Goal: Entertainment & Leisure: Browse casually

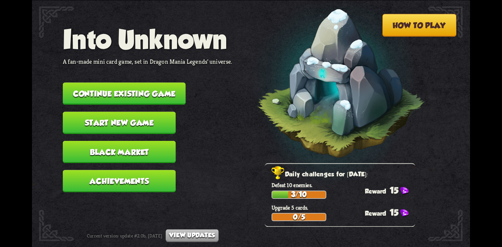
click at [149, 76] on nav "Into Unknown A fan-made mini card game, set in Dragon Mania Legends' universe. …" at bounding box center [148, 111] width 170 height 175
click at [153, 86] on button "Continue existing game" at bounding box center [124, 93] width 123 height 22
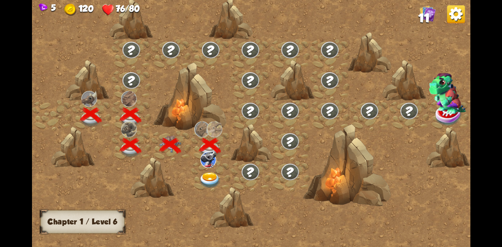
click at [203, 175] on img at bounding box center [210, 180] width 22 height 16
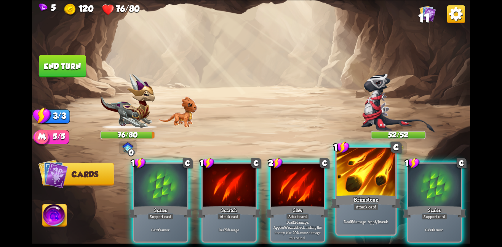
click at [360, 193] on div "Brimstone" at bounding box center [366, 201] width 70 height 16
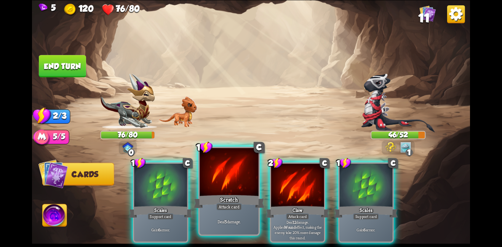
click at [237, 182] on div at bounding box center [229, 172] width 59 height 50
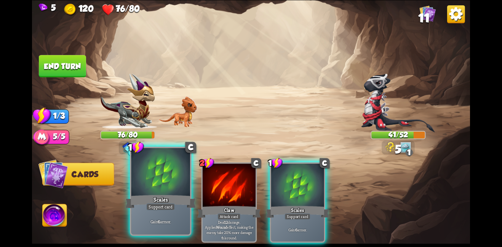
click at [141, 166] on div at bounding box center [160, 172] width 59 height 50
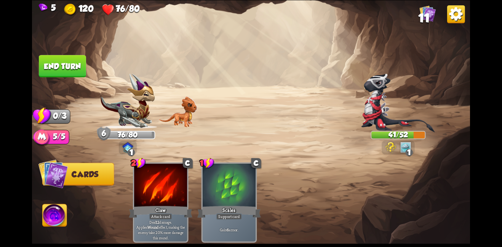
click at [57, 58] on button "End turn" at bounding box center [62, 65] width 48 height 23
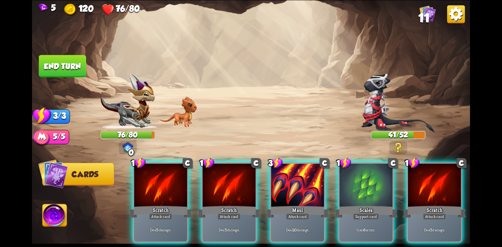
click at [292, 152] on div "1 C Scratch Attack card Deal 5 damage. 1 C Scratch Attack card Deal 5 damage. 3…" at bounding box center [295, 192] width 351 height 110
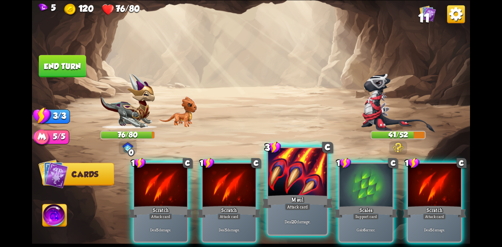
click at [291, 180] on div at bounding box center [297, 172] width 59 height 50
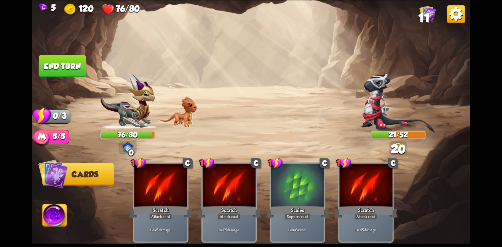
click at [65, 70] on button "End turn" at bounding box center [62, 66] width 47 height 22
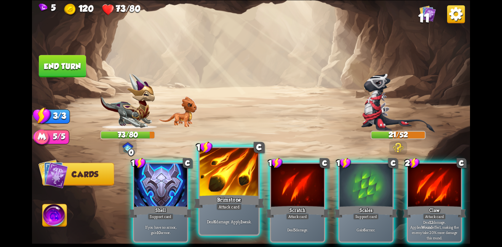
click at [238, 194] on div "Brimstone" at bounding box center [229, 201] width 70 height 16
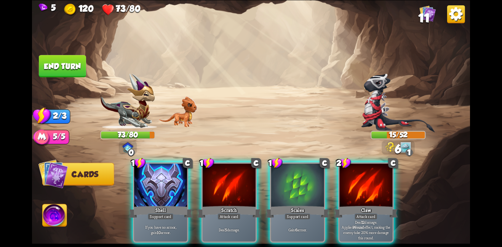
click at [238, 204] on div "Scratch" at bounding box center [229, 211] width 64 height 14
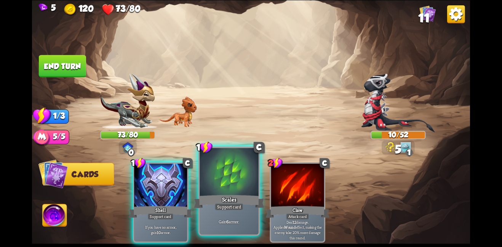
click at [224, 184] on div at bounding box center [229, 172] width 59 height 50
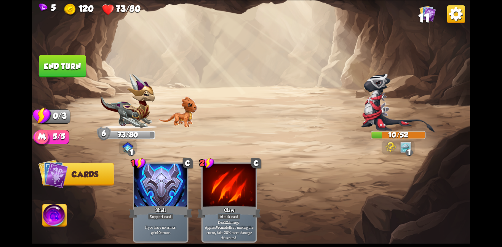
click at [75, 71] on button "End turn" at bounding box center [62, 66] width 47 height 22
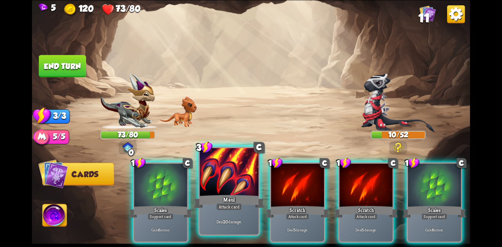
click at [224, 208] on div "Attack card" at bounding box center [229, 206] width 26 height 7
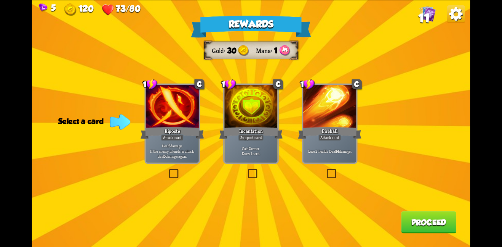
click at [181, 138] on div "Attack card" at bounding box center [172, 137] width 23 height 6
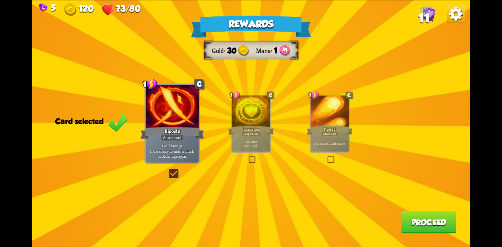
click at [415, 216] on button "Proceed" at bounding box center [428, 222] width 55 height 22
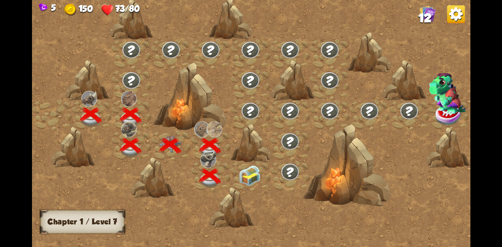
click at [241, 173] on img at bounding box center [250, 175] width 22 height 21
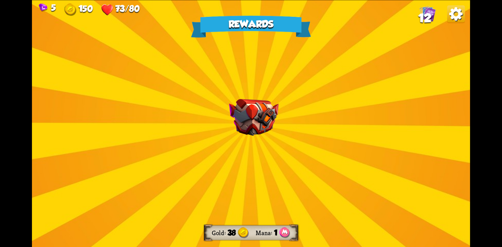
click at [261, 132] on img at bounding box center [254, 117] width 50 height 37
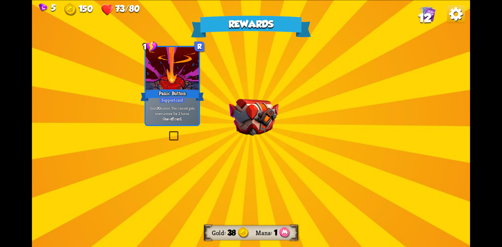
click at [261, 132] on img at bounding box center [254, 117] width 50 height 37
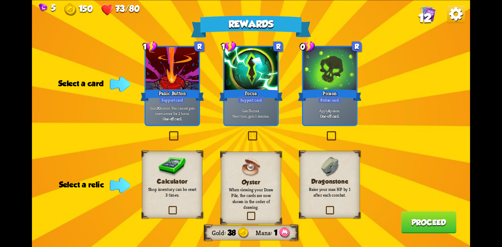
click at [323, 173] on img at bounding box center [330, 166] width 18 height 20
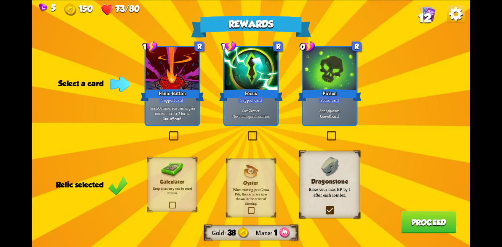
click at [171, 91] on div "Panic Button" at bounding box center [173, 95] width 64 height 14
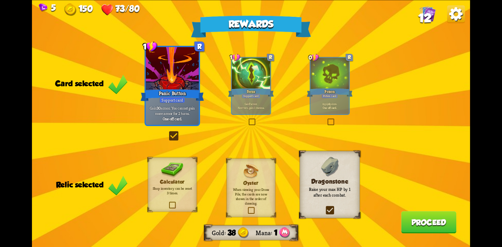
click at [401, 222] on button "Proceed" at bounding box center [428, 222] width 55 height 22
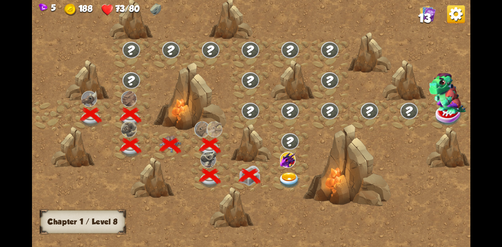
click at [294, 176] on img at bounding box center [290, 180] width 22 height 16
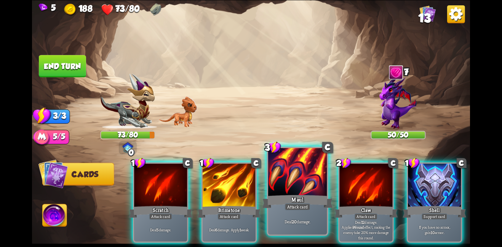
click at [304, 200] on div "Maul" at bounding box center [297, 201] width 70 height 16
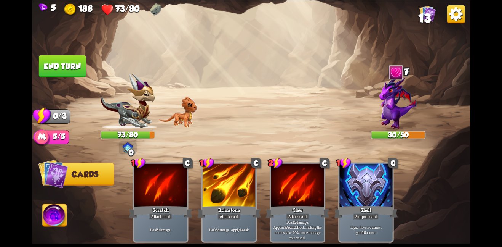
click at [75, 73] on button "End turn" at bounding box center [62, 66] width 47 height 22
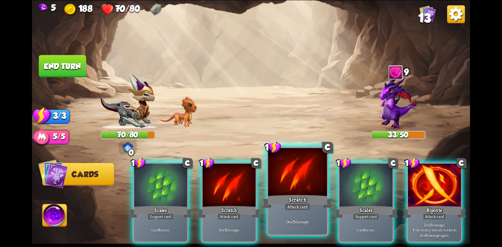
click at [299, 190] on div at bounding box center [297, 172] width 59 height 50
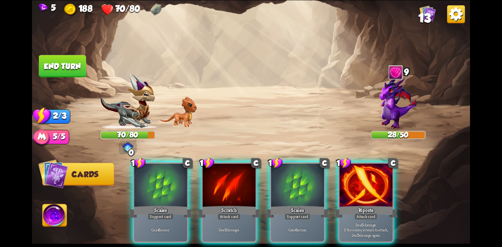
click at [66, 53] on img at bounding box center [251, 123] width 438 height 247
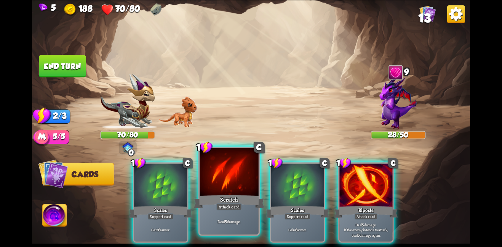
click at [240, 186] on div at bounding box center [229, 172] width 59 height 50
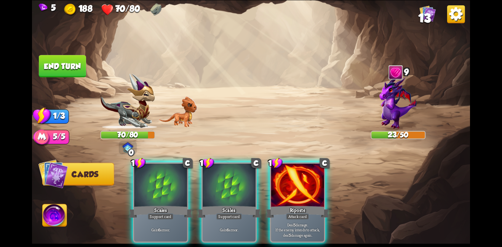
click at [48, 57] on button "End turn" at bounding box center [62, 65] width 48 height 22
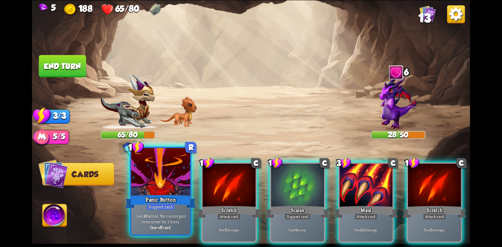
click at [178, 166] on div at bounding box center [160, 172] width 59 height 50
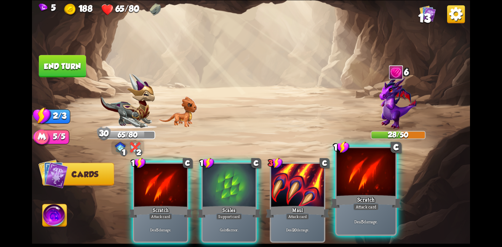
click at [376, 171] on div at bounding box center [366, 172] width 59 height 50
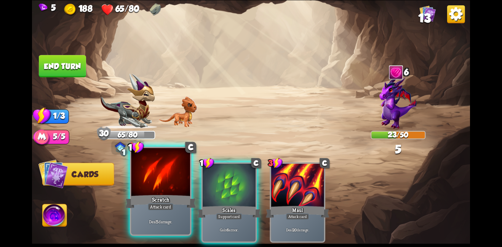
click at [157, 173] on div at bounding box center [160, 172] width 59 height 50
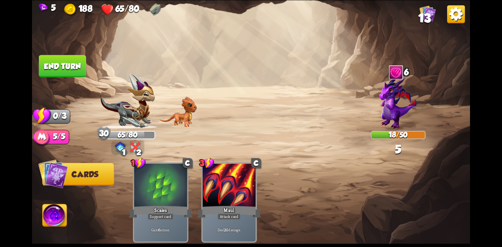
click at [69, 68] on button "End turn" at bounding box center [62, 66] width 47 height 22
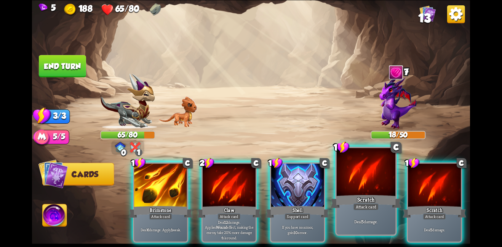
click at [356, 213] on div "Deal 5 damage." at bounding box center [366, 221] width 59 height 26
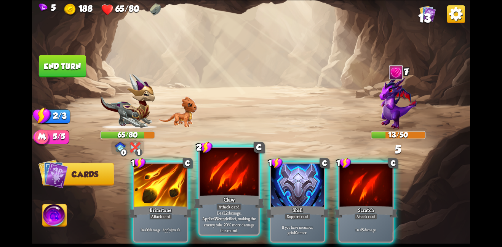
click at [225, 191] on div at bounding box center [229, 172] width 59 height 50
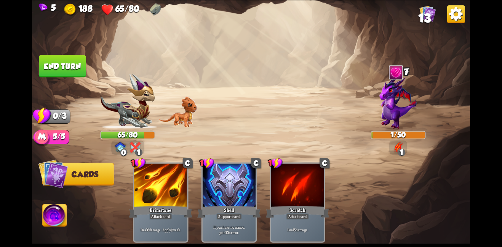
click at [62, 74] on button "End turn" at bounding box center [62, 66] width 47 height 22
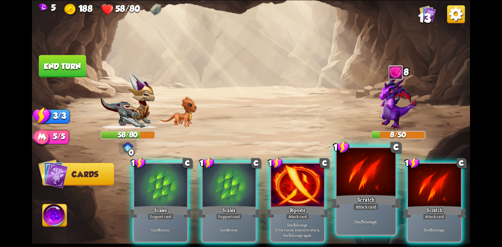
click at [363, 176] on div at bounding box center [366, 172] width 59 height 50
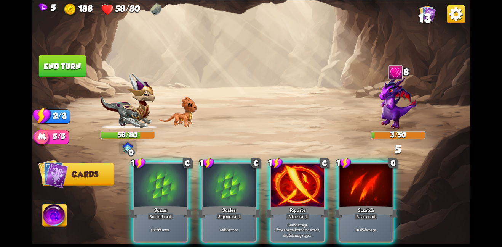
click at [363, 176] on div at bounding box center [365, 185] width 53 height 45
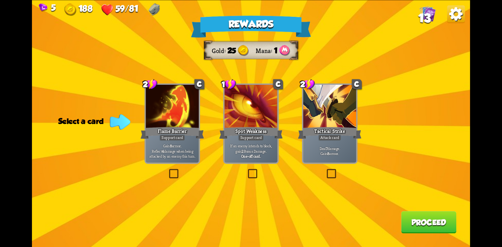
click at [185, 106] on div at bounding box center [172, 107] width 53 height 45
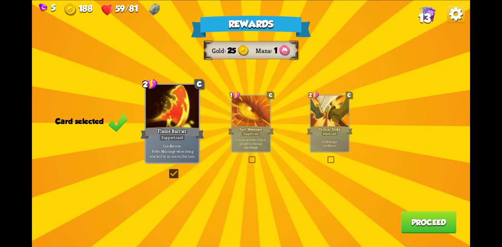
click at [430, 231] on button "Proceed" at bounding box center [428, 222] width 55 height 22
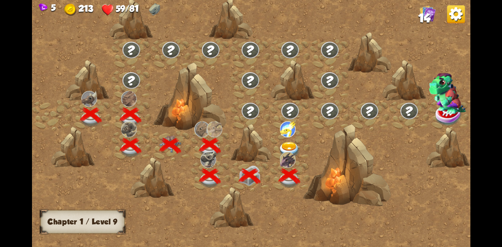
click at [288, 138] on div at bounding box center [290, 145] width 40 height 30
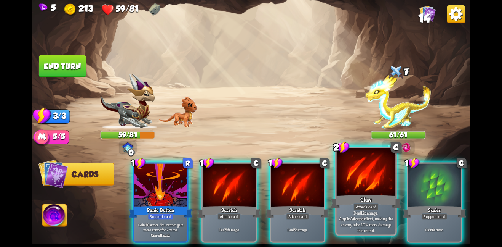
click at [362, 189] on div at bounding box center [366, 172] width 59 height 50
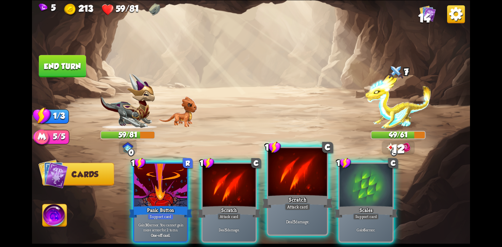
click at [296, 171] on div at bounding box center [297, 172] width 59 height 50
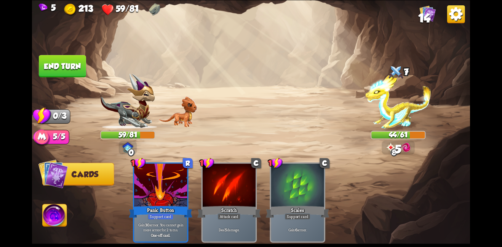
click at [71, 60] on button "End turn" at bounding box center [62, 66] width 47 height 22
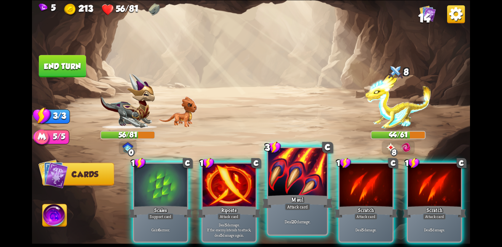
click at [291, 183] on div at bounding box center [297, 172] width 59 height 50
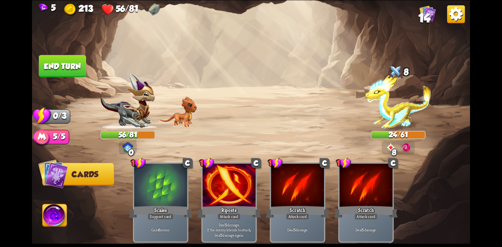
click at [70, 70] on button "End turn" at bounding box center [62, 66] width 47 height 22
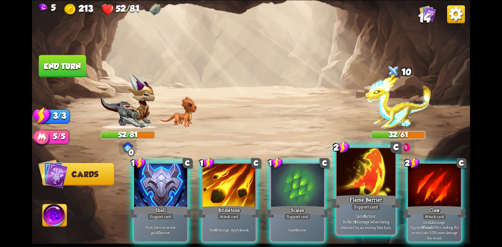
click at [354, 202] on div "Flame Barrier" at bounding box center [366, 201] width 70 height 16
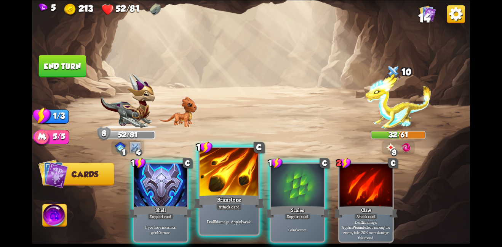
click at [245, 171] on div at bounding box center [229, 172] width 59 height 50
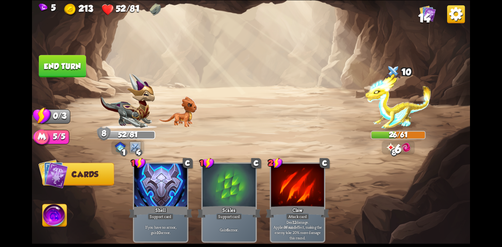
click at [63, 61] on button "End turn" at bounding box center [62, 66] width 47 height 22
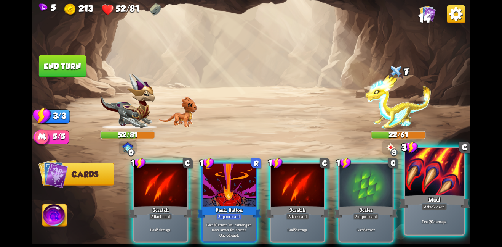
click at [426, 164] on div at bounding box center [434, 172] width 59 height 50
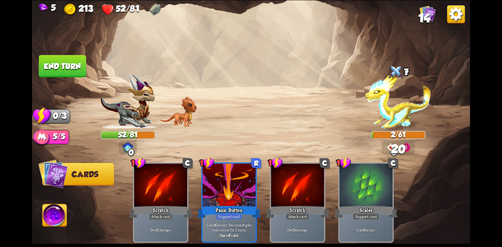
click at [62, 56] on button "End turn" at bounding box center [62, 66] width 47 height 22
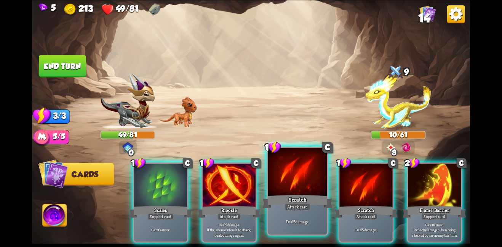
click at [295, 189] on div at bounding box center [297, 172] width 59 height 50
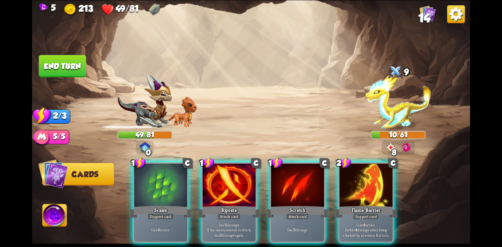
click at [295, 189] on div at bounding box center [297, 185] width 53 height 45
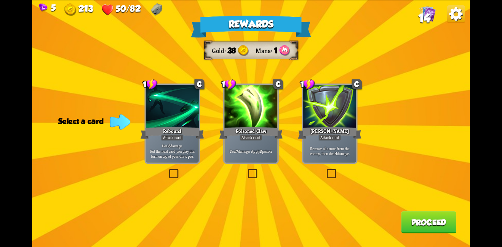
click at [325, 142] on div "Remove all armor from the enemy, then deal 4 damage." at bounding box center [329, 150] width 53 height 23
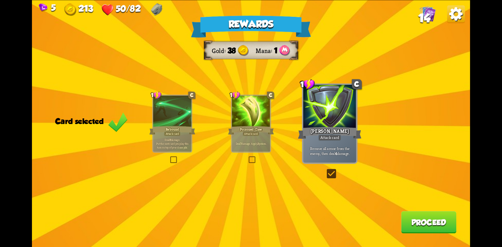
click at [419, 224] on button "Proceed" at bounding box center [428, 222] width 55 height 22
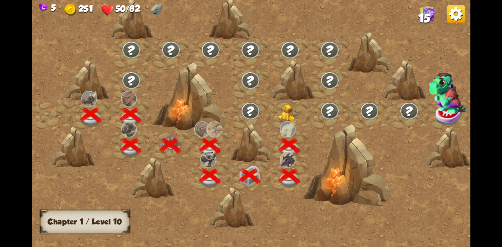
click at [283, 114] on img at bounding box center [290, 112] width 22 height 17
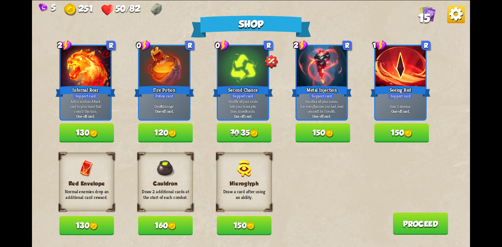
click at [255, 226] on img at bounding box center [251, 225] width 8 height 8
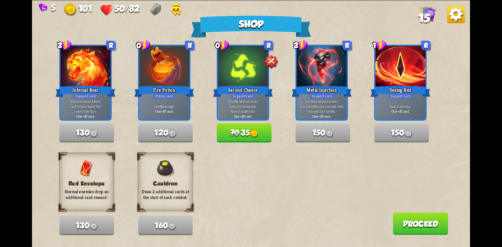
click at [237, 140] on button "70 35" at bounding box center [244, 132] width 55 height 19
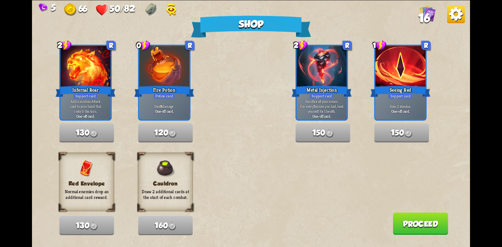
click at [408, 215] on button "Proceed" at bounding box center [420, 223] width 55 height 22
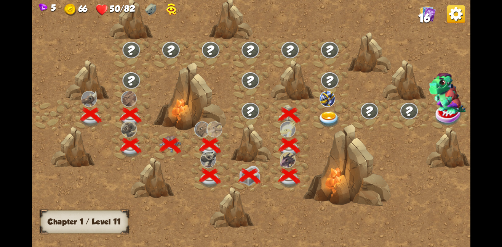
scroll to position [0, 116]
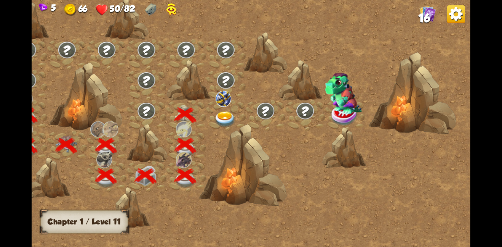
click at [224, 114] on img at bounding box center [225, 119] width 22 height 16
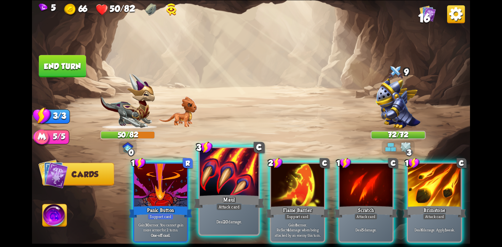
click at [222, 163] on div at bounding box center [229, 172] width 59 height 50
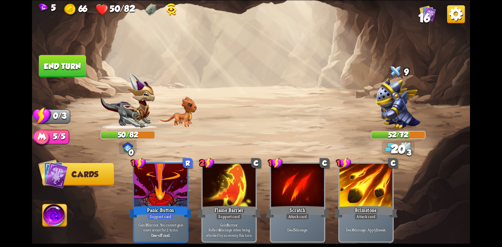
click at [58, 61] on button "End turn" at bounding box center [62, 66] width 47 height 22
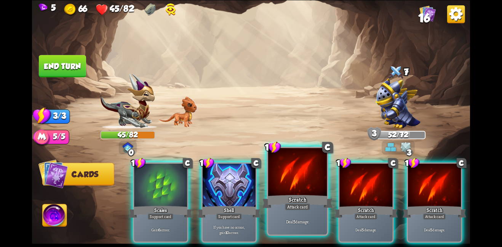
click at [301, 215] on div "Deal 5 damage." at bounding box center [297, 221] width 59 height 26
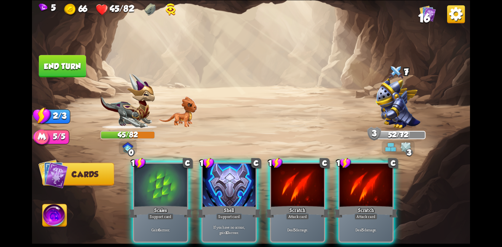
click at [301, 218] on div "Deal 5 damage." at bounding box center [297, 229] width 53 height 23
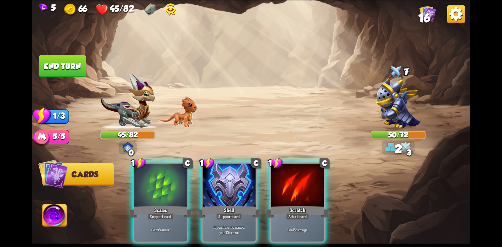
click at [301, 218] on div "Deal 5 damage." at bounding box center [297, 229] width 53 height 23
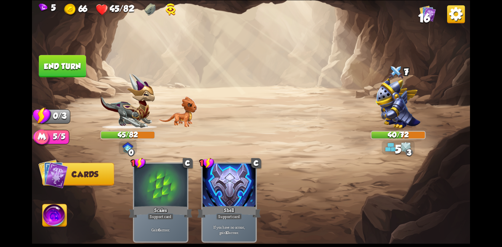
click at [72, 58] on button "End turn" at bounding box center [62, 66] width 47 height 22
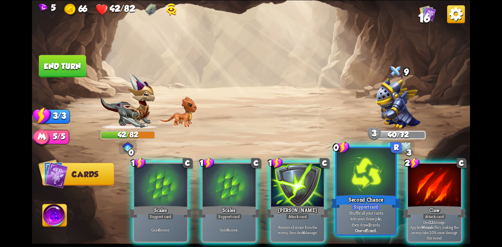
click at [350, 207] on div "Second Chance" at bounding box center [366, 201] width 70 height 16
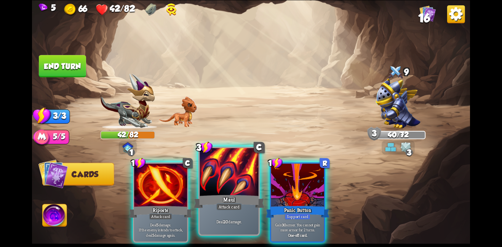
click at [242, 176] on div at bounding box center [229, 172] width 59 height 50
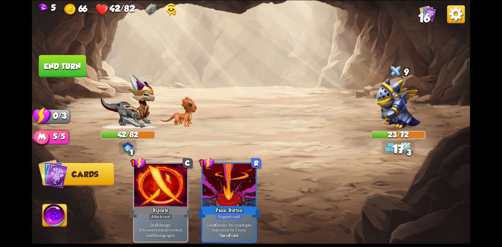
click at [75, 66] on button "End turn" at bounding box center [62, 66] width 47 height 22
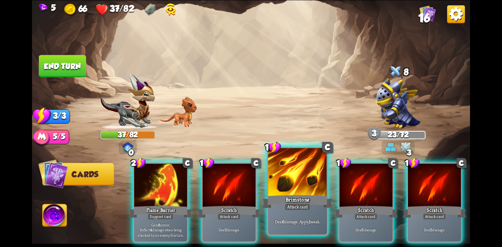
click at [304, 200] on div "Brimstone" at bounding box center [297, 201] width 70 height 16
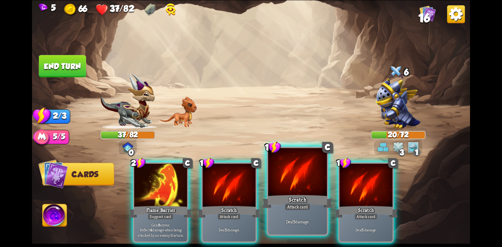
click at [282, 164] on div at bounding box center [297, 172] width 59 height 50
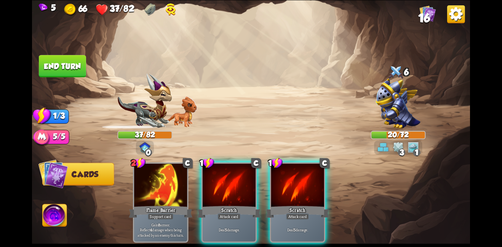
click at [282, 164] on div at bounding box center [297, 185] width 53 height 45
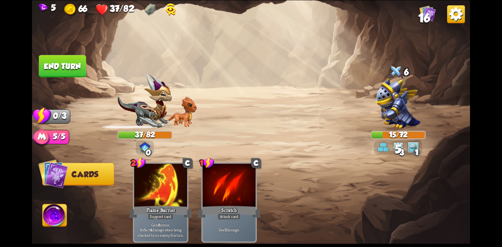
click at [70, 72] on button "End turn" at bounding box center [62, 66] width 47 height 22
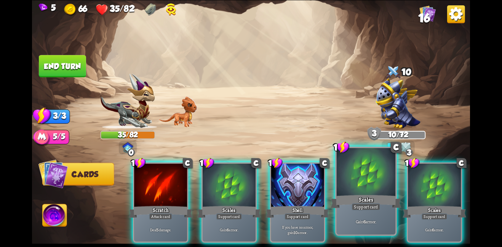
click at [375, 189] on div at bounding box center [366, 172] width 59 height 50
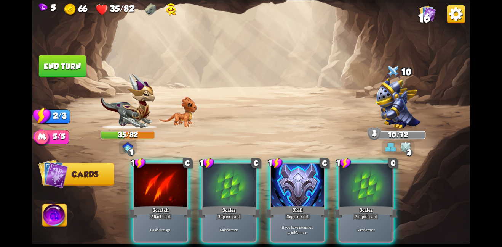
click at [375, 189] on div at bounding box center [365, 185] width 53 height 45
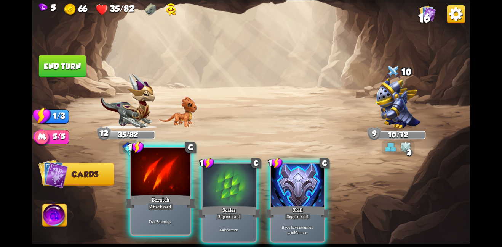
click at [140, 173] on div at bounding box center [160, 172] width 59 height 50
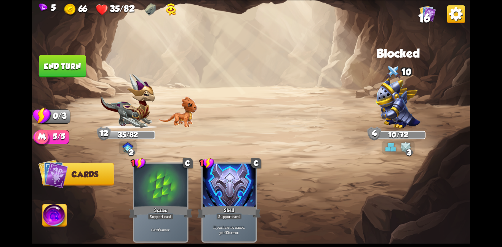
click at [51, 71] on button "End turn" at bounding box center [62, 66] width 47 height 22
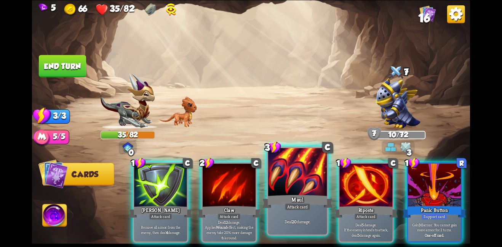
click at [274, 201] on div "Maul" at bounding box center [297, 201] width 70 height 16
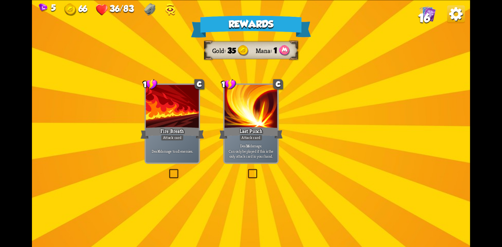
click at [254, 110] on div at bounding box center [250, 107] width 53 height 45
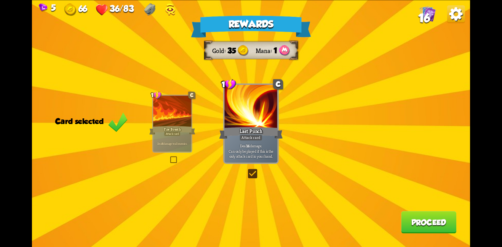
click at [431, 218] on button "Proceed" at bounding box center [428, 222] width 55 height 22
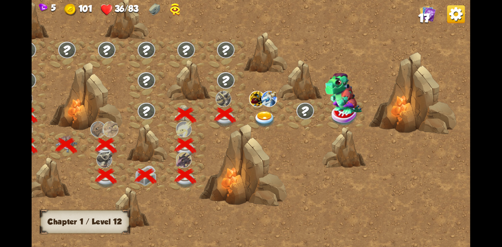
click at [264, 119] on img at bounding box center [265, 119] width 22 height 16
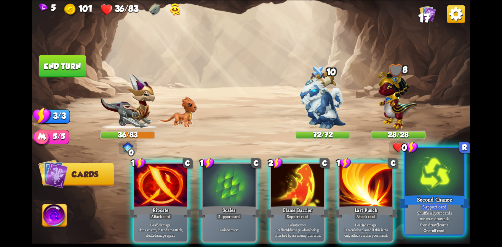
click at [427, 179] on div at bounding box center [434, 172] width 59 height 50
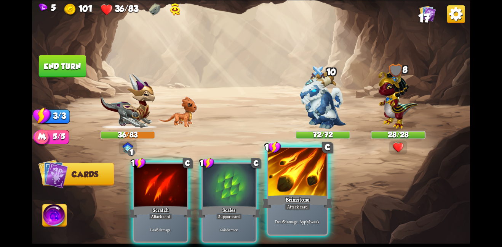
click at [290, 184] on div at bounding box center [297, 172] width 59 height 50
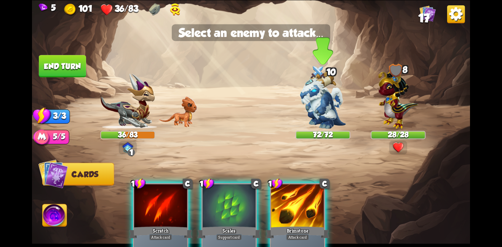
click at [321, 114] on img at bounding box center [323, 100] width 46 height 58
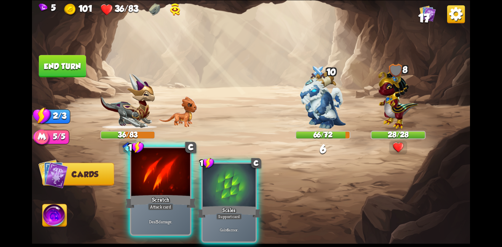
click at [167, 178] on div at bounding box center [160, 172] width 59 height 50
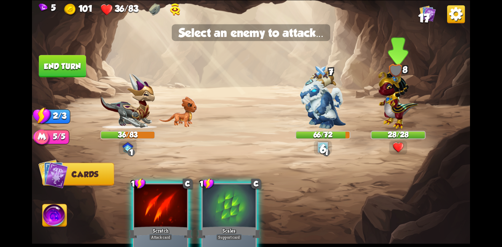
click at [393, 92] on img at bounding box center [398, 97] width 40 height 62
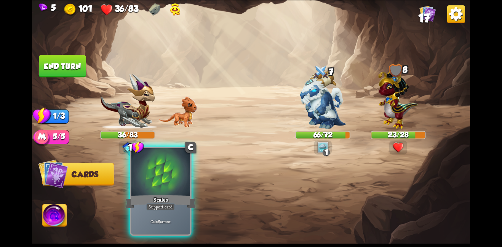
click at [177, 175] on div at bounding box center [160, 172] width 59 height 50
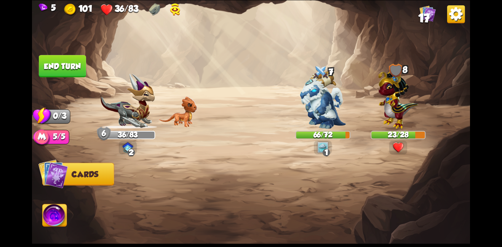
click at [76, 70] on button "End turn" at bounding box center [62, 66] width 47 height 22
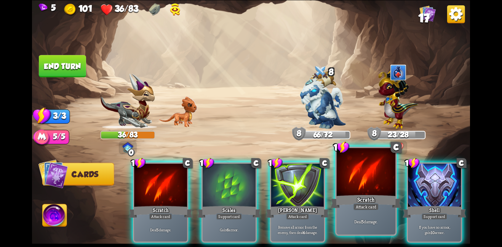
click at [373, 194] on div "Scratch" at bounding box center [366, 201] width 70 height 16
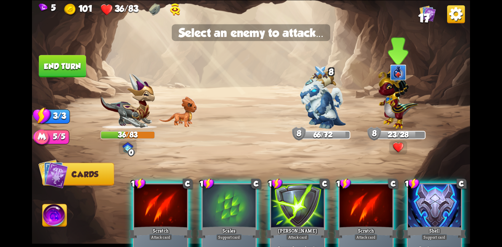
click at [400, 101] on img at bounding box center [398, 97] width 40 height 62
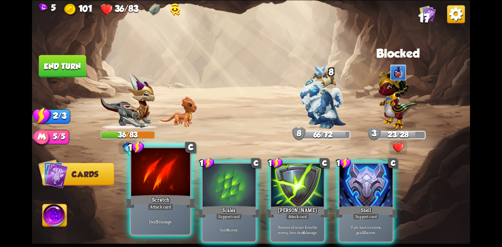
click at [139, 175] on div at bounding box center [160, 172] width 59 height 50
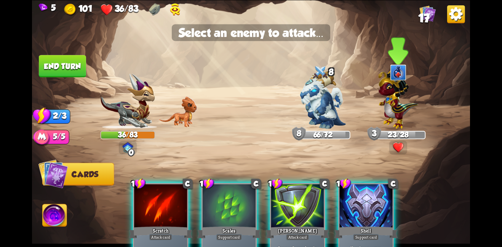
click at [389, 69] on div at bounding box center [398, 72] width 55 height 18
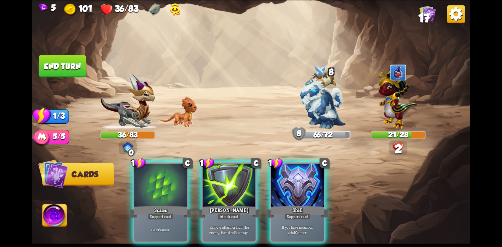
click at [63, 62] on button "End turn" at bounding box center [62, 66] width 47 height 22
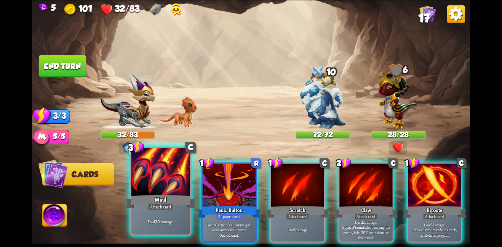
click at [169, 194] on div "Maul" at bounding box center [160, 201] width 70 height 16
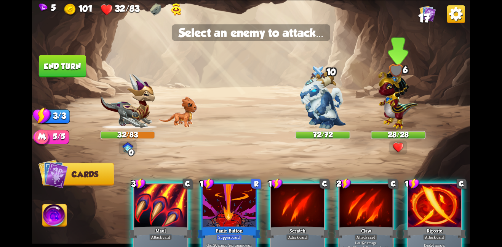
click at [408, 105] on img at bounding box center [398, 97] width 40 height 62
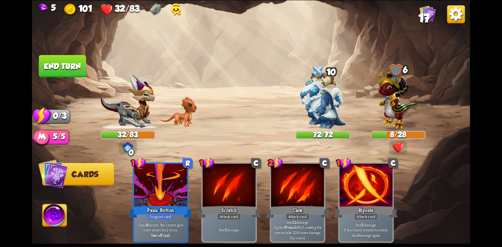
click at [58, 69] on button "End turn" at bounding box center [62, 66] width 47 height 22
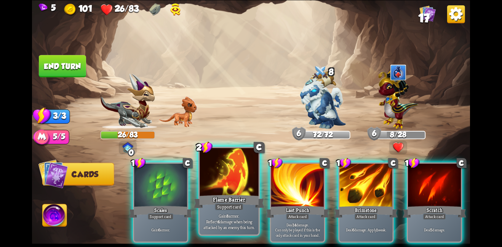
click at [235, 208] on div "Support card" at bounding box center [229, 206] width 29 height 7
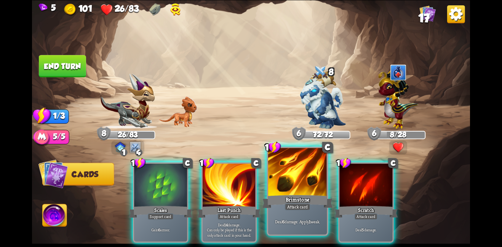
click at [315, 205] on div "Brimstone" at bounding box center [297, 201] width 70 height 16
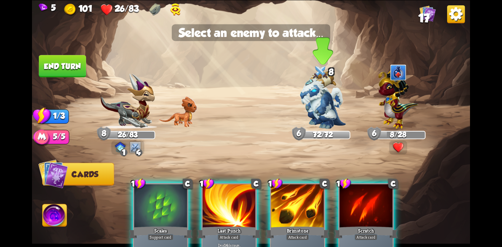
click at [346, 99] on img at bounding box center [323, 100] width 46 height 58
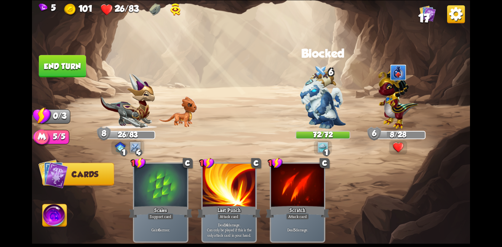
click at [78, 72] on button "End turn" at bounding box center [62, 66] width 47 height 22
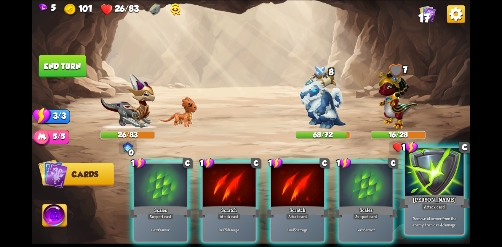
click at [429, 218] on p "Remove all armor from the enemy, then deal 4 damage." at bounding box center [435, 221] width 56 height 12
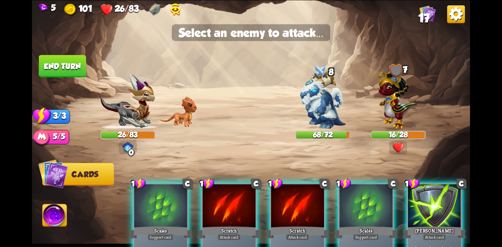
click at [404, 213] on div "1 C Scales Support card Gain 6 armor. 1 C Scratch Attack card Deal 5 damage. 1 …" at bounding box center [295, 212] width 351 height 110
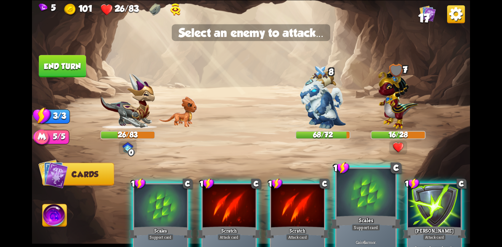
click at [370, 203] on div at bounding box center [366, 193] width 59 height 50
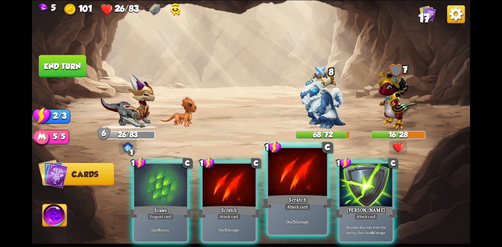
click at [288, 176] on div at bounding box center [297, 172] width 59 height 50
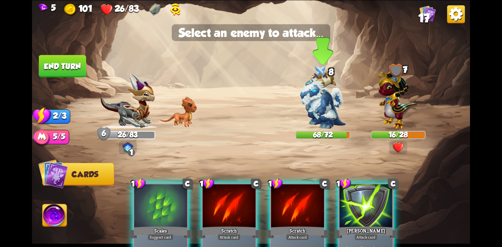
click at [335, 104] on img at bounding box center [323, 100] width 46 height 58
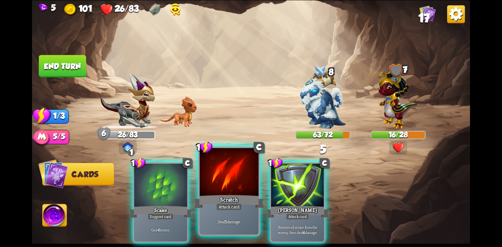
click at [221, 163] on div at bounding box center [229, 172] width 59 height 50
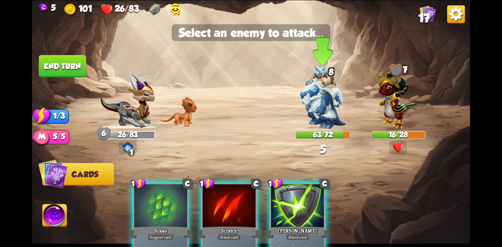
click at [312, 94] on img at bounding box center [323, 100] width 46 height 58
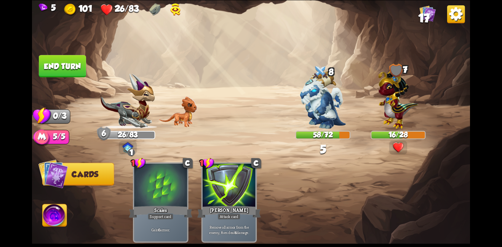
click at [64, 61] on button "End turn" at bounding box center [62, 66] width 47 height 22
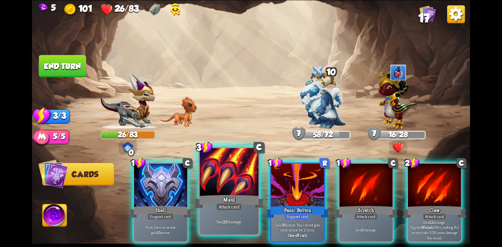
click at [205, 180] on div at bounding box center [229, 172] width 59 height 50
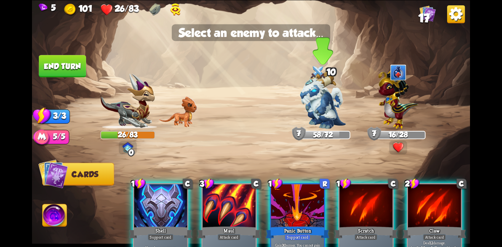
click at [319, 105] on img at bounding box center [323, 100] width 46 height 58
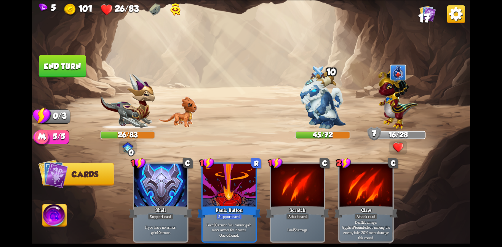
click at [72, 61] on button "End turn" at bounding box center [62, 66] width 47 height 22
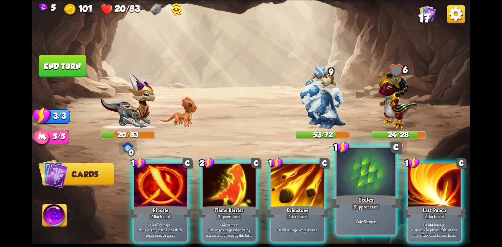
click at [355, 188] on div at bounding box center [366, 172] width 59 height 50
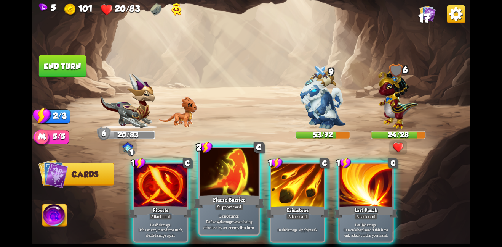
click at [237, 192] on div at bounding box center [229, 172] width 59 height 50
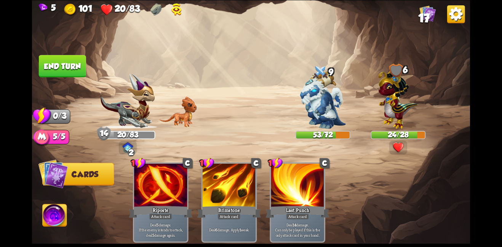
click at [237, 192] on div at bounding box center [229, 185] width 53 height 45
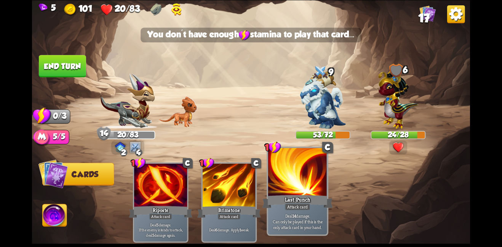
click at [283, 198] on div "Last Punch" at bounding box center [297, 201] width 70 height 16
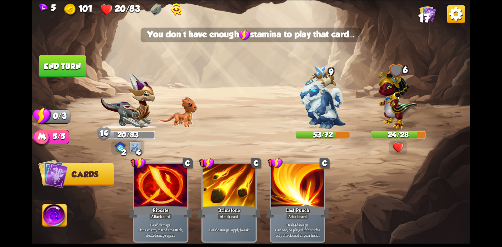
click at [66, 59] on button "End turn" at bounding box center [62, 66] width 47 height 22
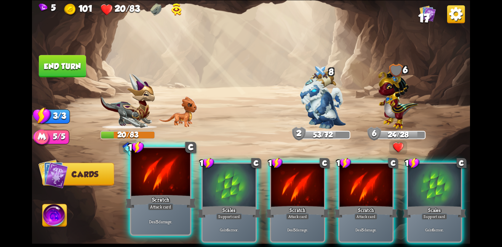
click at [153, 164] on div at bounding box center [160, 172] width 59 height 50
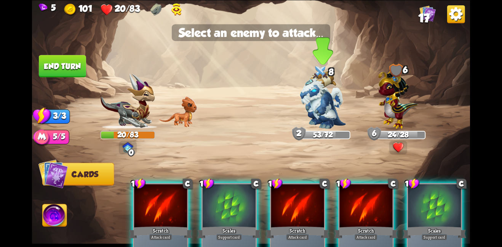
click at [321, 87] on img at bounding box center [323, 100] width 46 height 58
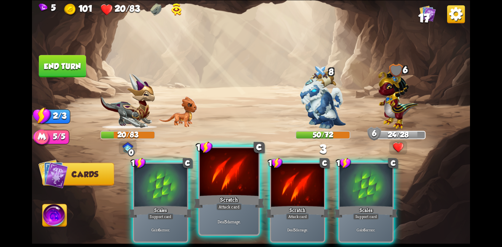
click at [225, 165] on div at bounding box center [229, 172] width 59 height 50
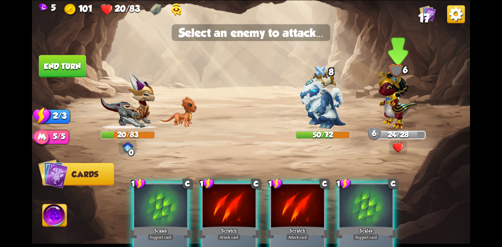
click at [401, 95] on img at bounding box center [398, 97] width 40 height 62
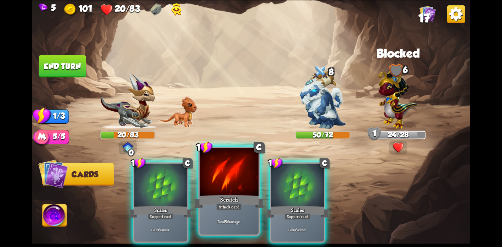
click at [241, 164] on div at bounding box center [229, 172] width 59 height 50
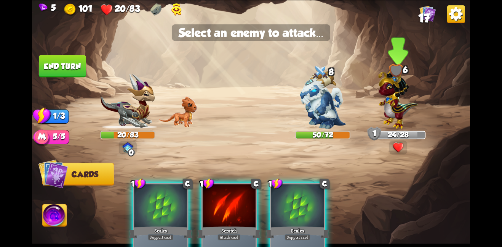
click at [399, 91] on img at bounding box center [398, 97] width 40 height 62
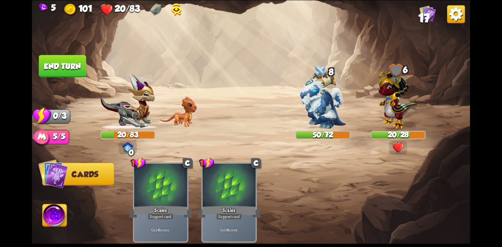
click at [75, 54] on img at bounding box center [251, 123] width 438 height 247
click at [74, 58] on button "End turn" at bounding box center [62, 66] width 47 height 22
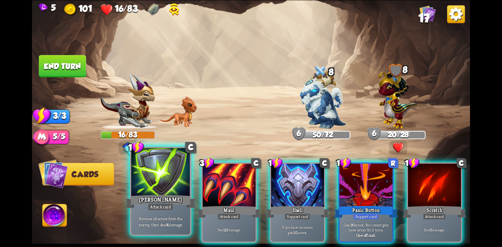
click at [168, 177] on div at bounding box center [160, 172] width 59 height 50
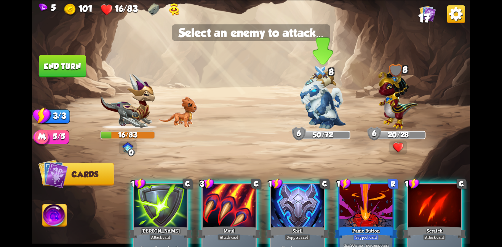
click at [323, 99] on img at bounding box center [323, 100] width 46 height 58
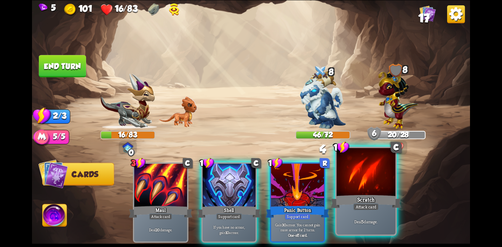
click at [360, 200] on div "Scratch" at bounding box center [366, 201] width 70 height 16
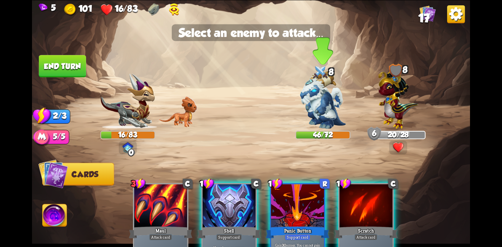
click at [323, 100] on img at bounding box center [323, 100] width 46 height 58
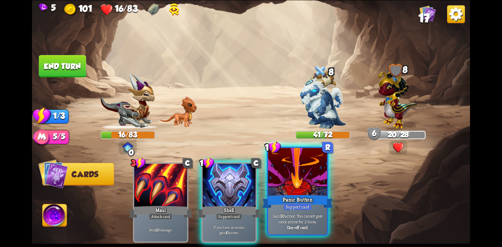
click at [288, 186] on div at bounding box center [297, 172] width 59 height 50
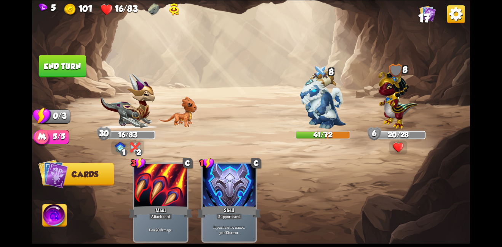
click at [80, 67] on button "End turn" at bounding box center [62, 66] width 47 height 22
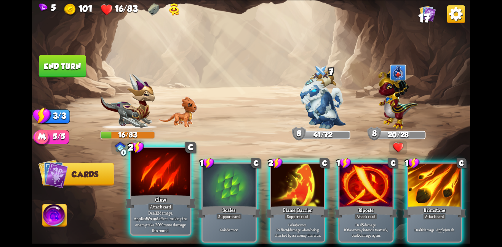
click at [154, 175] on div at bounding box center [160, 172] width 59 height 50
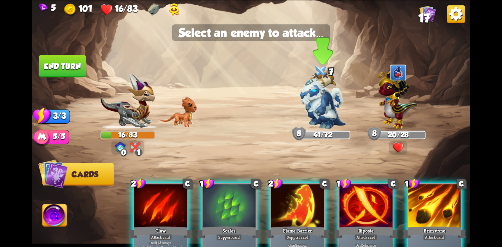
click at [312, 118] on img at bounding box center [323, 100] width 46 height 58
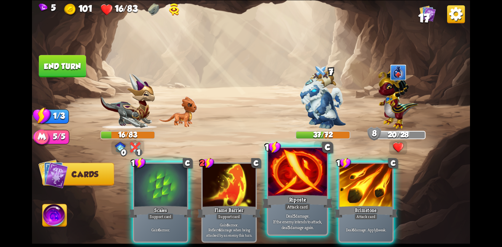
click at [290, 174] on div at bounding box center [297, 172] width 59 height 50
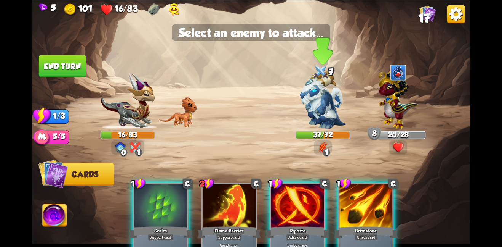
click at [307, 111] on img at bounding box center [323, 100] width 46 height 58
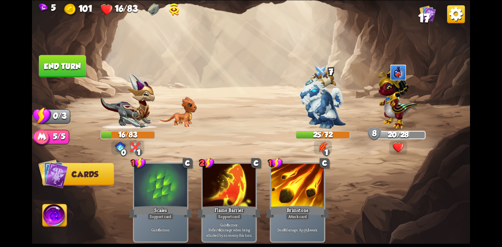
click at [74, 73] on button "End turn" at bounding box center [62, 66] width 47 height 22
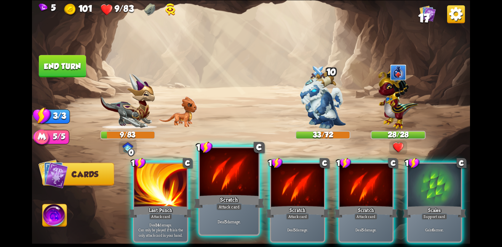
click at [221, 200] on div "Scratch" at bounding box center [229, 201] width 70 height 16
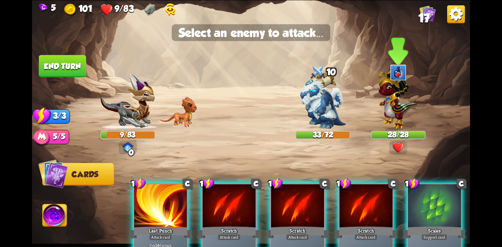
click at [388, 91] on img at bounding box center [398, 97] width 40 height 62
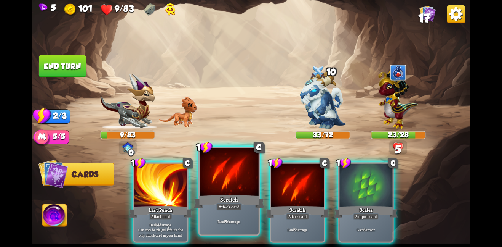
click at [238, 201] on div "Scratch" at bounding box center [229, 201] width 70 height 16
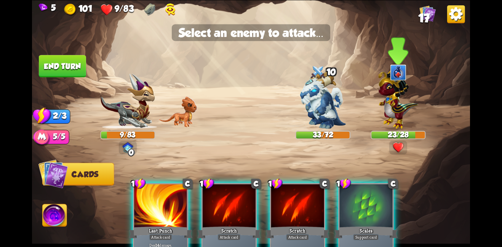
click at [381, 85] on img at bounding box center [398, 97] width 40 height 62
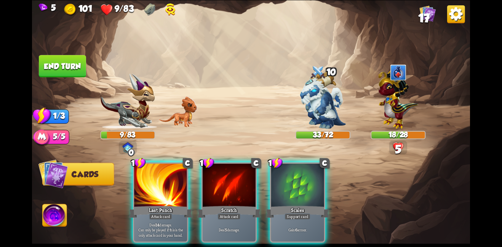
click at [195, 190] on div "1 C Last Punch Attack card Deal 14 damage. Can only be played if this is the on…" at bounding box center [295, 192] width 351 height 110
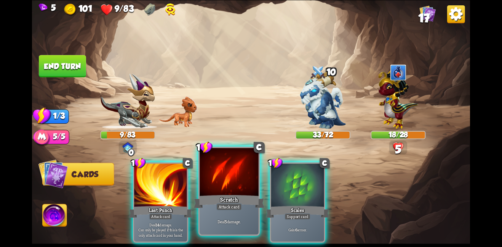
click at [222, 180] on div at bounding box center [229, 172] width 59 height 50
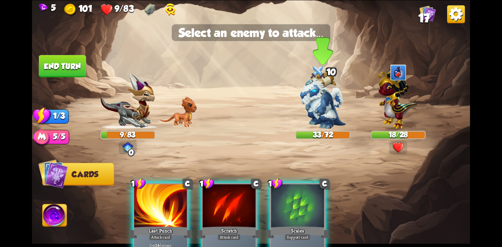
click at [326, 104] on img at bounding box center [323, 100] width 46 height 58
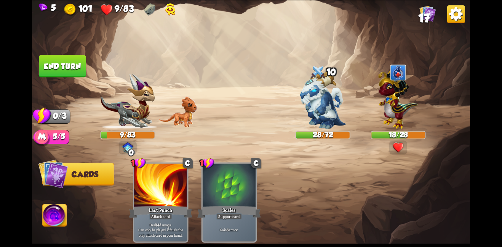
click at [70, 70] on button "End turn" at bounding box center [62, 65] width 48 height 23
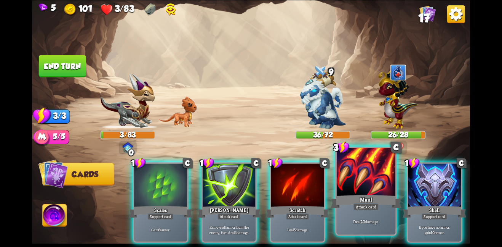
click at [389, 205] on div "Maul" at bounding box center [366, 201] width 70 height 16
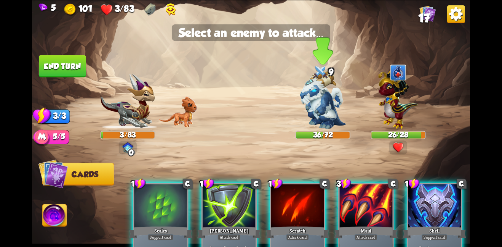
click at [317, 103] on img at bounding box center [323, 100] width 46 height 58
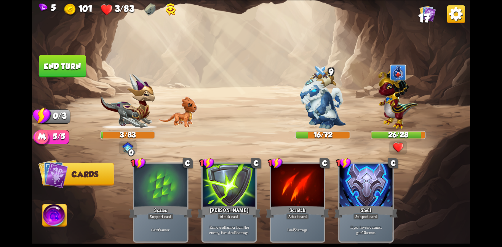
click at [80, 60] on button "End turn" at bounding box center [62, 66] width 47 height 22
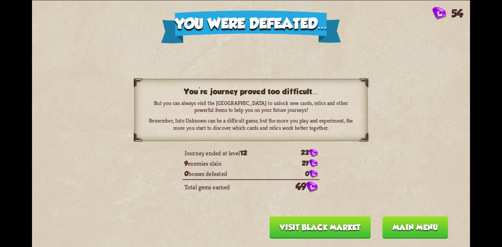
click at [311, 229] on button "Visit Black Market" at bounding box center [320, 227] width 101 height 22
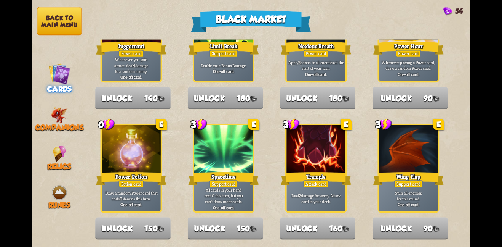
scroll to position [792, 0]
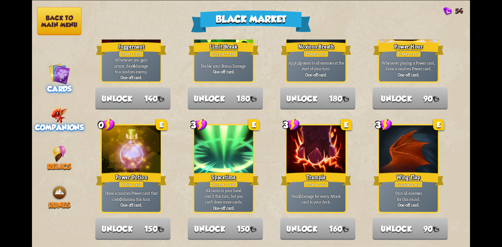
click at [49, 115] on div "Companions" at bounding box center [59, 118] width 55 height 25
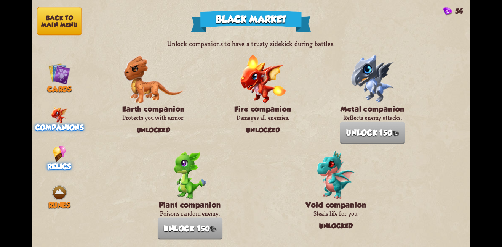
click at [52, 146] on div "Relics" at bounding box center [59, 157] width 55 height 25
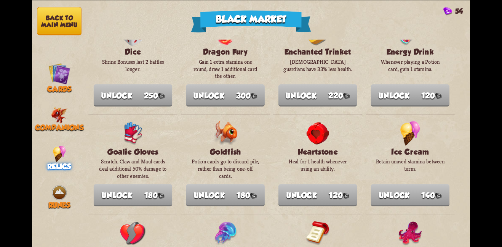
scroll to position [306, 0]
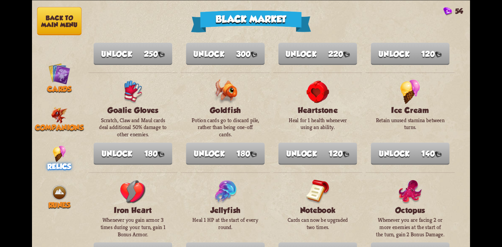
click at [41, 25] on button "Back to main menu" at bounding box center [59, 21] width 45 height 28
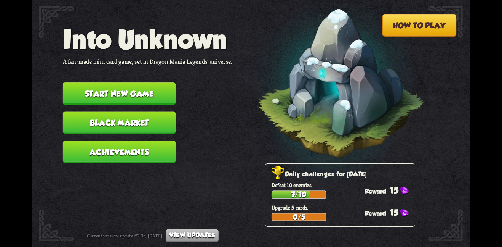
click at [136, 84] on button "Start new game" at bounding box center [119, 93] width 113 height 22
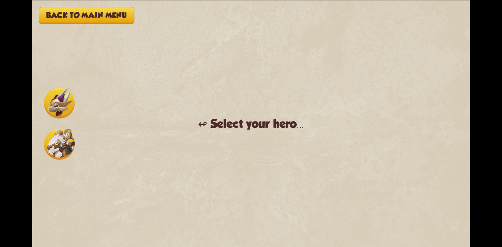
click at [66, 106] on img at bounding box center [59, 102] width 31 height 31
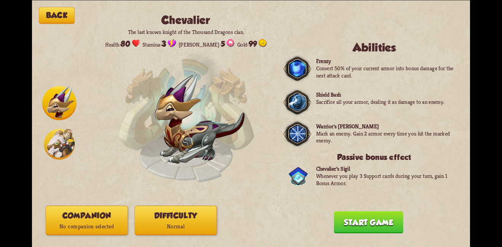
click at [108, 210] on button "Companion No companion selected" at bounding box center [87, 219] width 82 height 29
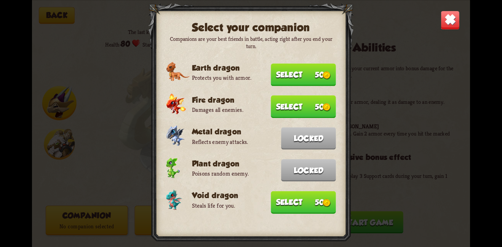
click at [300, 191] on button "Select 50" at bounding box center [303, 202] width 65 height 22
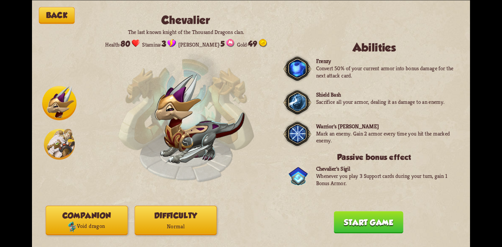
click at [344, 206] on div "Back [PERSON_NAME] The last known knight of the Thousand Dragons clan. Health: …" at bounding box center [251, 123] width 438 height 247
click at [362, 218] on button "Start game" at bounding box center [368, 222] width 69 height 22
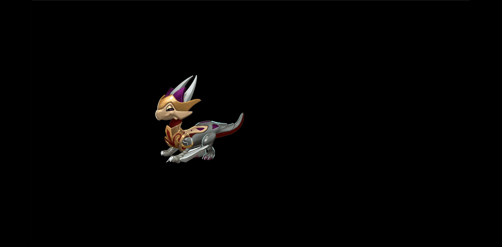
click at [148, 96] on div "Back [PERSON_NAME] The last known knight of the Thousand Dragons clan. Health: …" at bounding box center [251, 123] width 438 height 247
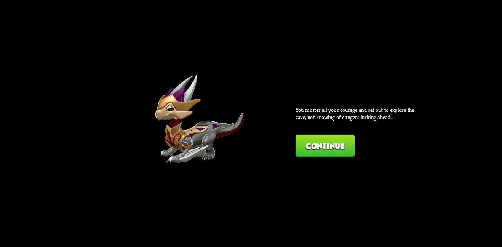
click at [148, 96] on div "Back [PERSON_NAME] The last known knight of the Thousand Dragons clan. Health: …" at bounding box center [251, 123] width 438 height 247
click at [331, 144] on button "Continue" at bounding box center [325, 145] width 59 height 22
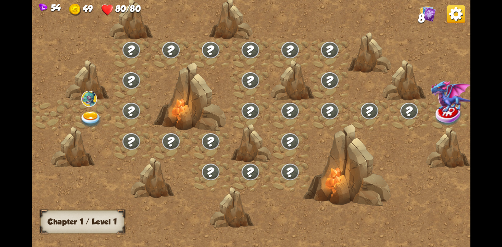
click at [94, 114] on img at bounding box center [91, 119] width 22 height 16
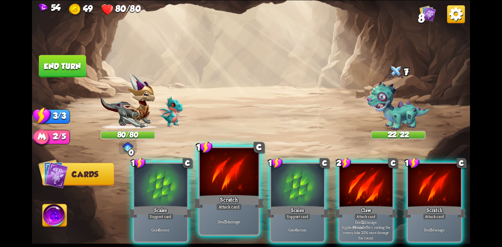
click at [249, 168] on div at bounding box center [229, 172] width 59 height 50
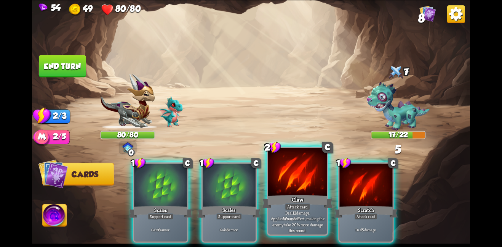
click at [309, 178] on div at bounding box center [297, 172] width 59 height 50
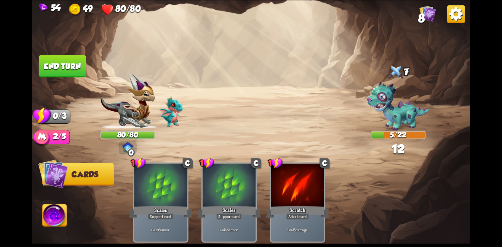
click at [69, 65] on button "End turn" at bounding box center [62, 66] width 47 height 22
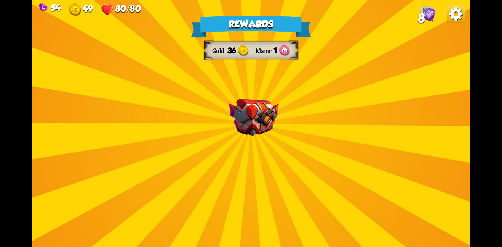
click at [250, 121] on img at bounding box center [254, 117] width 50 height 37
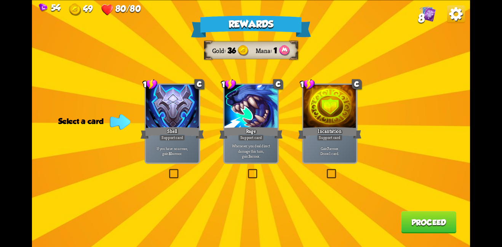
click at [264, 139] on div "Rage" at bounding box center [251, 132] width 64 height 14
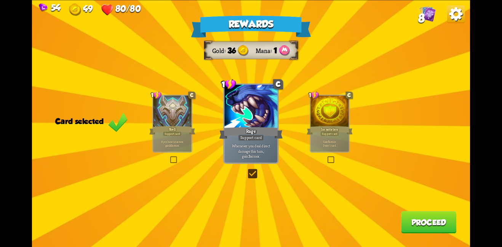
click at [413, 219] on button "Proceed" at bounding box center [428, 222] width 55 height 22
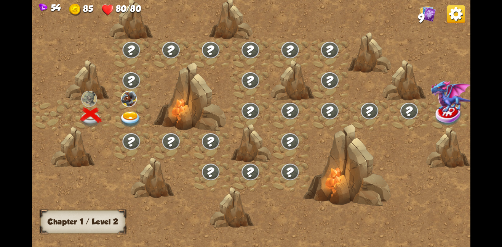
click at [129, 110] on div at bounding box center [131, 115] width 40 height 30
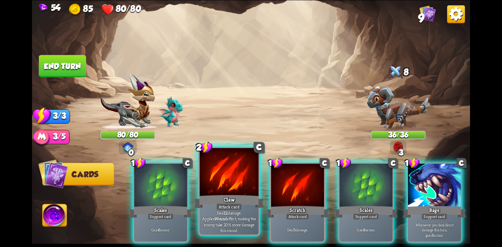
click at [244, 168] on div at bounding box center [229, 172] width 59 height 50
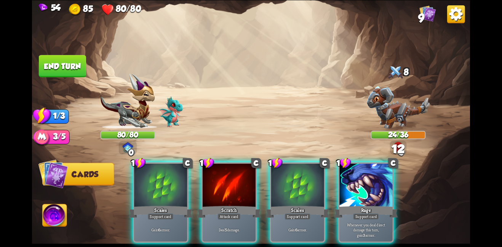
click at [244, 168] on div at bounding box center [229, 185] width 53 height 45
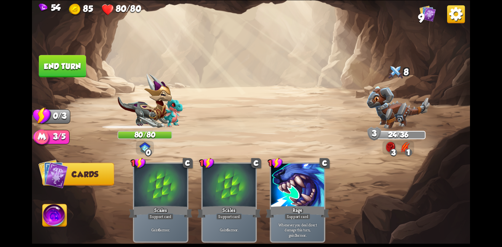
click at [244, 168] on div at bounding box center [229, 185] width 53 height 45
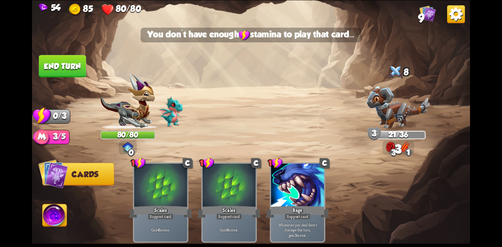
click at [71, 57] on button "End turn" at bounding box center [62, 66] width 47 height 22
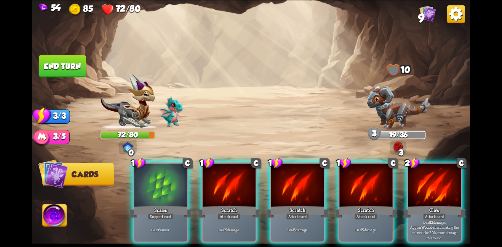
click at [221, 166] on div at bounding box center [229, 185] width 53 height 45
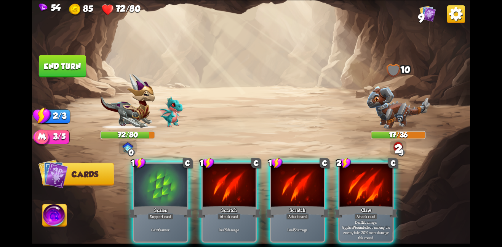
click at [221, 166] on div at bounding box center [229, 185] width 53 height 45
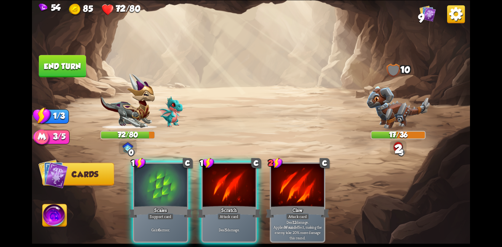
click at [221, 166] on div at bounding box center [229, 185] width 53 height 45
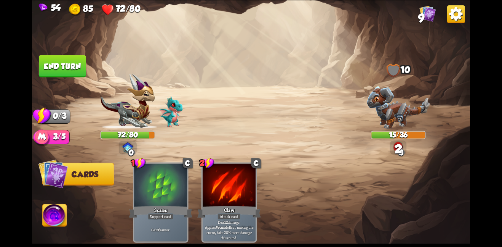
click at [60, 65] on button "End turn" at bounding box center [62, 66] width 47 height 22
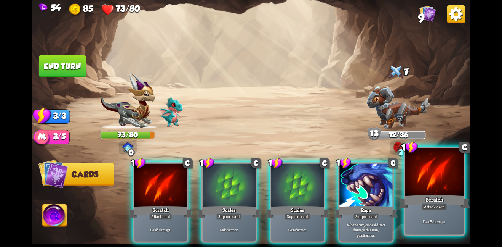
click at [445, 190] on div at bounding box center [434, 172] width 59 height 50
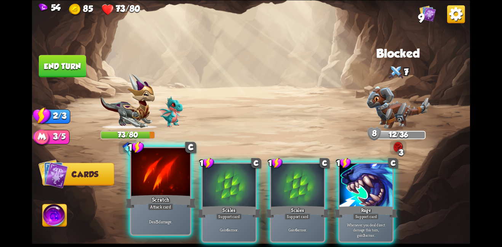
click at [173, 186] on div at bounding box center [160, 172] width 59 height 50
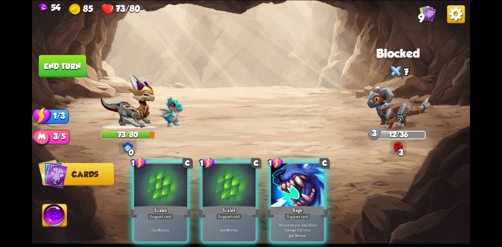
click at [173, 186] on div at bounding box center [160, 185] width 53 height 45
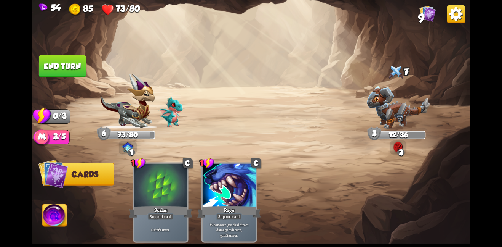
click at [74, 75] on img at bounding box center [251, 123] width 438 height 247
click at [76, 72] on button "End turn" at bounding box center [62, 66] width 47 height 22
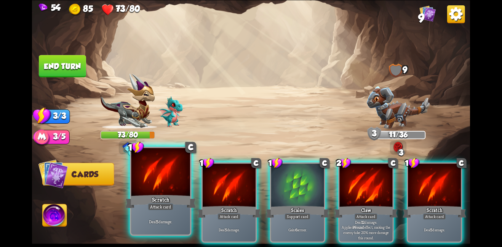
click at [176, 176] on div at bounding box center [160, 172] width 59 height 50
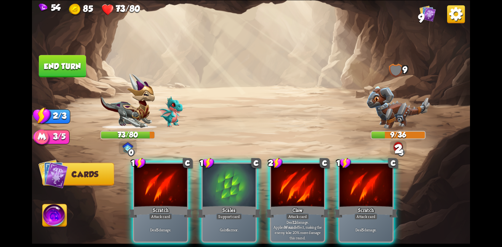
click at [176, 176] on div at bounding box center [160, 185] width 53 height 45
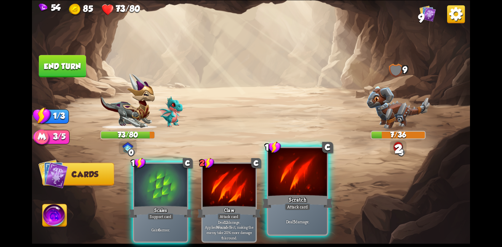
click at [275, 183] on div at bounding box center [297, 172] width 59 height 50
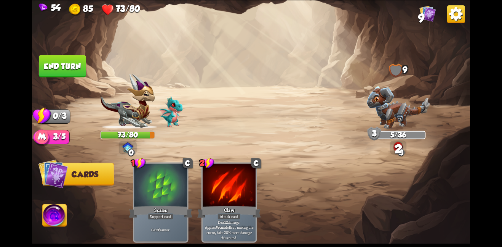
click at [64, 63] on button "End turn" at bounding box center [62, 66] width 47 height 22
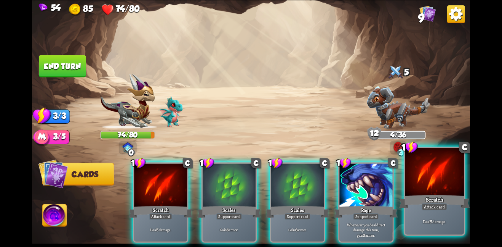
click at [416, 206] on div "Scratch" at bounding box center [434, 201] width 70 height 16
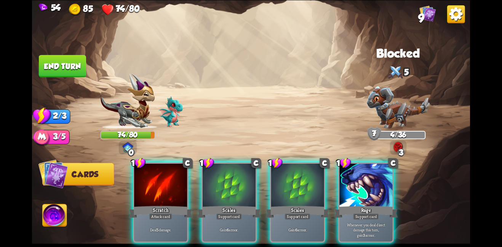
click at [131, 170] on div "1 C Scratch Attack card Deal 5 damage. 1 C Scales Support card Gain 6 armor. 1 …" at bounding box center [295, 192] width 351 height 110
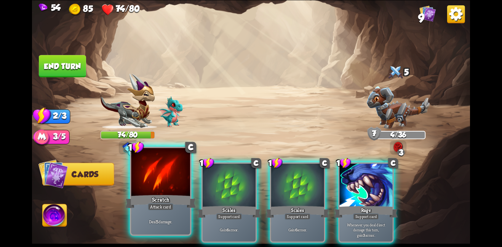
click at [143, 176] on div at bounding box center [160, 172] width 59 height 50
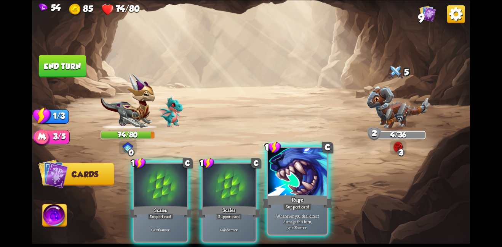
click at [282, 161] on div at bounding box center [297, 172] width 59 height 50
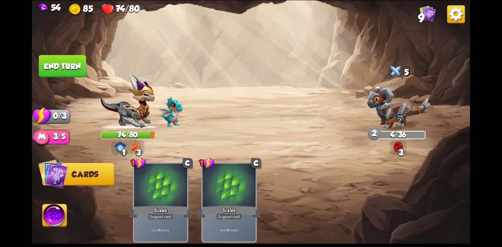
click at [30, 27] on div "54 85 74/80 9 Select an enemy to attack... You don't have enough stamina to pla…" at bounding box center [251, 123] width 502 height 247
click at [50, 49] on img at bounding box center [251, 123] width 438 height 247
click at [59, 56] on button "End turn" at bounding box center [62, 66] width 47 height 22
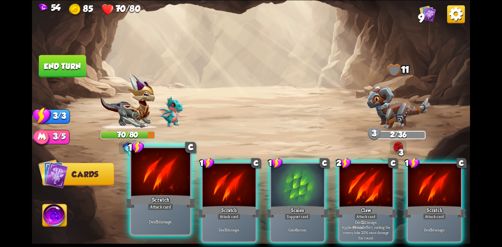
click at [165, 187] on div at bounding box center [160, 172] width 59 height 50
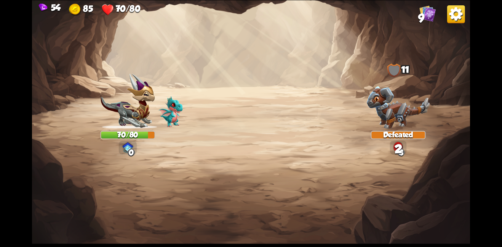
click at [167, 187] on img at bounding box center [251, 123] width 438 height 247
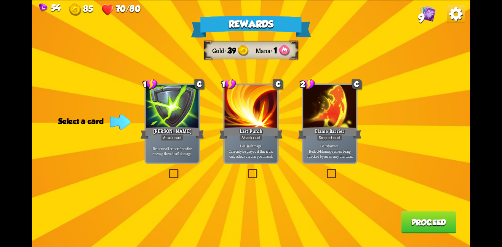
click at [259, 127] on div "Last Punch" at bounding box center [251, 132] width 64 height 14
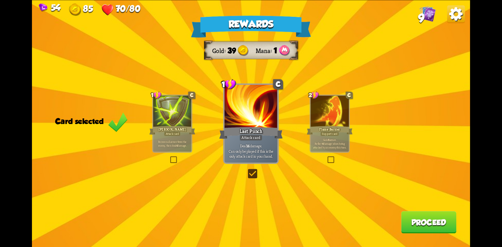
click at [414, 219] on button "Proceed" at bounding box center [428, 222] width 55 height 22
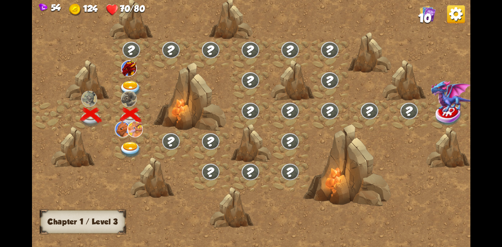
click at [129, 75] on div at bounding box center [131, 84] width 40 height 30
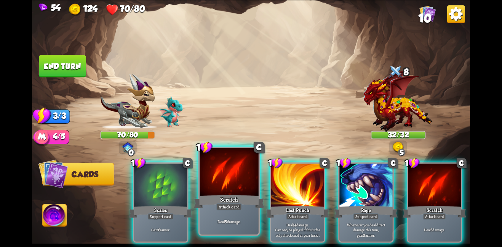
click at [227, 179] on div at bounding box center [229, 172] width 59 height 50
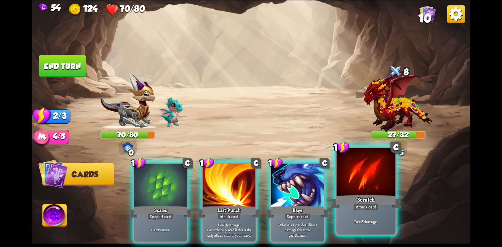
click at [351, 181] on div at bounding box center [366, 172] width 59 height 50
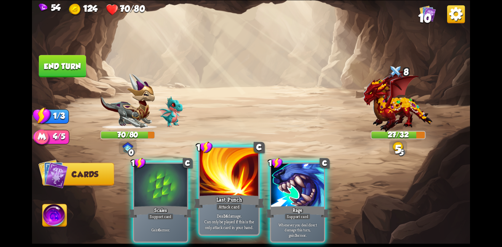
click at [256, 175] on div at bounding box center [229, 172] width 59 height 50
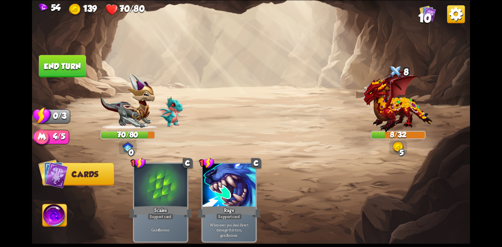
click at [74, 66] on button "End turn" at bounding box center [62, 66] width 47 height 22
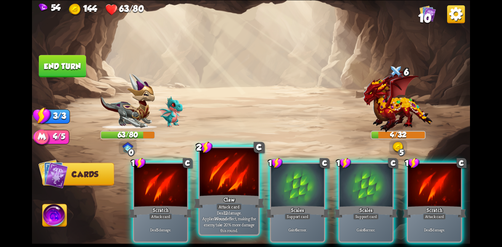
click at [218, 187] on div at bounding box center [229, 172] width 59 height 50
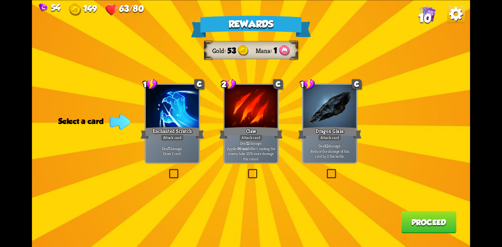
click at [260, 123] on div at bounding box center [250, 107] width 53 height 45
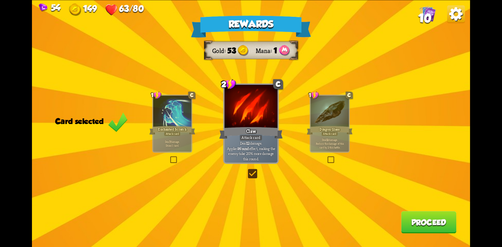
click at [407, 216] on button "Proceed" at bounding box center [428, 222] width 55 height 22
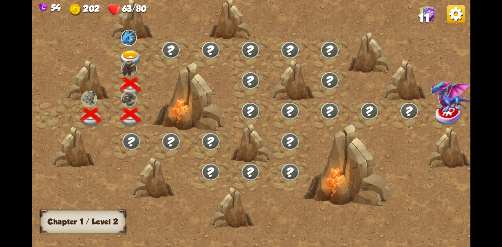
click at [126, 46] on div at bounding box center [131, 54] width 40 height 30
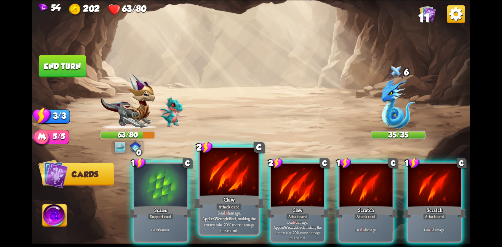
click at [245, 181] on div at bounding box center [229, 172] width 59 height 50
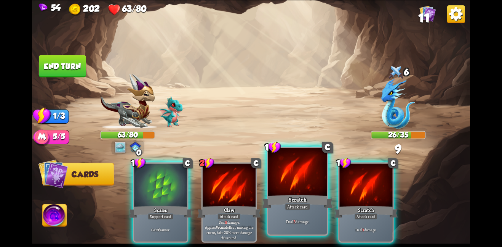
click at [286, 171] on div at bounding box center [297, 172] width 59 height 50
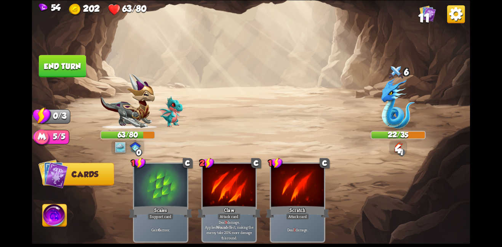
click at [46, 52] on img at bounding box center [251, 123] width 438 height 247
click at [58, 69] on button "End turn" at bounding box center [62, 66] width 47 height 22
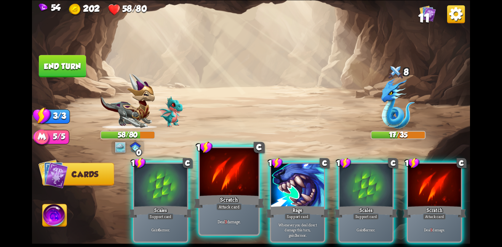
click at [248, 213] on div "Deal 3 damage." at bounding box center [229, 221] width 59 height 26
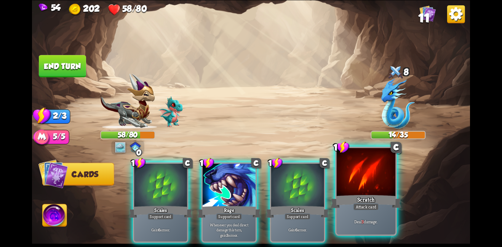
click at [371, 200] on div "Scratch" at bounding box center [366, 201] width 70 height 16
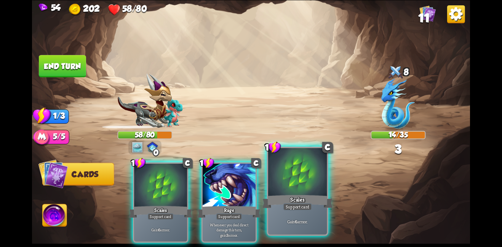
click at [315, 184] on div at bounding box center [297, 172] width 59 height 50
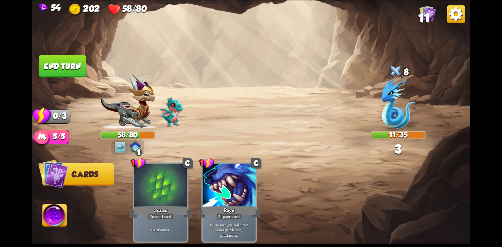
click at [41, 65] on button "End turn" at bounding box center [62, 65] width 48 height 23
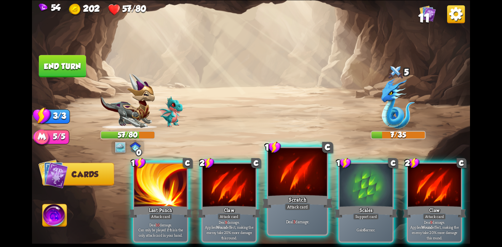
click at [291, 224] on p "Deal 3 damage." at bounding box center [298, 221] width 56 height 6
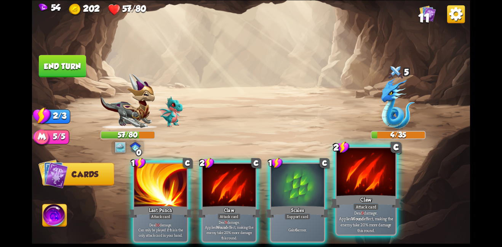
click at [348, 177] on div at bounding box center [366, 172] width 59 height 50
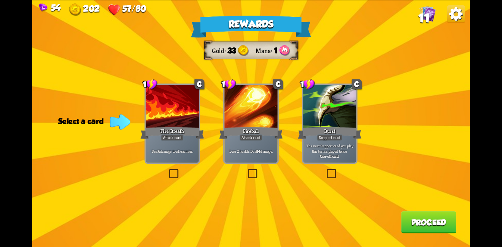
click at [191, 115] on div at bounding box center [172, 107] width 53 height 45
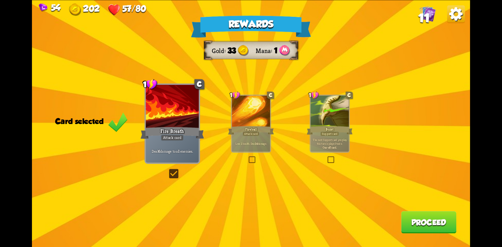
click at [429, 220] on button "Proceed" at bounding box center [428, 222] width 55 height 22
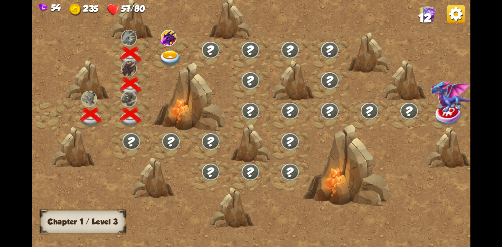
click at [168, 53] on img at bounding box center [170, 58] width 22 height 16
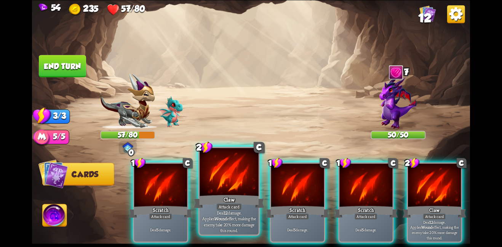
click at [230, 187] on div at bounding box center [229, 172] width 59 height 50
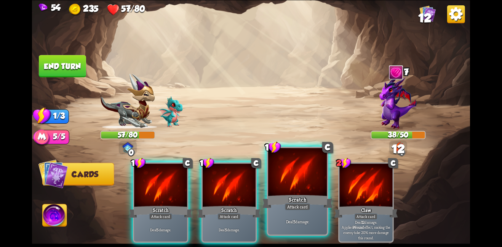
click at [291, 205] on div "Attack card" at bounding box center [298, 206] width 26 height 7
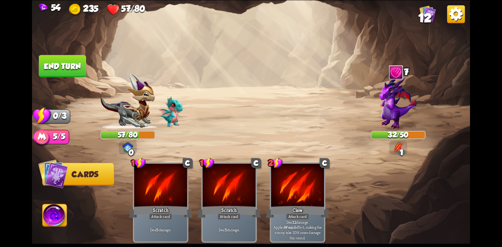
click at [63, 58] on button "End turn" at bounding box center [62, 66] width 47 height 22
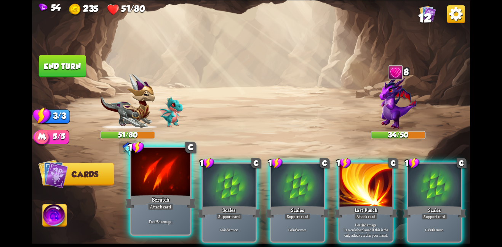
click at [146, 173] on div at bounding box center [160, 172] width 59 height 50
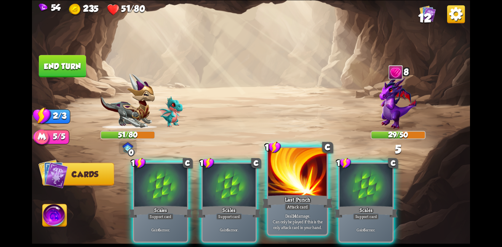
click at [296, 191] on div at bounding box center [297, 172] width 59 height 50
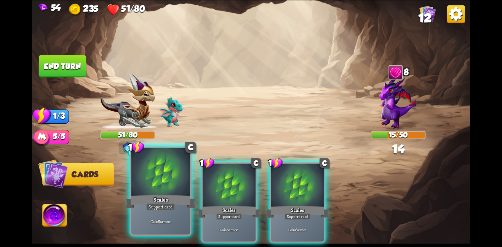
click at [144, 171] on div at bounding box center [160, 172] width 59 height 50
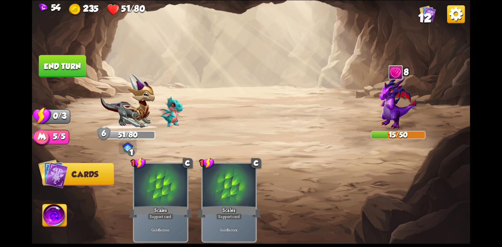
click at [63, 64] on button "End turn" at bounding box center [62, 66] width 47 height 22
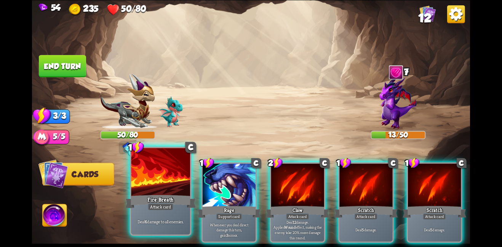
click at [163, 172] on div at bounding box center [160, 172] width 59 height 50
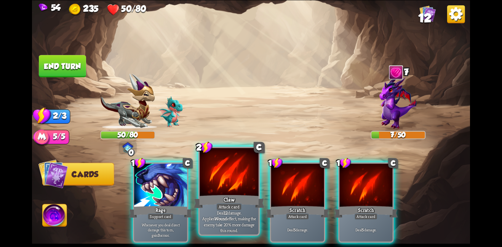
click at [242, 172] on div at bounding box center [229, 172] width 59 height 50
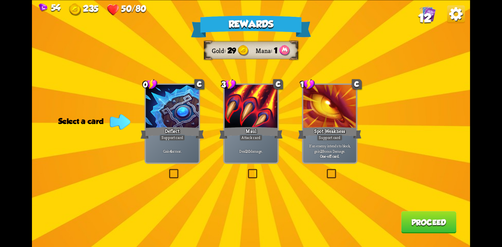
click at [253, 101] on div at bounding box center [250, 107] width 53 height 45
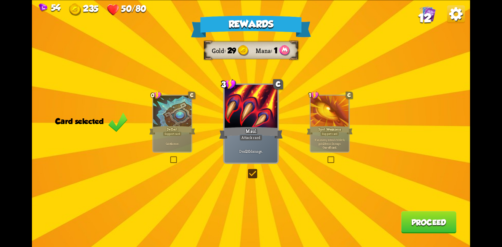
click at [419, 227] on button "Proceed" at bounding box center [428, 222] width 55 height 22
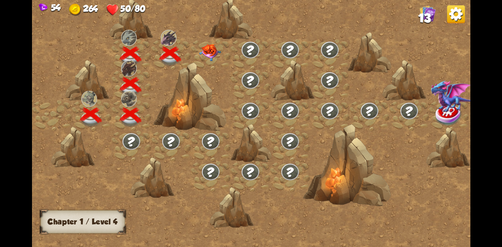
click at [202, 47] on img at bounding box center [210, 51] width 22 height 17
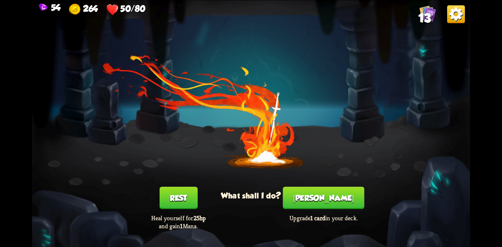
click at [328, 200] on button "[PERSON_NAME]" at bounding box center [324, 197] width 82 height 22
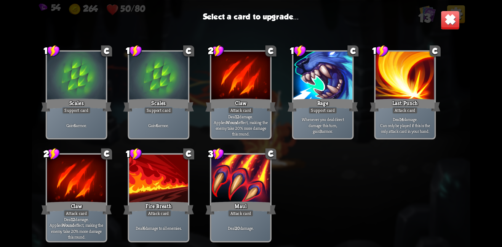
scroll to position [124, 0]
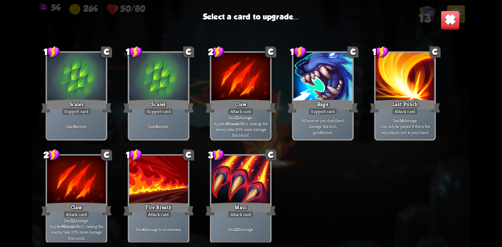
click at [244, 201] on div "Maul" at bounding box center [240, 209] width 70 height 16
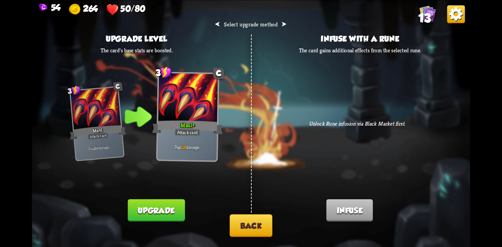
click at [161, 210] on button "Upgrade" at bounding box center [156, 210] width 57 height 22
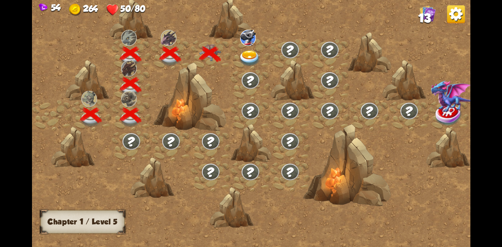
click at [255, 54] on img at bounding box center [250, 58] width 22 height 16
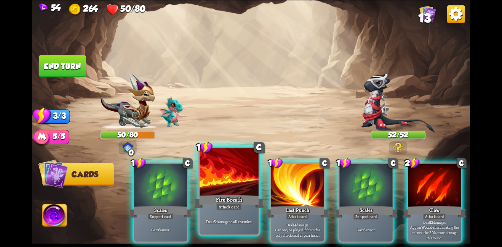
click at [244, 174] on div at bounding box center [229, 172] width 59 height 50
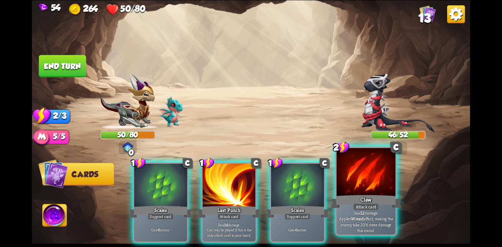
click at [347, 191] on div at bounding box center [366, 172] width 59 height 50
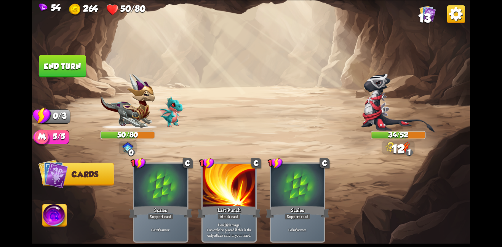
click at [83, 70] on button "End turn" at bounding box center [62, 66] width 47 height 22
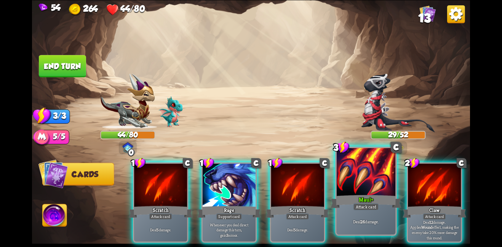
click at [363, 192] on div at bounding box center [366, 172] width 59 height 50
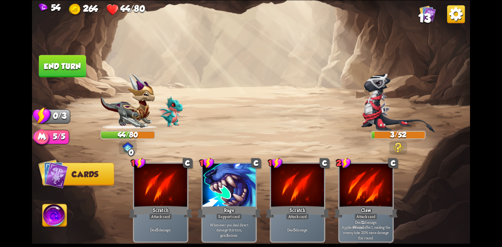
click at [70, 73] on button "End turn" at bounding box center [62, 66] width 47 height 22
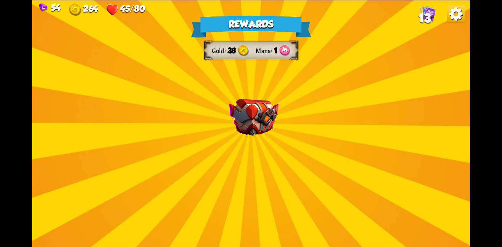
click at [273, 128] on img at bounding box center [254, 117] width 50 height 37
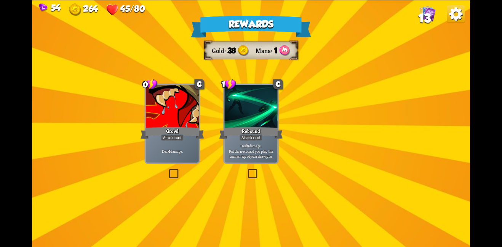
click at [270, 129] on img at bounding box center [254, 117] width 50 height 37
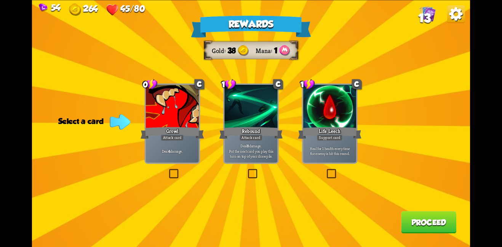
click at [341, 123] on div at bounding box center [329, 107] width 53 height 45
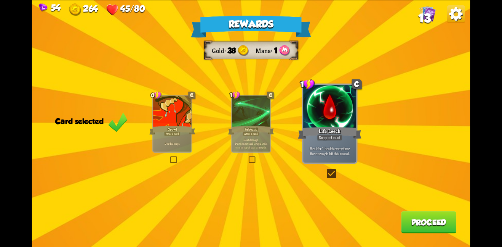
click at [420, 226] on button "Proceed" at bounding box center [428, 222] width 55 height 22
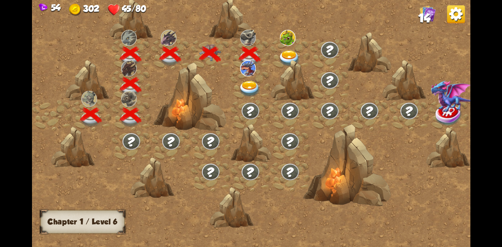
click at [250, 78] on div at bounding box center [251, 84] width 40 height 30
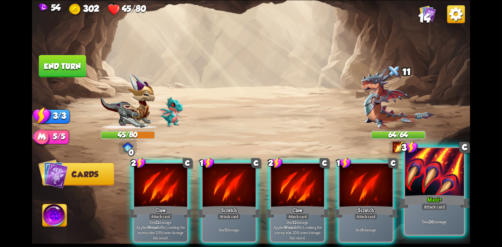
click at [436, 202] on div "Maul+" at bounding box center [434, 201] width 70 height 16
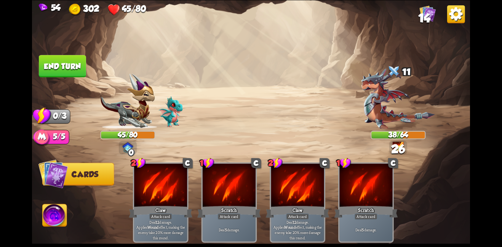
click at [85, 63] on button "End turn" at bounding box center [62, 66] width 47 height 22
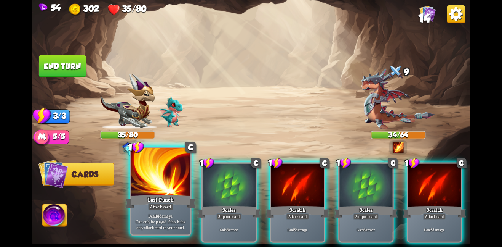
click at [179, 168] on div at bounding box center [160, 172] width 59 height 50
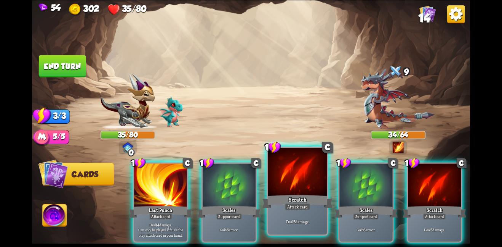
click at [280, 176] on div at bounding box center [297, 172] width 59 height 50
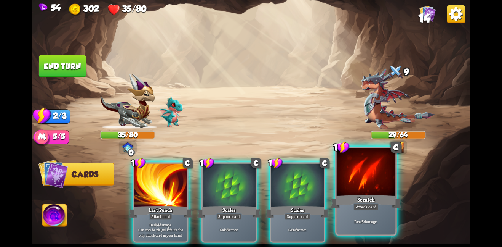
click at [347, 182] on div at bounding box center [366, 172] width 59 height 50
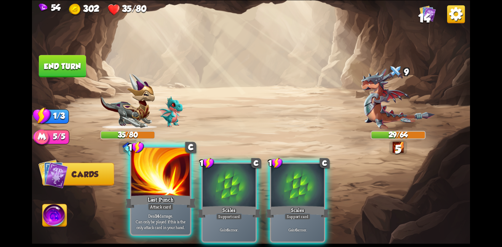
click at [182, 169] on div at bounding box center [160, 172] width 59 height 50
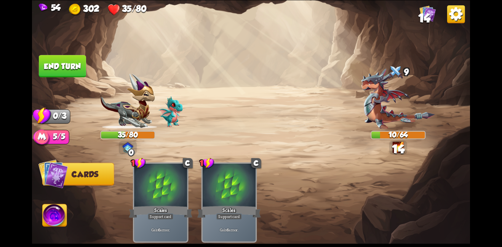
click at [71, 66] on button "End turn" at bounding box center [62, 66] width 47 height 22
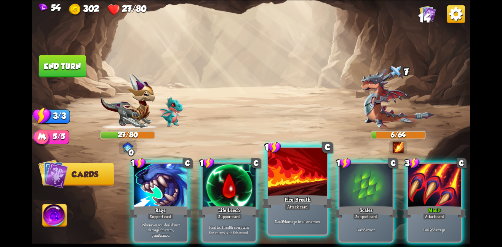
click at [296, 177] on div at bounding box center [297, 172] width 59 height 50
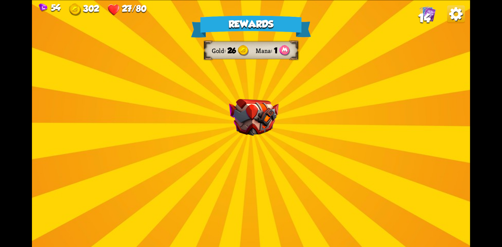
click at [246, 132] on img at bounding box center [254, 117] width 50 height 37
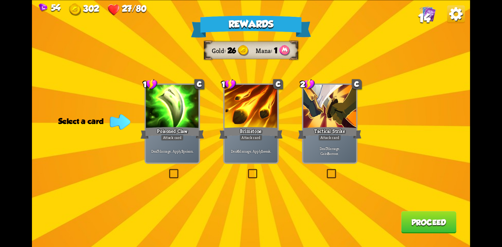
click at [188, 120] on div at bounding box center [172, 107] width 53 height 45
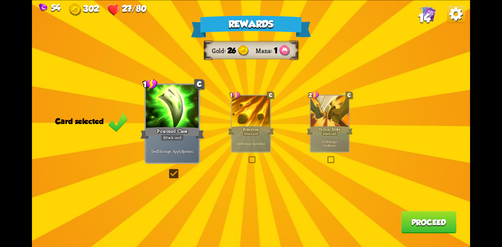
click at [437, 221] on button "Proceed" at bounding box center [428, 222] width 55 height 22
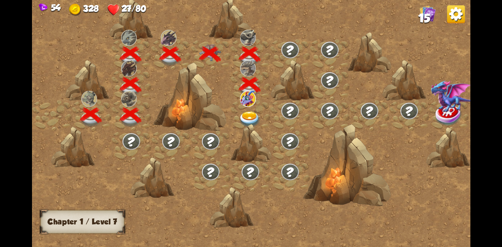
click at [245, 114] on img at bounding box center [250, 119] width 22 height 16
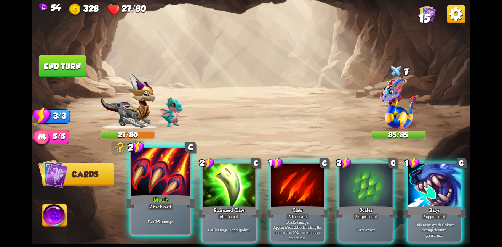
click at [145, 171] on div at bounding box center [160, 172] width 59 height 50
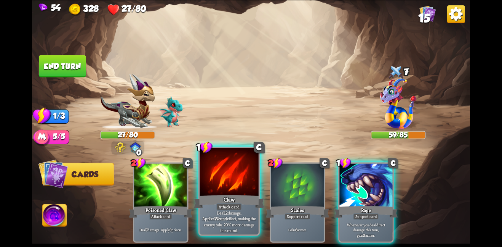
click at [248, 184] on div at bounding box center [229, 172] width 59 height 50
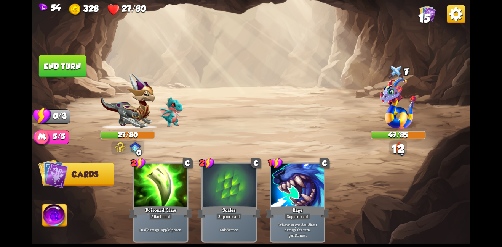
click at [58, 64] on button "End turn" at bounding box center [62, 66] width 47 height 22
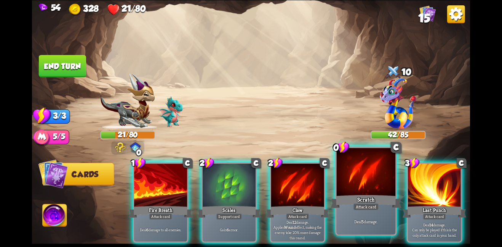
click at [352, 212] on div "Deal 5 damage." at bounding box center [366, 221] width 59 height 26
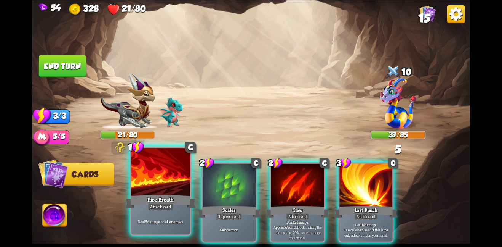
click at [154, 171] on div at bounding box center [160, 172] width 59 height 50
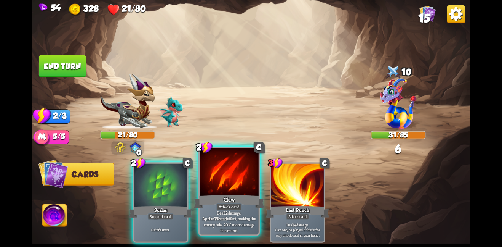
click at [229, 184] on div at bounding box center [229, 172] width 59 height 50
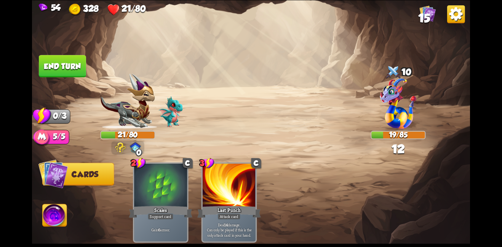
click at [66, 58] on button "End turn" at bounding box center [62, 66] width 47 height 22
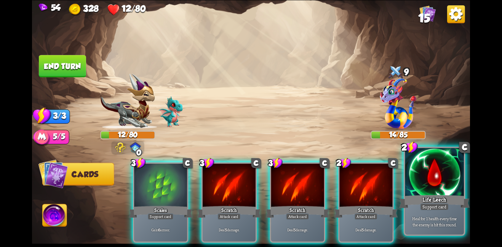
click at [407, 170] on div at bounding box center [434, 172] width 59 height 50
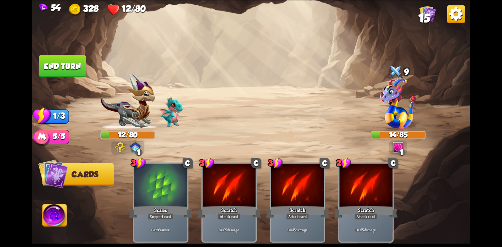
click at [58, 67] on button "End turn" at bounding box center [62, 66] width 47 height 22
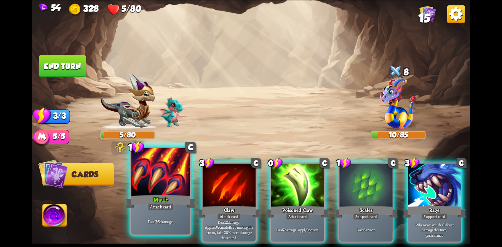
click at [146, 180] on div at bounding box center [160, 172] width 59 height 50
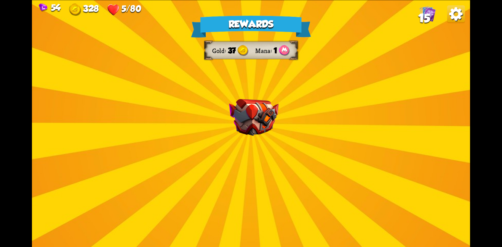
click at [266, 111] on img at bounding box center [254, 117] width 50 height 37
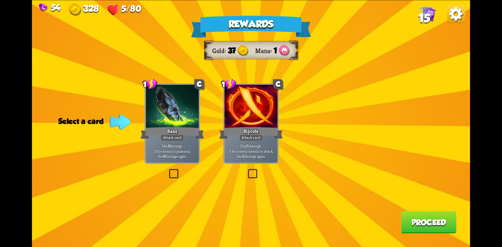
click at [263, 128] on div "Riposte" at bounding box center [251, 132] width 64 height 14
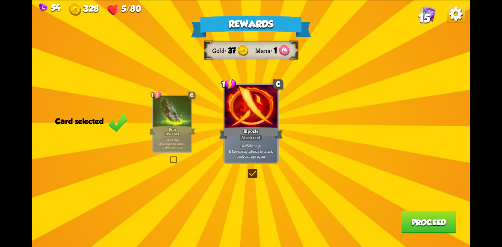
click at [428, 221] on button "Proceed" at bounding box center [428, 222] width 55 height 22
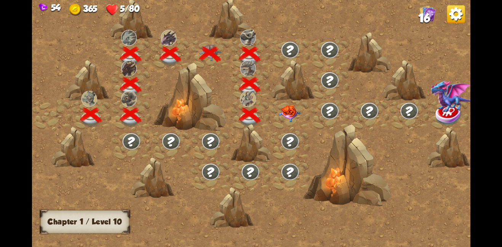
click at [296, 116] on img at bounding box center [290, 112] width 22 height 17
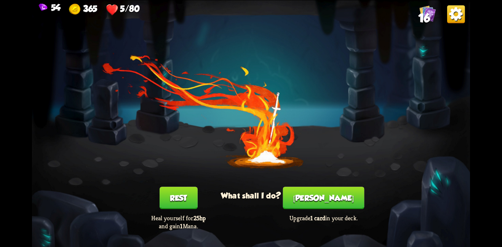
click at [170, 193] on button "Rest" at bounding box center [179, 197] width 38 height 22
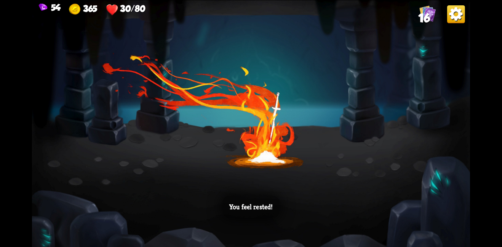
click at [225, 168] on div "You feel rested!" at bounding box center [251, 123] width 438 height 247
click at [248, 158] on div "You feel rested!" at bounding box center [251, 123] width 438 height 247
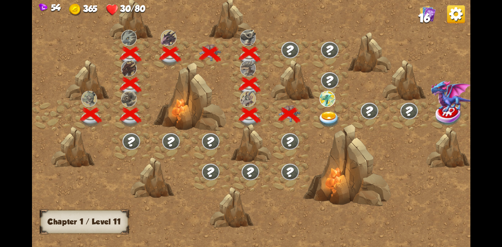
scroll to position [0, 116]
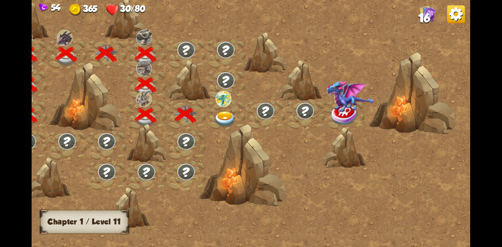
click at [221, 111] on img at bounding box center [225, 119] width 22 height 16
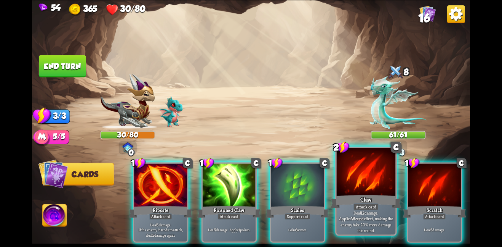
click at [360, 171] on div at bounding box center [366, 172] width 59 height 50
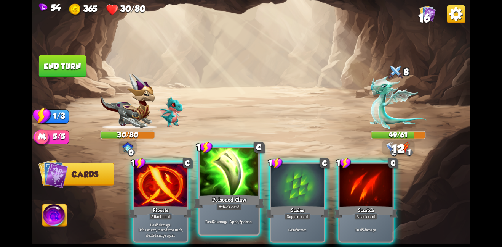
click at [231, 173] on div at bounding box center [229, 172] width 59 height 50
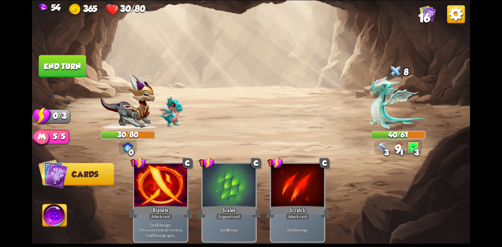
click at [77, 78] on img at bounding box center [251, 123] width 438 height 247
click at [74, 48] on img at bounding box center [251, 123] width 438 height 247
click at [73, 50] on img at bounding box center [251, 123] width 438 height 247
click at [71, 54] on img at bounding box center [251, 123] width 438 height 247
click at [65, 70] on button "End turn" at bounding box center [62, 66] width 47 height 22
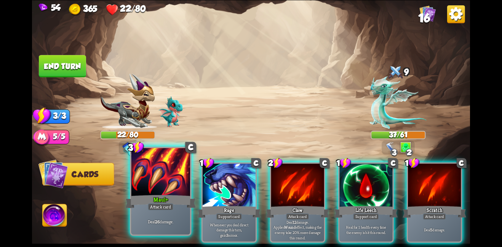
click at [163, 207] on div "Attack card" at bounding box center [161, 206] width 26 height 7
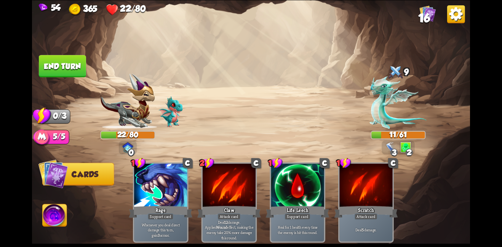
click at [64, 66] on button "End turn" at bounding box center [62, 66] width 47 height 22
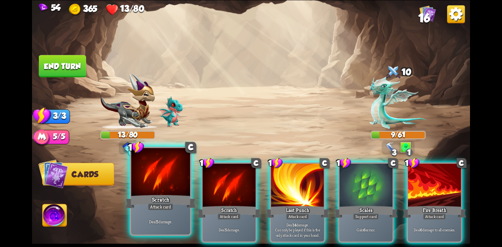
click at [162, 195] on div "Scratch" at bounding box center [160, 201] width 70 height 16
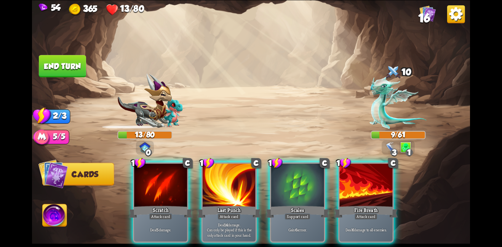
click at [162, 204] on div "Scratch" at bounding box center [161, 211] width 64 height 14
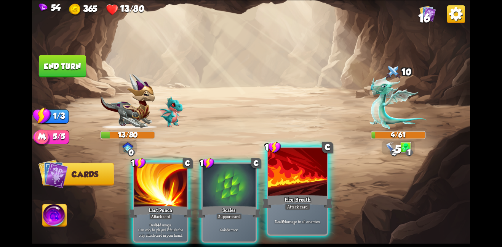
click at [276, 181] on div at bounding box center [297, 172] width 59 height 50
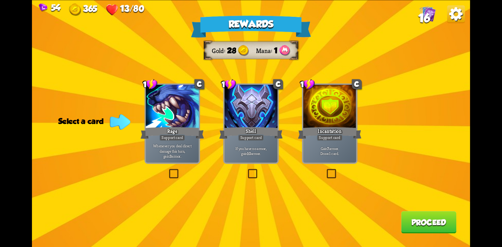
click at [156, 99] on div at bounding box center [172, 107] width 53 height 45
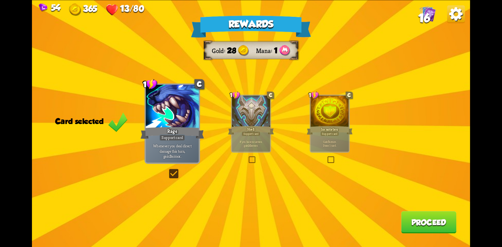
click at [330, 123] on div at bounding box center [330, 111] width 38 height 32
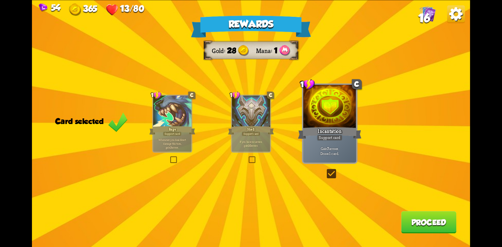
click at [414, 220] on button "Proceed" at bounding box center [428, 222] width 55 height 22
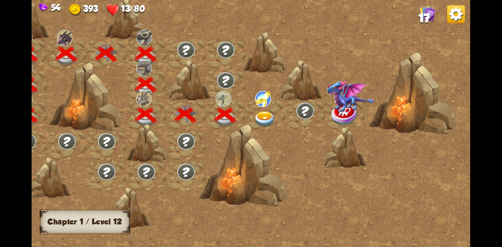
click at [259, 117] on img at bounding box center [265, 119] width 22 height 16
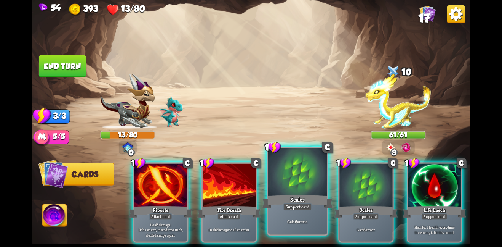
click at [294, 181] on div at bounding box center [297, 172] width 59 height 50
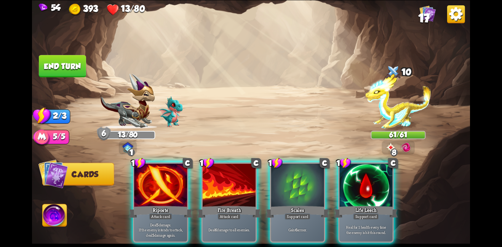
click at [294, 181] on div at bounding box center [297, 185] width 53 height 45
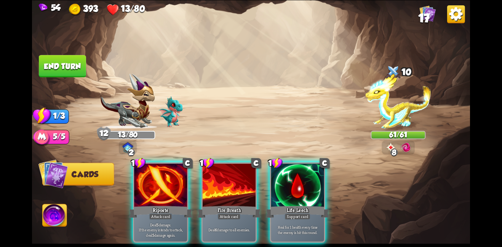
click at [294, 181] on div at bounding box center [297, 185] width 53 height 45
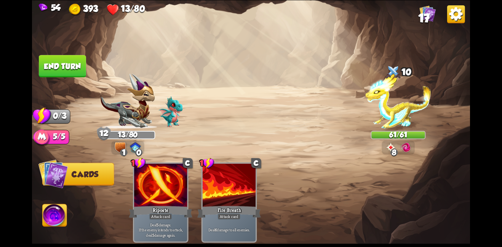
click at [70, 51] on img at bounding box center [251, 123] width 438 height 247
click at [71, 67] on button "End turn" at bounding box center [62, 66] width 47 height 22
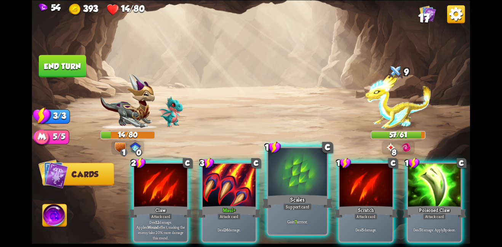
click at [297, 200] on div "Scales" at bounding box center [297, 201] width 70 height 16
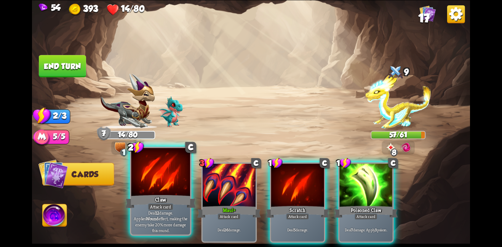
click at [148, 169] on div at bounding box center [160, 172] width 59 height 50
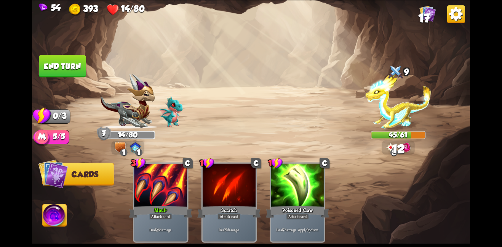
click at [56, 65] on button "End turn" at bounding box center [62, 66] width 47 height 22
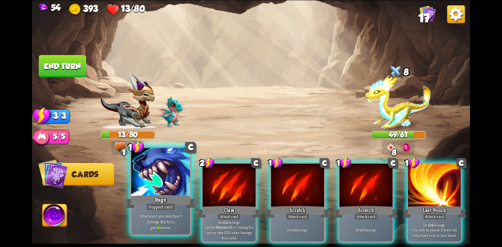
click at [156, 189] on div at bounding box center [160, 172] width 59 height 50
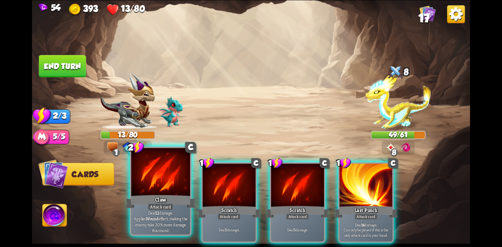
click at [171, 175] on div at bounding box center [160, 172] width 59 height 50
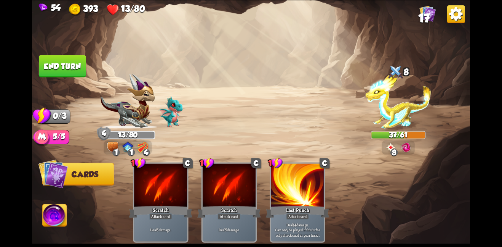
click at [60, 70] on button "End turn" at bounding box center [62, 66] width 47 height 22
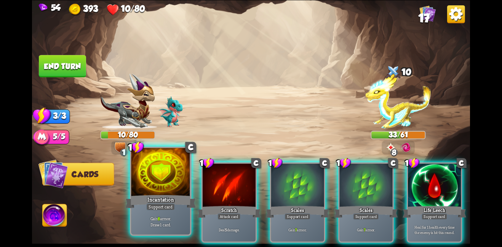
click at [184, 172] on div at bounding box center [160, 172] width 59 height 50
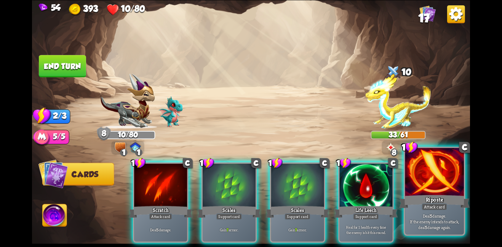
click at [432, 185] on div at bounding box center [434, 172] width 59 height 50
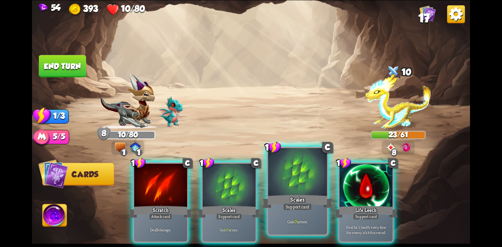
click at [285, 167] on div at bounding box center [297, 172] width 59 height 50
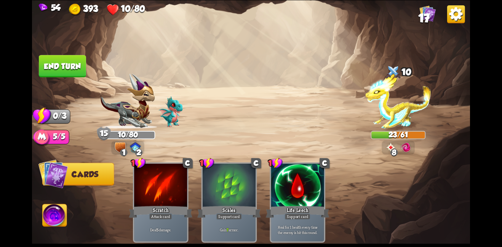
click at [52, 65] on button "End turn" at bounding box center [62, 66] width 47 height 22
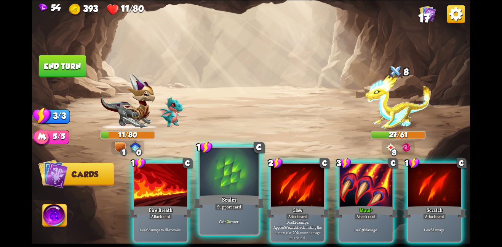
click at [235, 166] on div at bounding box center [229, 172] width 59 height 50
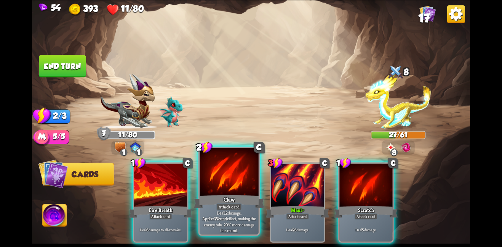
click at [238, 175] on div at bounding box center [229, 172] width 59 height 50
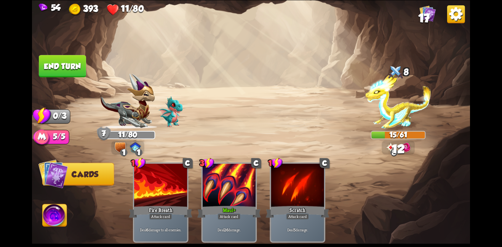
click at [70, 67] on button "End turn" at bounding box center [62, 66] width 47 height 22
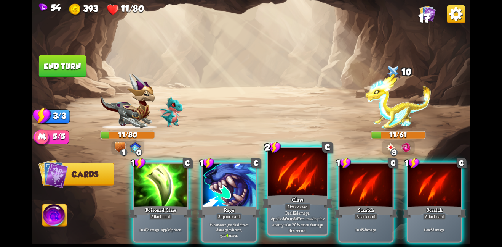
click at [285, 178] on div at bounding box center [297, 172] width 59 height 50
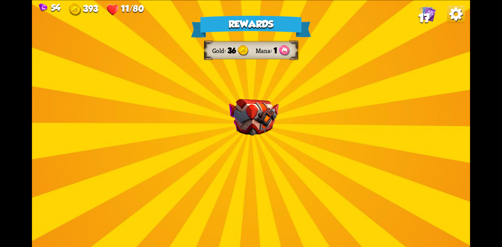
click at [281, 93] on div "Rewards Gold 36 Mana 1 Select a card 2 C Flame Barrier Support card Gain 8 armo…" at bounding box center [251, 123] width 438 height 247
click at [238, 135] on img at bounding box center [254, 117] width 50 height 37
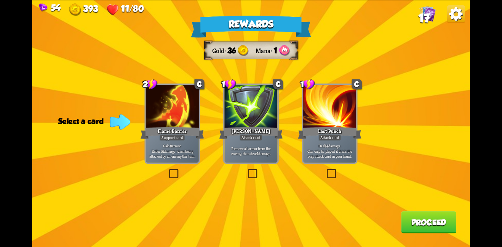
click at [261, 139] on div "Attack card" at bounding box center [251, 137] width 23 height 6
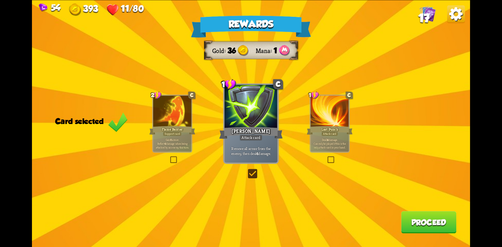
click at [411, 216] on button "Proceed" at bounding box center [428, 222] width 55 height 22
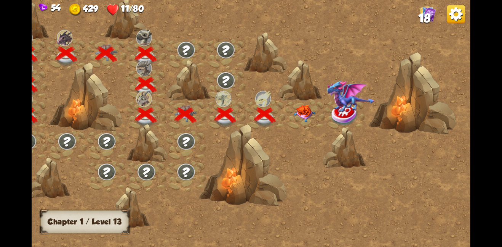
click at [300, 109] on img at bounding box center [304, 112] width 22 height 17
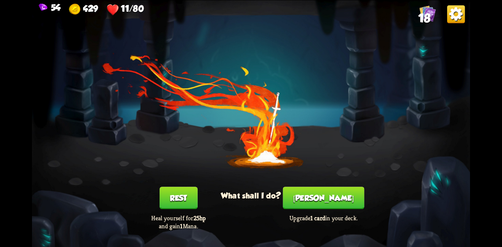
click at [181, 186] on div "You feel rested! What shall I do? Rest Heal yourself for 25hp and gain 1 Mana. …" at bounding box center [251, 123] width 438 height 247
click at [181, 195] on button "Rest" at bounding box center [179, 197] width 38 height 22
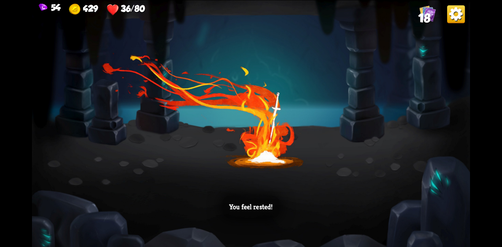
click at [252, 122] on div "You feel rested!" at bounding box center [251, 123] width 438 height 247
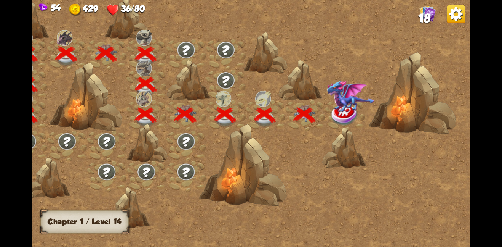
click at [336, 115] on img at bounding box center [344, 114] width 27 height 22
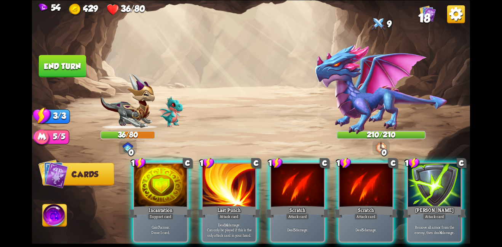
click at [266, 183] on div "1 C Incantation Support card Gain 7 armor. Draw 1 card. 1 C Last Punch Attack c…" at bounding box center [295, 192] width 351 height 110
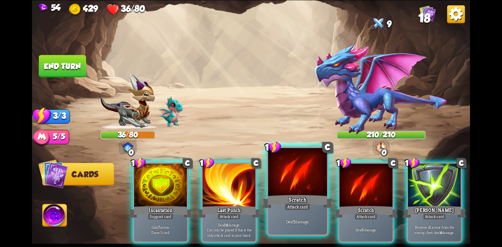
click at [274, 186] on div at bounding box center [297, 172] width 59 height 50
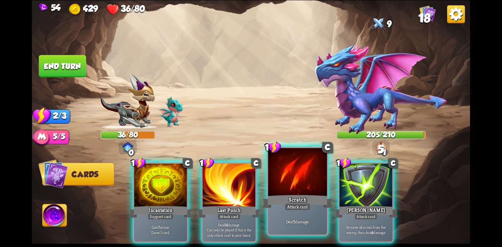
click at [274, 187] on div at bounding box center [297, 172] width 59 height 50
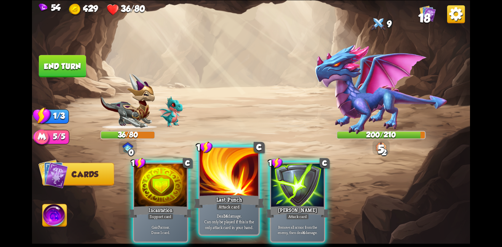
click at [222, 177] on div at bounding box center [229, 172] width 59 height 50
click at [208, 163] on div at bounding box center [229, 172] width 59 height 50
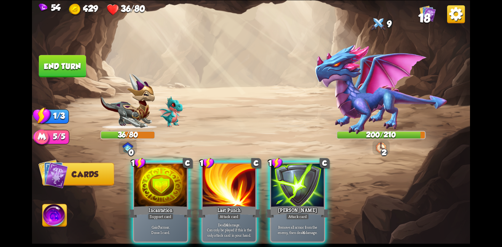
click at [199, 165] on div "1 C Incantation Support card Gain 7 armor. Draw 1 card. 1 C Last Punch Attack c…" at bounding box center [295, 192] width 351 height 110
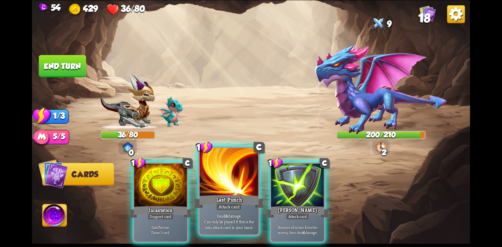
click at [219, 184] on div at bounding box center [229, 172] width 59 height 50
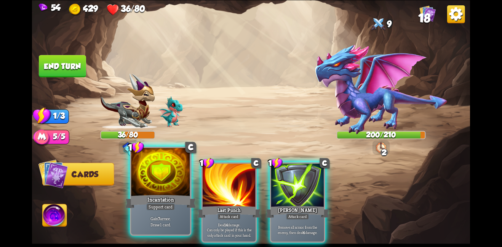
click at [163, 185] on div at bounding box center [160, 172] width 59 height 50
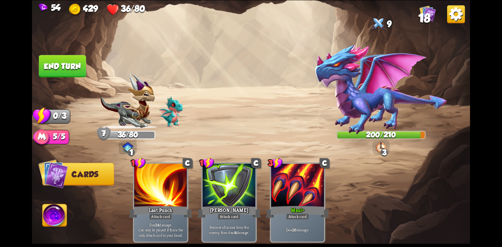
click at [71, 70] on button "End turn" at bounding box center [62, 66] width 47 height 22
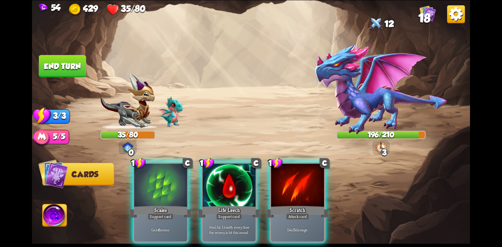
click at [350, 91] on img at bounding box center [380, 89] width 133 height 91
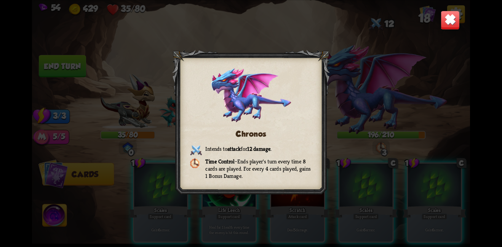
click at [441, 24] on img at bounding box center [450, 19] width 19 height 19
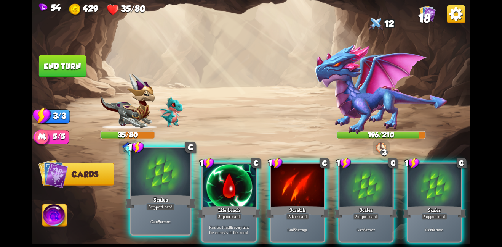
click at [159, 170] on div at bounding box center [160, 172] width 59 height 50
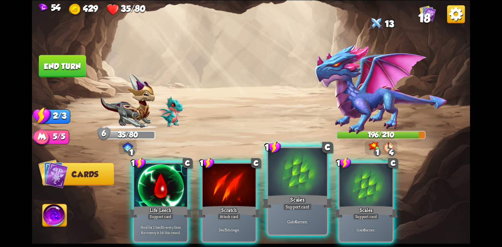
click at [309, 166] on div at bounding box center [297, 172] width 59 height 50
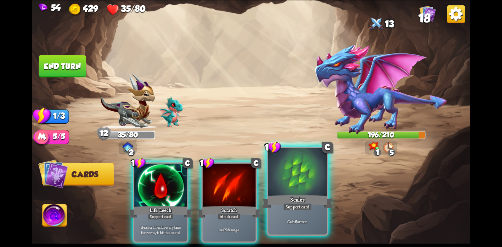
click at [299, 172] on div at bounding box center [297, 172] width 59 height 50
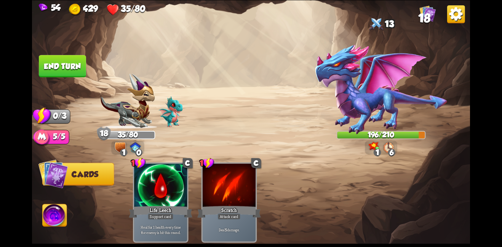
click at [63, 71] on button "End turn" at bounding box center [62, 66] width 47 height 22
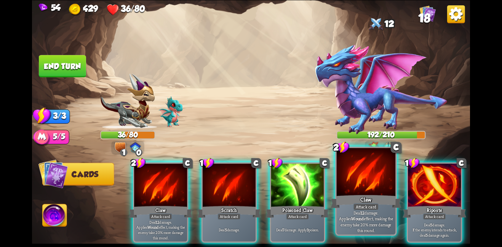
click at [375, 173] on div at bounding box center [366, 172] width 59 height 50
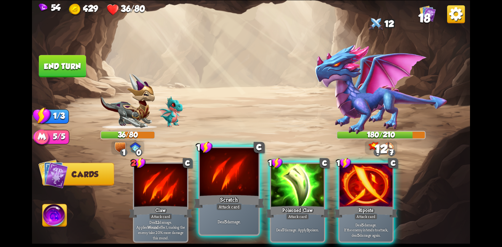
click at [242, 171] on div at bounding box center [229, 172] width 59 height 50
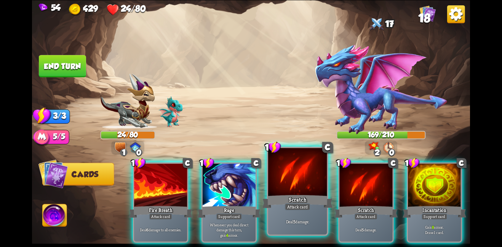
click at [280, 180] on div at bounding box center [297, 172] width 59 height 50
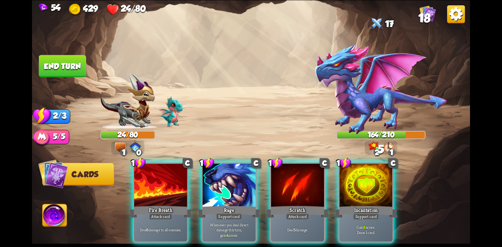
click at [280, 180] on div at bounding box center [297, 185] width 53 height 45
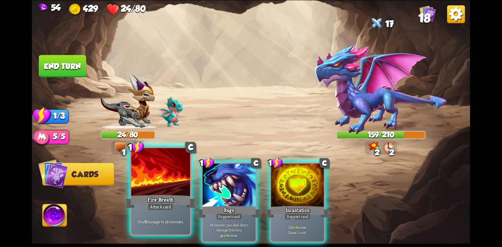
click at [162, 183] on div at bounding box center [160, 172] width 59 height 50
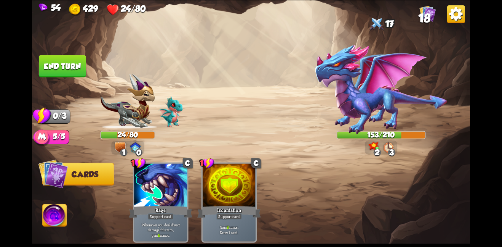
click at [73, 61] on button "End turn" at bounding box center [62, 66] width 47 height 22
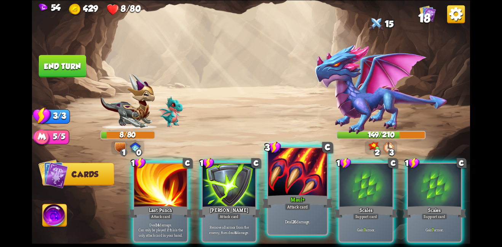
click at [290, 205] on div "Attack card" at bounding box center [298, 206] width 26 height 7
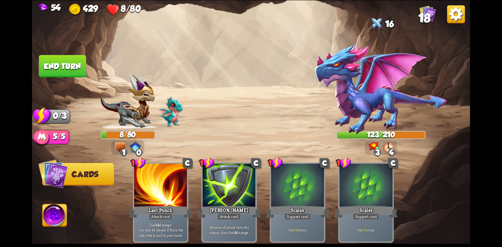
click at [65, 50] on img at bounding box center [251, 123] width 438 height 247
click at [59, 59] on button "End turn" at bounding box center [62, 66] width 47 height 22
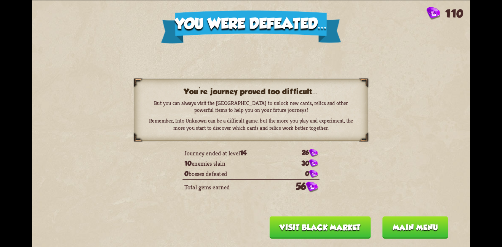
click at [322, 227] on button "Visit Black Market" at bounding box center [320, 227] width 101 height 22
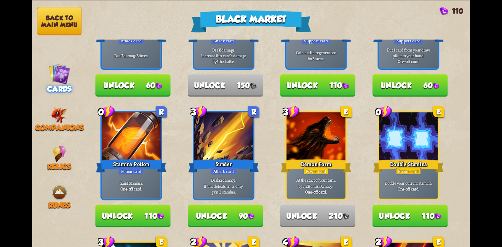
scroll to position [386, 0]
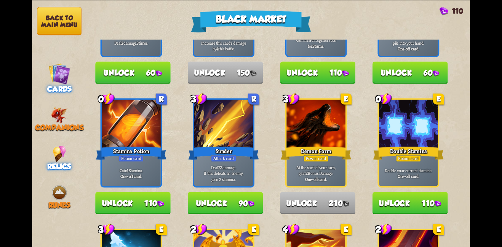
click at [58, 147] on img at bounding box center [59, 153] width 13 height 16
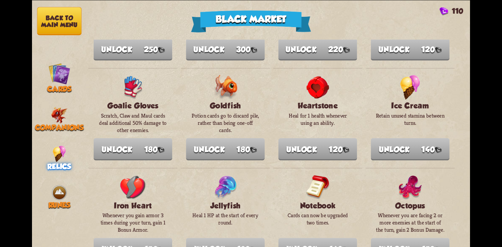
scroll to position [309, 0]
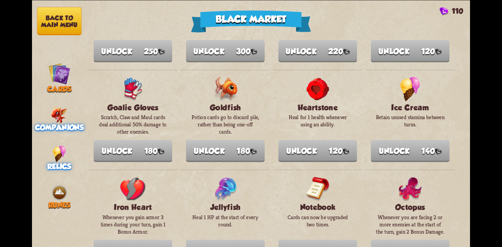
click at [51, 106] on img at bounding box center [59, 114] width 17 height 16
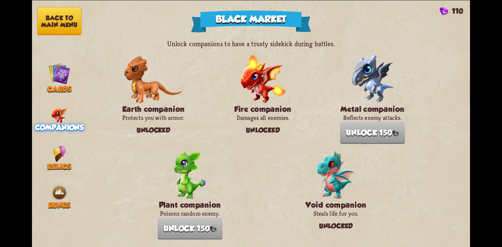
click at [59, 19] on button "Back to main menu" at bounding box center [59, 21] width 45 height 28
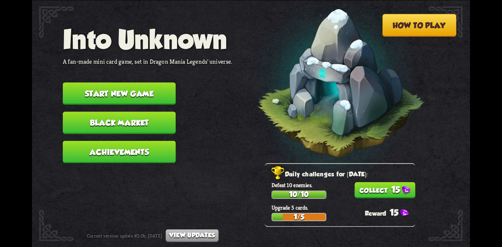
click at [153, 91] on button "Start new game" at bounding box center [119, 93] width 113 height 22
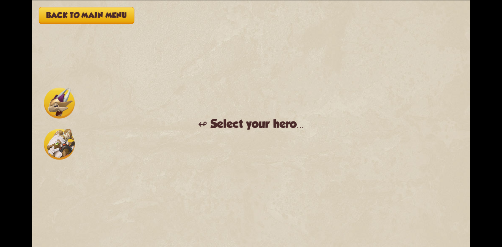
click at [61, 109] on img at bounding box center [59, 102] width 31 height 31
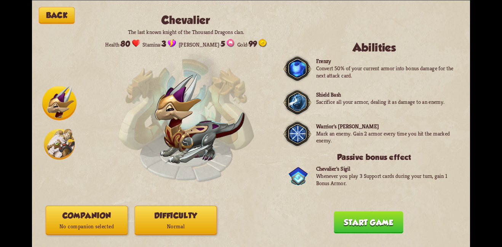
click at [98, 213] on button "Companion No companion selected" at bounding box center [87, 219] width 82 height 29
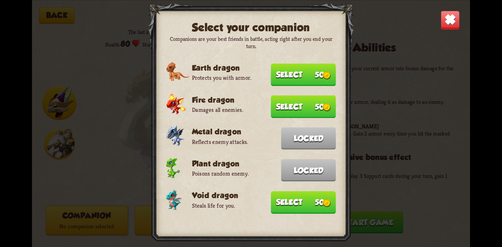
click at [319, 104] on button "Select 50" at bounding box center [303, 106] width 65 height 22
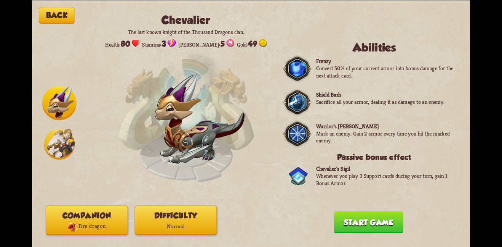
click at [168, 206] on div "Back [PERSON_NAME] The last known knight of the Thousand Dragons clan. Health: …" at bounding box center [251, 123] width 438 height 247
click at [170, 217] on button "Difficulty Normal" at bounding box center [175, 219] width 82 height 29
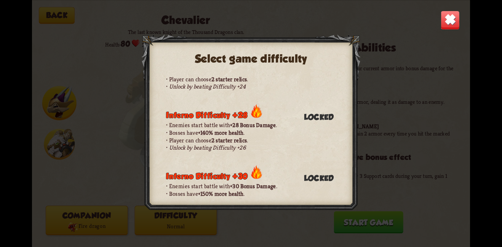
scroll to position [0, 0]
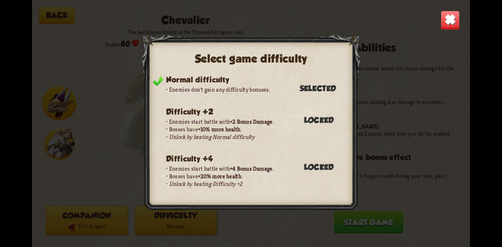
click at [333, 24] on div "Select game difficulty Normal difficulty Enemies don't gain any difficulty bonu…" at bounding box center [251, 123] width 438 height 247
click at [449, 23] on img at bounding box center [450, 19] width 19 height 19
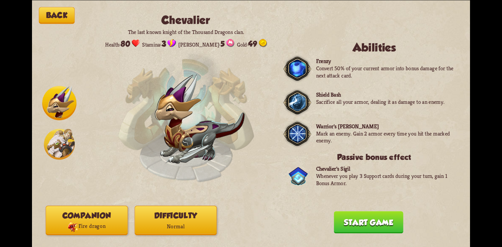
click at [381, 221] on button "Start game" at bounding box center [368, 222] width 69 height 22
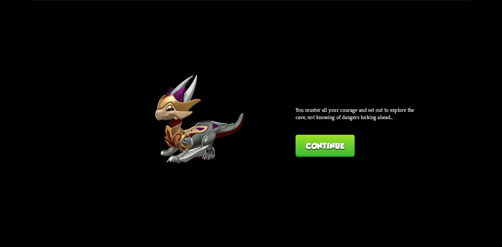
click at [323, 151] on button "Continue" at bounding box center [325, 145] width 59 height 22
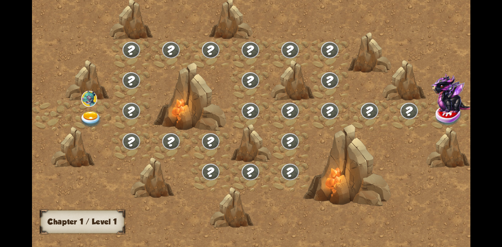
click at [90, 112] on img at bounding box center [91, 119] width 22 height 16
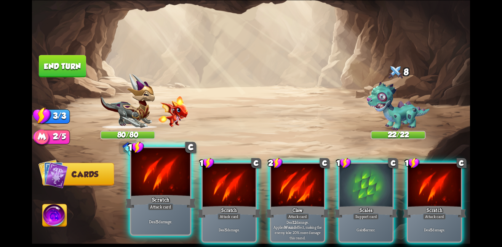
click at [154, 197] on div "Scratch" at bounding box center [160, 201] width 70 height 16
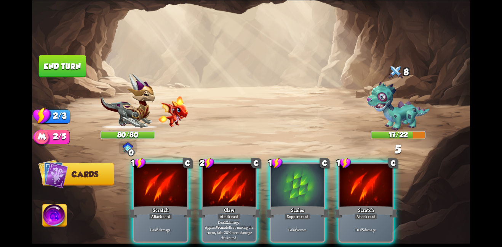
click at [154, 204] on div "Scratch" at bounding box center [161, 211] width 64 height 14
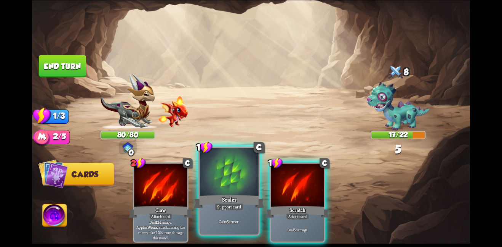
click at [210, 194] on div "Scales" at bounding box center [229, 201] width 70 height 16
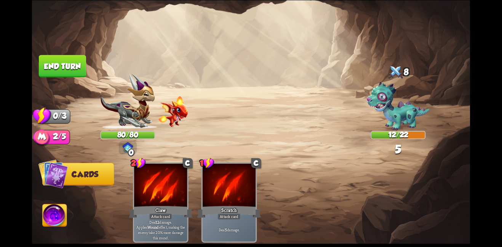
click at [62, 62] on button "End turn" at bounding box center [62, 66] width 47 height 22
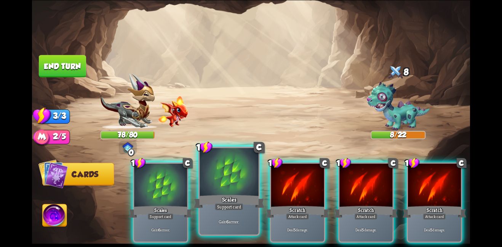
click at [245, 193] on div "Scales" at bounding box center [229, 201] width 70 height 16
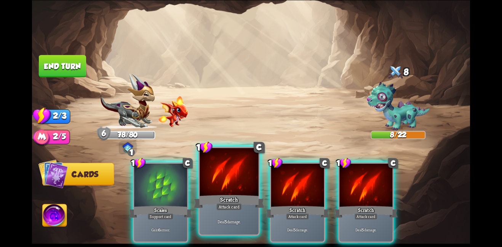
click at [243, 193] on div at bounding box center [229, 172] width 59 height 50
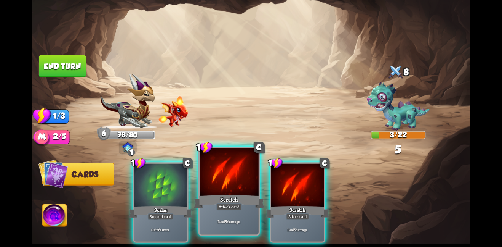
click at [242, 192] on div at bounding box center [229, 172] width 59 height 50
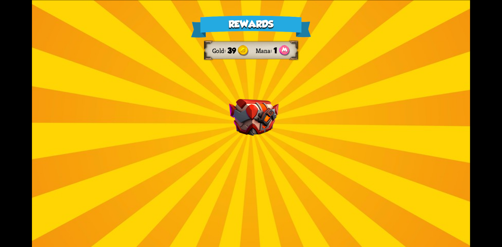
click at [245, 155] on div "Rewards Gold 39 Mana 1 Select a card 1 C Fire Breath Attack card Deal 6 damage …" at bounding box center [251, 123] width 438 height 247
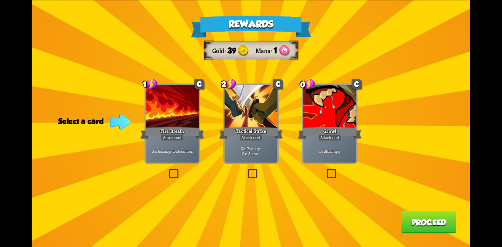
click at [182, 128] on div "Fire Breath" at bounding box center [173, 132] width 64 height 14
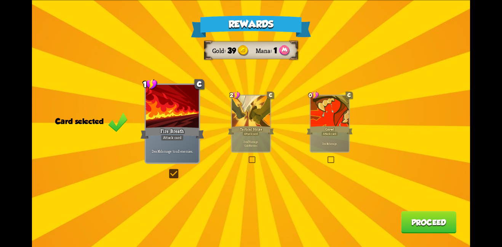
click at [423, 221] on button "Proceed" at bounding box center [428, 222] width 55 height 22
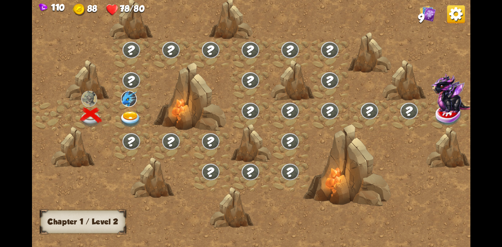
click at [134, 117] on img at bounding box center [131, 119] width 22 height 16
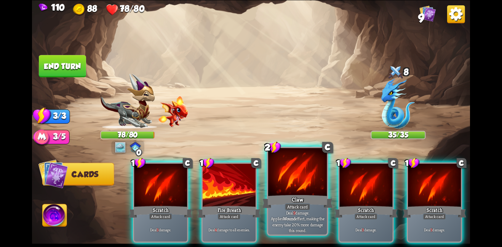
click at [289, 200] on div "Claw" at bounding box center [297, 201] width 70 height 16
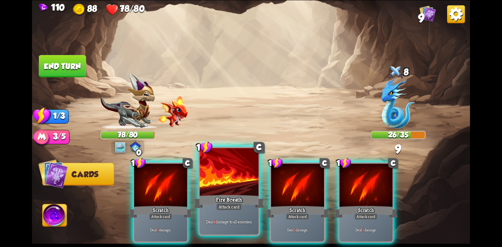
click at [231, 189] on div at bounding box center [229, 172] width 59 height 50
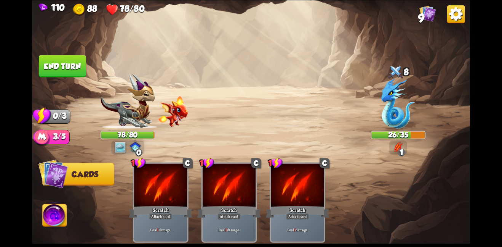
click at [65, 69] on button "End turn" at bounding box center [62, 66] width 47 height 22
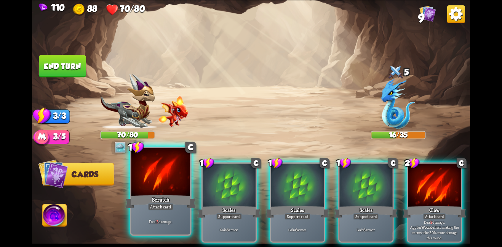
click at [164, 200] on div "Scratch" at bounding box center [160, 201] width 70 height 16
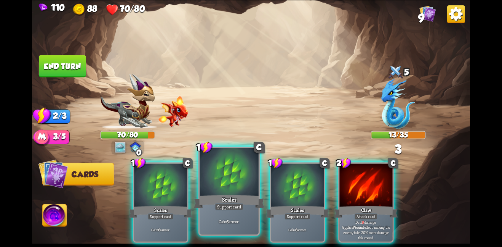
click at [234, 216] on div "Gain 6 armor." at bounding box center [229, 221] width 59 height 26
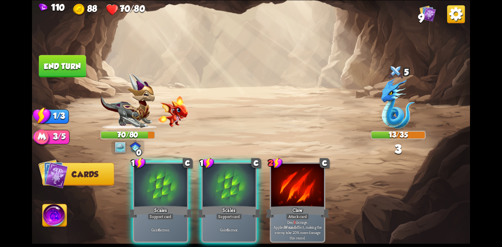
click at [234, 218] on div "Gain 6 armor." at bounding box center [229, 229] width 53 height 23
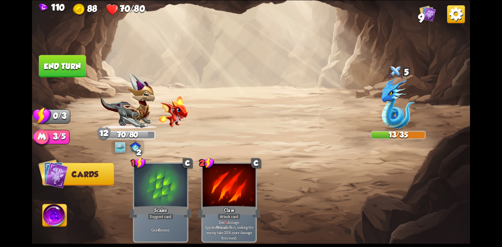
click at [61, 64] on button "End turn" at bounding box center [62, 66] width 47 height 22
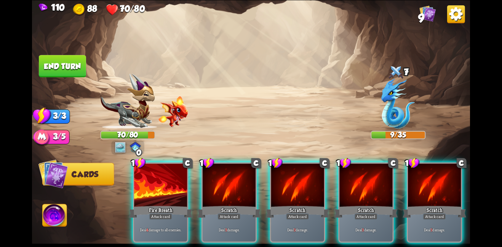
click at [334, 191] on div "1 C Fire Breath Attack card Deal 4 damage to all enemies. 1 C Scratch Attack ca…" at bounding box center [295, 192] width 351 height 110
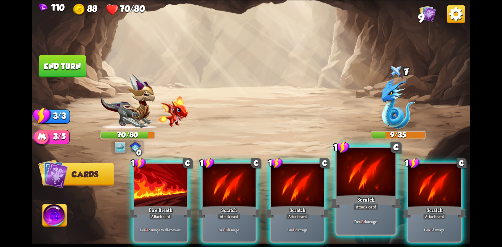
click at [340, 189] on div at bounding box center [366, 172] width 59 height 50
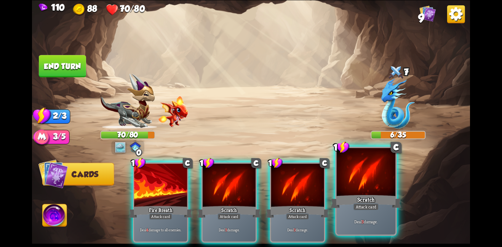
click at [345, 186] on div at bounding box center [366, 172] width 59 height 50
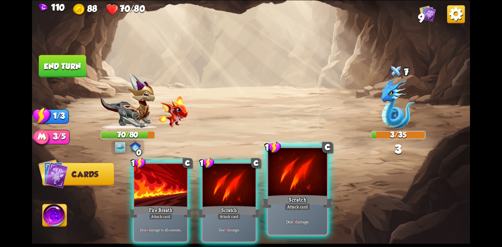
click at [288, 178] on div at bounding box center [297, 172] width 59 height 50
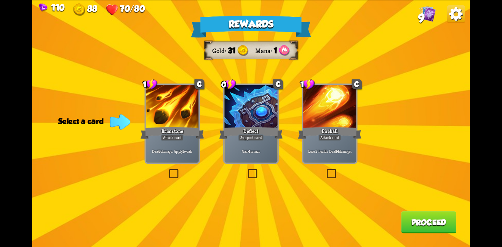
click at [344, 130] on div "Fireball" at bounding box center [330, 132] width 64 height 14
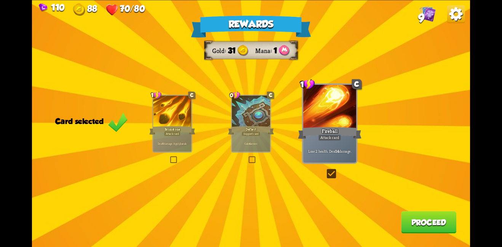
click at [427, 217] on button "Proceed" at bounding box center [428, 222] width 55 height 22
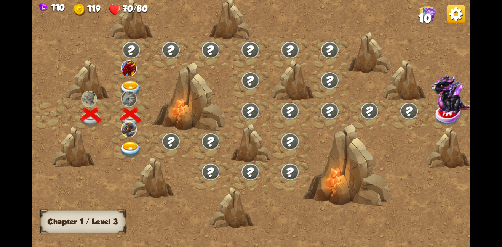
click at [130, 80] on img at bounding box center [131, 88] width 22 height 16
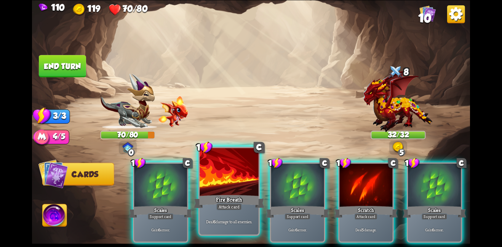
click at [228, 204] on div "Attack card" at bounding box center [229, 206] width 26 height 7
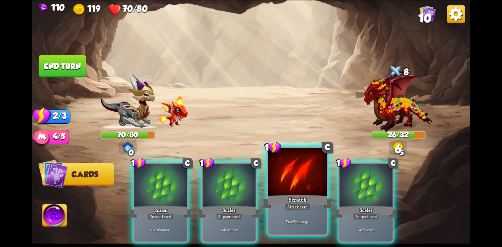
click at [316, 175] on div at bounding box center [297, 172] width 59 height 50
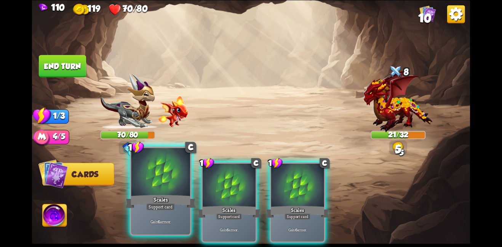
click at [182, 172] on div at bounding box center [160, 172] width 59 height 50
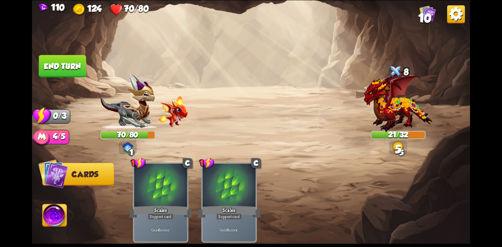
click at [52, 67] on button "End turn" at bounding box center [62, 66] width 47 height 22
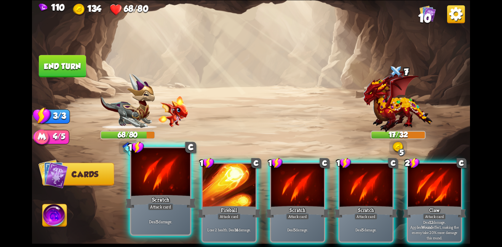
click at [152, 181] on div at bounding box center [160, 172] width 59 height 50
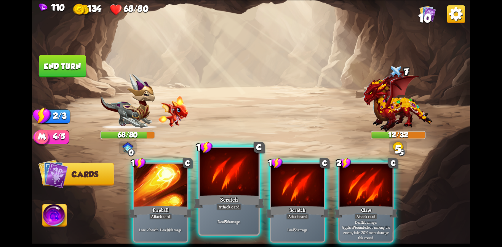
click at [227, 181] on div at bounding box center [229, 172] width 59 height 50
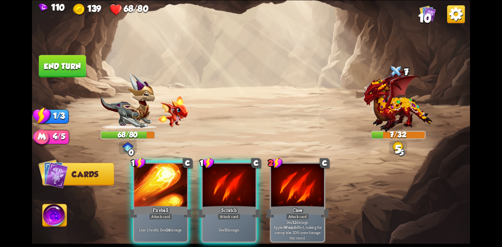
click at [227, 181] on div at bounding box center [229, 185] width 53 height 45
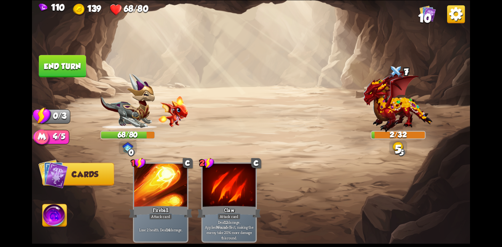
click at [48, 60] on button "End turn" at bounding box center [62, 66] width 47 height 22
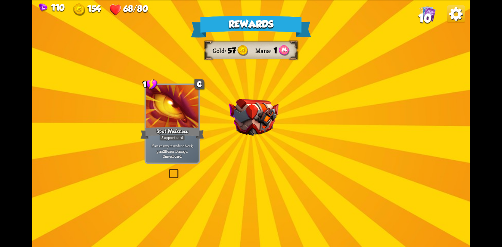
click at [280, 126] on div "Rewards Gold 57 Mana 1 Select a card 1 C Spot Weakness Support card If an enemy…" at bounding box center [251, 123] width 438 height 247
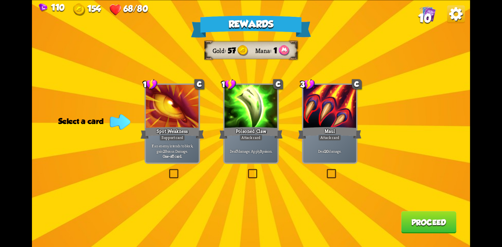
click at [318, 118] on div at bounding box center [329, 107] width 53 height 45
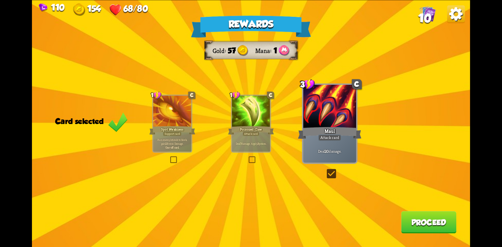
click at [418, 214] on button "Proceed" at bounding box center [428, 222] width 55 height 22
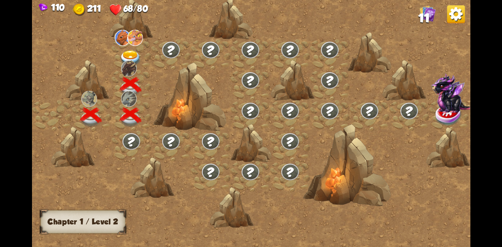
click at [129, 53] on img at bounding box center [131, 58] width 22 height 16
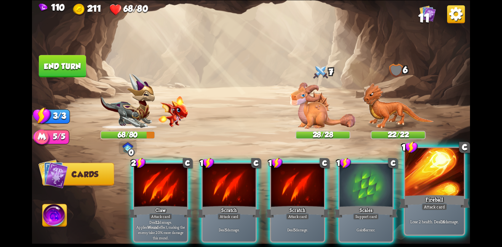
click at [424, 184] on div at bounding box center [434, 172] width 59 height 50
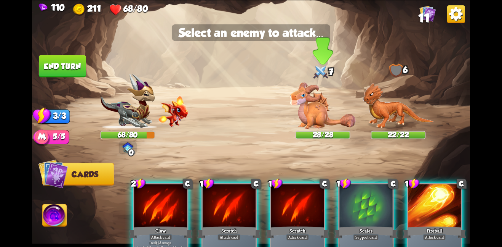
click at [320, 93] on img at bounding box center [323, 105] width 66 height 46
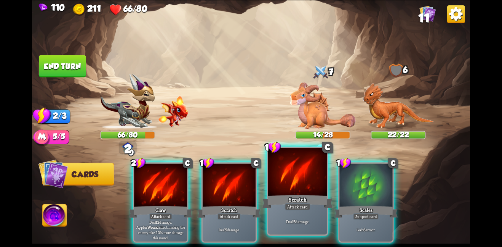
click at [292, 182] on div at bounding box center [297, 172] width 59 height 50
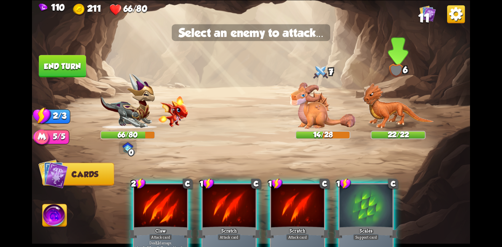
click at [383, 111] on img at bounding box center [398, 105] width 71 height 46
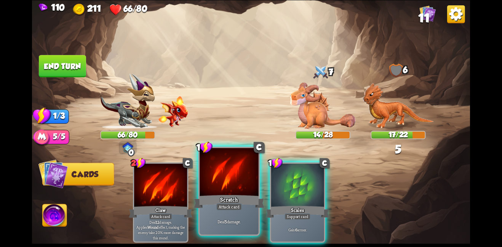
click at [243, 171] on div at bounding box center [229, 172] width 59 height 50
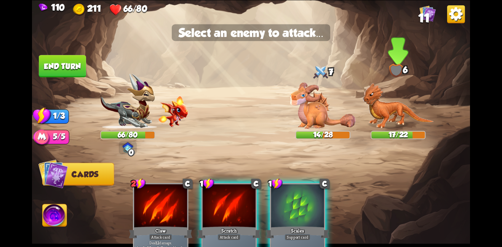
click at [374, 88] on img at bounding box center [398, 105] width 71 height 46
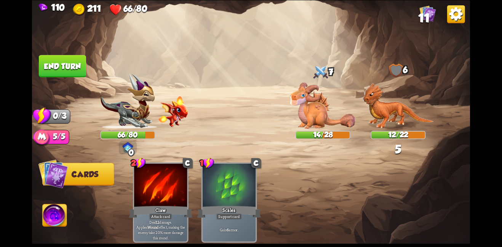
click at [65, 56] on button "End turn" at bounding box center [62, 66] width 47 height 22
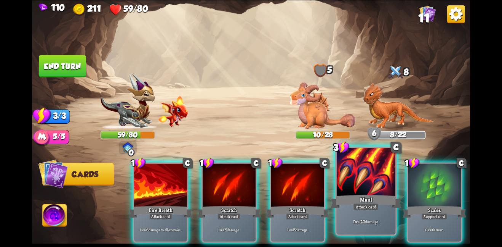
click at [355, 178] on div at bounding box center [366, 172] width 59 height 50
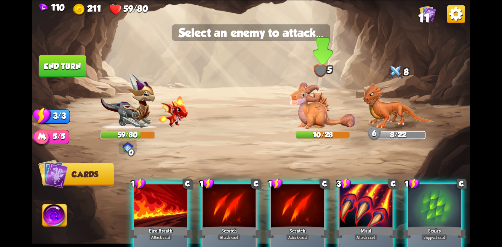
click at [333, 125] on img at bounding box center [323, 105] width 66 height 46
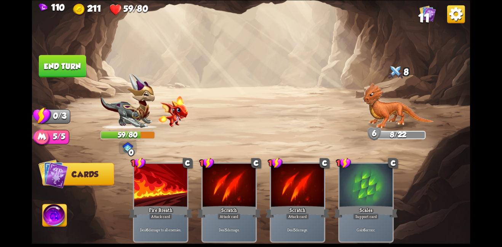
click at [72, 67] on button "End turn" at bounding box center [62, 66] width 48 height 22
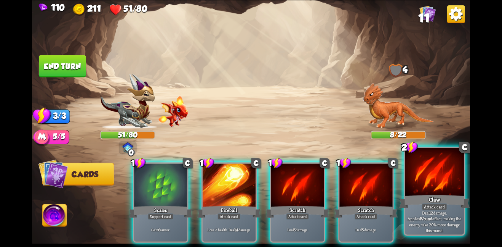
click at [412, 199] on div "Claw" at bounding box center [434, 201] width 70 height 16
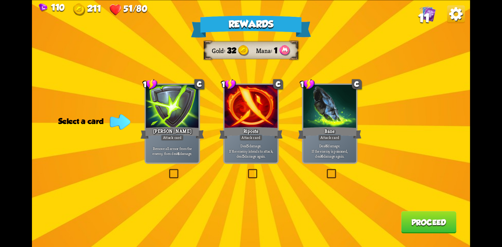
click at [232, 136] on div "Riposte" at bounding box center [251, 132] width 64 height 14
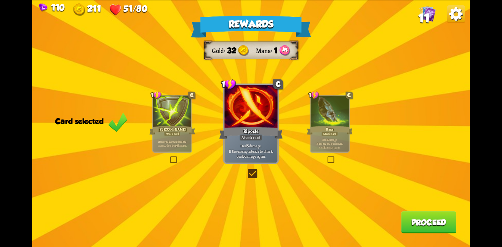
click at [416, 219] on button "Proceed" at bounding box center [428, 222] width 55 height 22
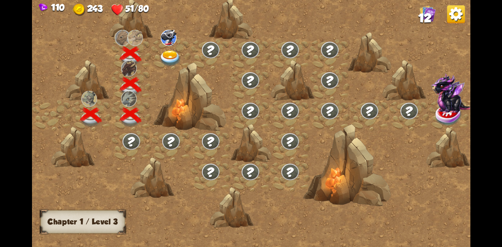
click at [177, 50] on img at bounding box center [170, 58] width 22 height 16
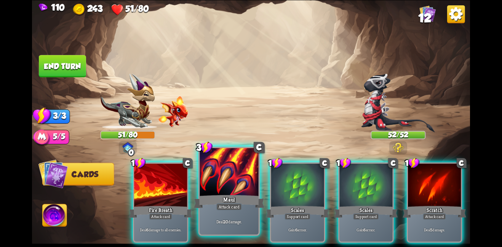
click at [245, 168] on div at bounding box center [229, 172] width 59 height 50
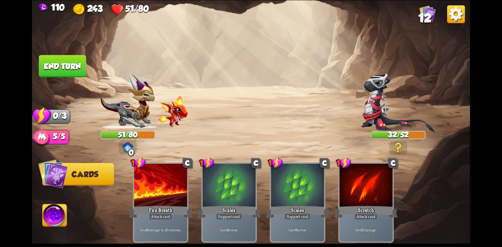
click at [80, 66] on button "End turn" at bounding box center [62, 66] width 47 height 22
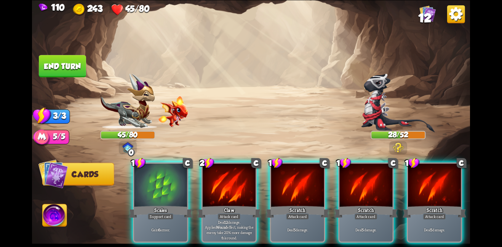
click at [260, 191] on div "1 C Scales Support card Gain 6 armor. 2 C Claw Attack card Deal 12 damage. Appl…" at bounding box center [295, 192] width 351 height 110
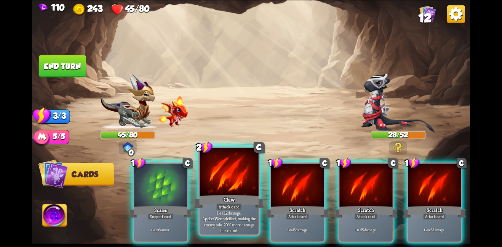
click at [241, 177] on div at bounding box center [229, 172] width 59 height 50
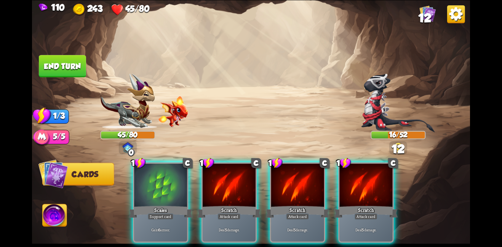
click at [241, 177] on div at bounding box center [229, 185] width 53 height 45
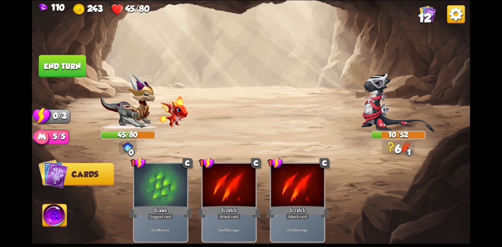
click at [94, 69] on img at bounding box center [251, 123] width 438 height 247
click at [63, 62] on button "End turn" at bounding box center [62, 66] width 47 height 22
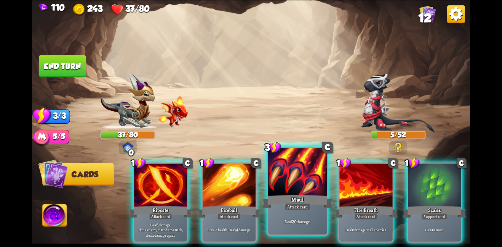
click at [287, 167] on div at bounding box center [297, 172] width 59 height 50
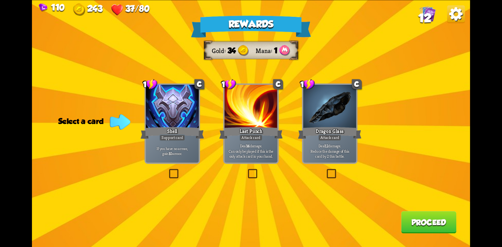
click at [262, 112] on div at bounding box center [250, 107] width 53 height 45
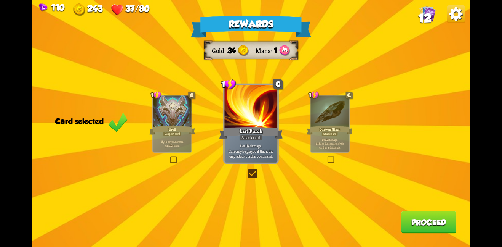
click at [415, 220] on button "Proceed" at bounding box center [428, 222] width 55 height 22
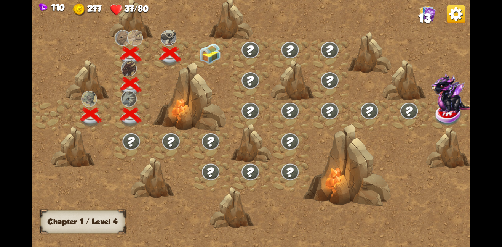
click at [210, 55] on img at bounding box center [210, 53] width 22 height 21
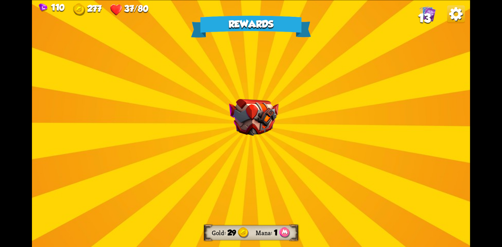
click at [264, 172] on div "Rewards Gold 29 Mana 1 Select a card 1 R Nostalgia Support card Return a card f…" at bounding box center [251, 123] width 438 height 247
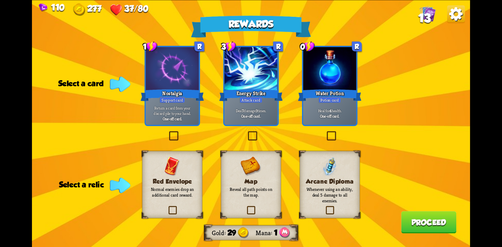
click at [162, 158] on div "Red Envelope Normal enemies drop an additional card reward." at bounding box center [172, 184] width 60 height 67
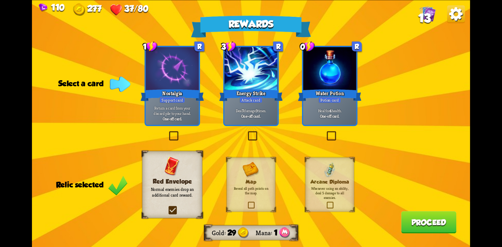
click at [274, 78] on div at bounding box center [250, 69] width 53 height 45
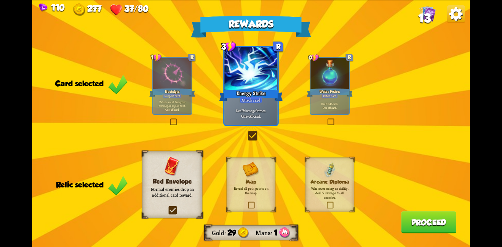
click at [419, 214] on button "Proceed" at bounding box center [428, 222] width 55 height 22
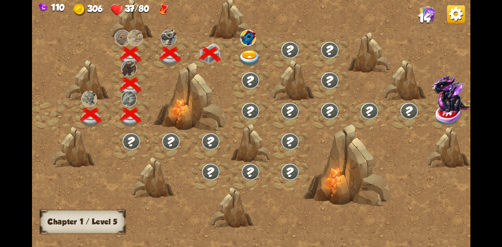
click at [259, 53] on img at bounding box center [250, 58] width 22 height 16
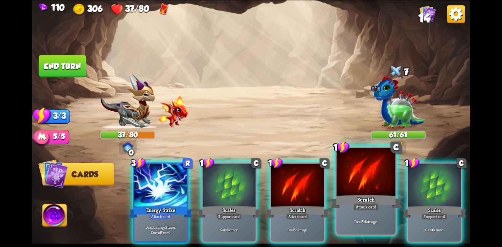
click at [354, 157] on div at bounding box center [366, 172] width 59 height 50
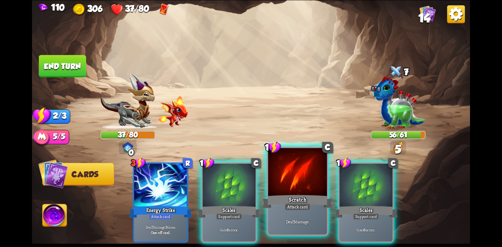
click at [306, 161] on div at bounding box center [297, 172] width 59 height 50
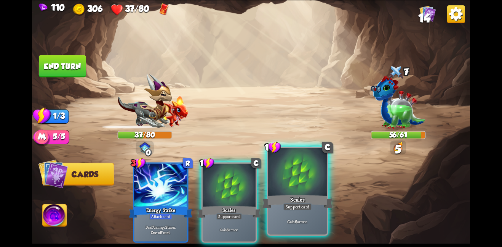
click at [286, 163] on div at bounding box center [297, 172] width 59 height 50
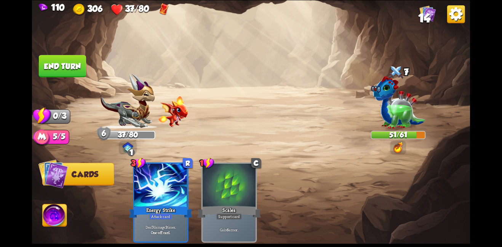
click at [57, 64] on button "End turn" at bounding box center [62, 66] width 47 height 22
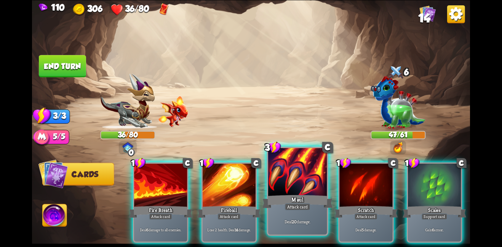
click at [286, 170] on div at bounding box center [297, 172] width 59 height 50
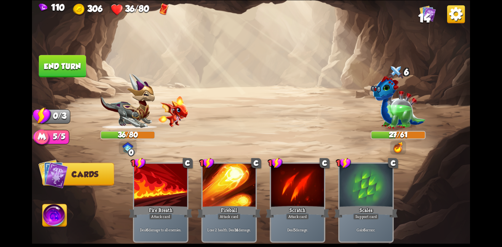
click at [57, 70] on button "End turn" at bounding box center [62, 66] width 47 height 22
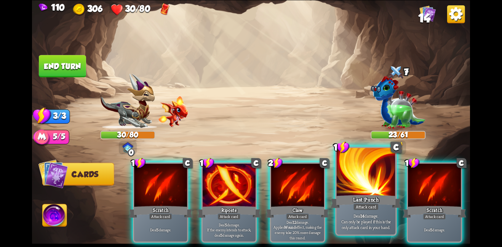
click at [366, 167] on div at bounding box center [366, 172] width 59 height 50
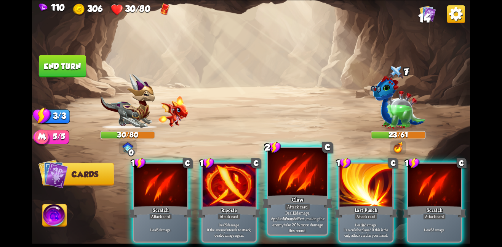
click at [293, 186] on div at bounding box center [297, 172] width 59 height 50
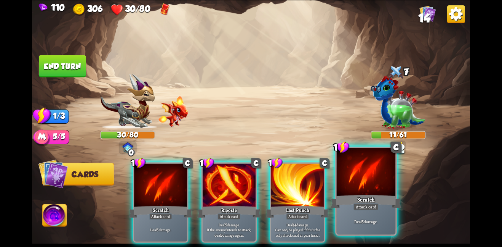
click at [344, 192] on div at bounding box center [366, 172] width 59 height 50
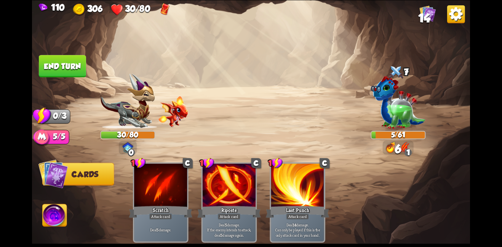
click at [59, 62] on button "End turn" at bounding box center [62, 66] width 47 height 22
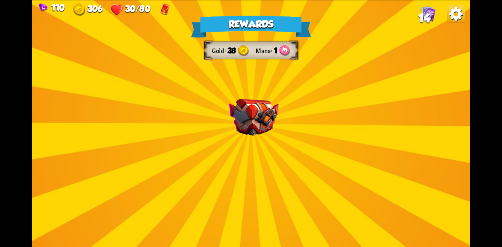
click at [267, 113] on img at bounding box center [254, 117] width 50 height 37
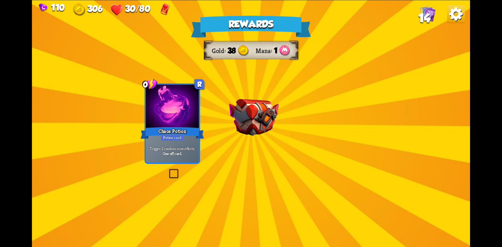
click at [267, 113] on img at bounding box center [254, 117] width 50 height 37
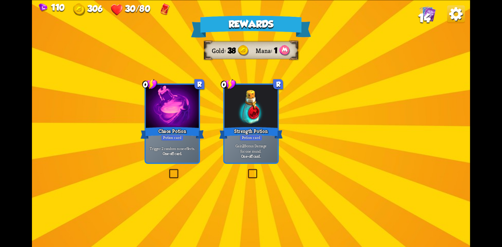
click at [267, 113] on div at bounding box center [250, 107] width 53 height 45
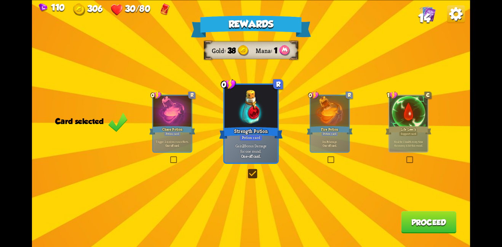
click at [267, 113] on div at bounding box center [250, 107] width 53 height 45
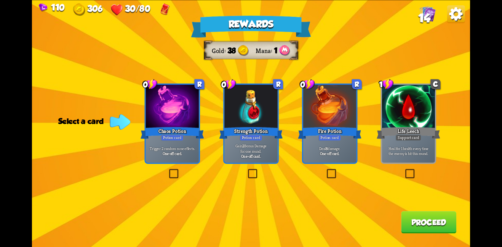
click at [400, 111] on div at bounding box center [408, 107] width 53 height 45
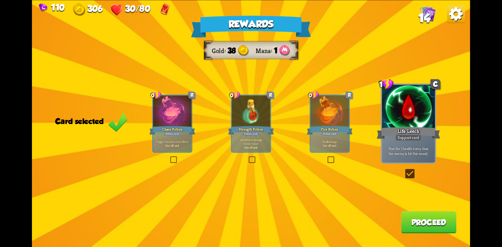
click at [245, 134] on div "Potion card" at bounding box center [251, 133] width 16 height 5
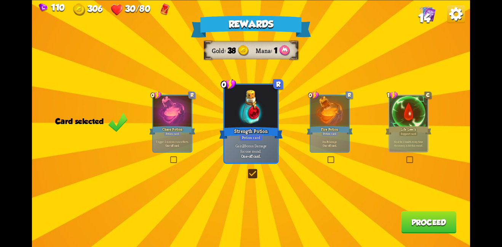
click at [424, 220] on button "Proceed" at bounding box center [428, 222] width 55 height 22
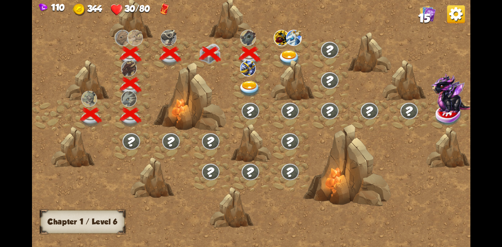
click at [255, 83] on img at bounding box center [250, 88] width 22 height 16
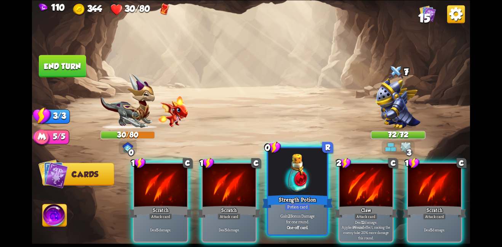
click at [303, 183] on div at bounding box center [297, 172] width 59 height 50
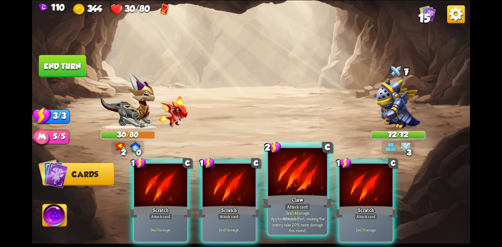
click at [302, 183] on div at bounding box center [297, 172] width 59 height 50
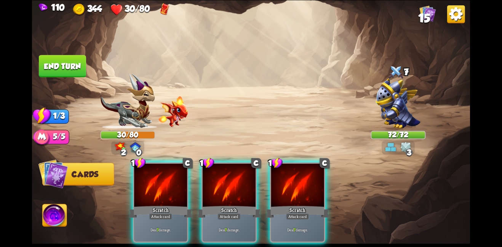
click at [302, 183] on div at bounding box center [297, 185] width 53 height 45
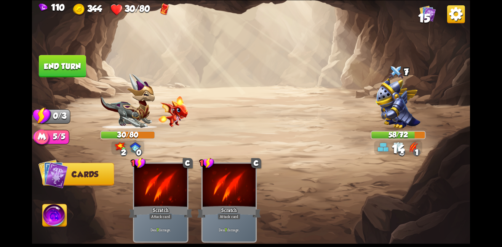
click at [40, 62] on button "End turn" at bounding box center [62, 66] width 47 height 22
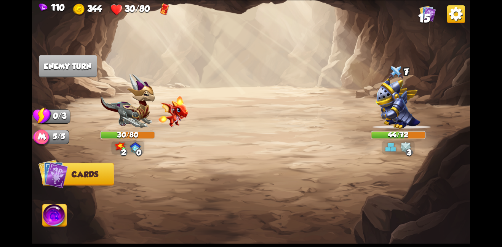
click at [169, 106] on img at bounding box center [174, 111] width 30 height 31
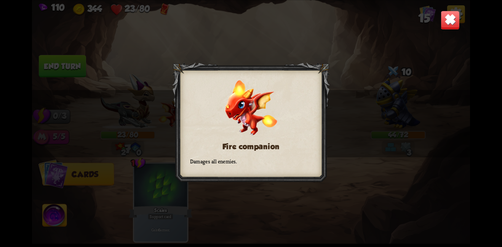
click at [420, 27] on div "Fire companion Damages all enemies." at bounding box center [251, 123] width 438 height 247
click at [442, 22] on img at bounding box center [450, 19] width 19 height 19
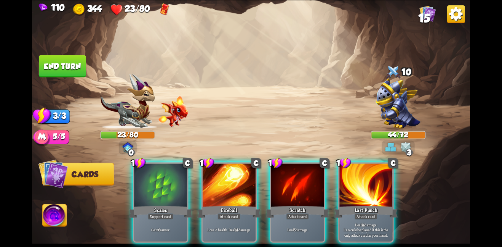
click at [142, 112] on div "Player turn" at bounding box center [251, 123] width 438 height 67
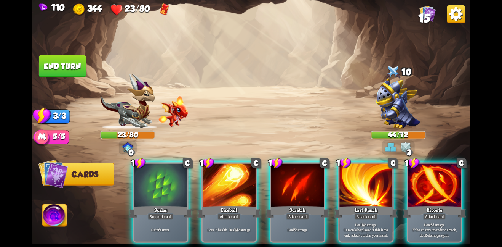
click at [142, 112] on img at bounding box center [128, 100] width 55 height 55
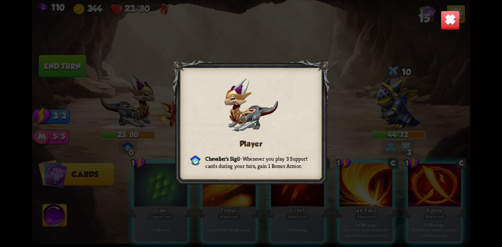
click at [435, 16] on div "Player [PERSON_NAME] Sigil – Whenever you play 3 Support cards during your turn…" at bounding box center [251, 123] width 438 height 247
click at [443, 18] on img at bounding box center [450, 19] width 19 height 19
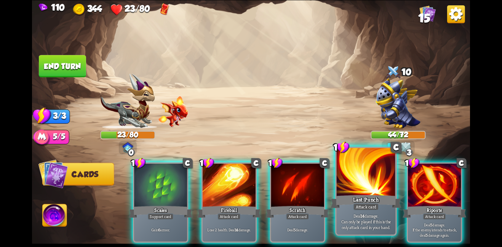
click at [382, 169] on div at bounding box center [366, 172] width 59 height 50
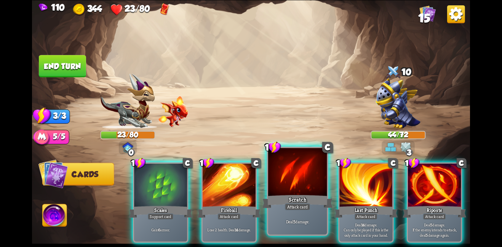
click at [301, 173] on div at bounding box center [297, 172] width 59 height 50
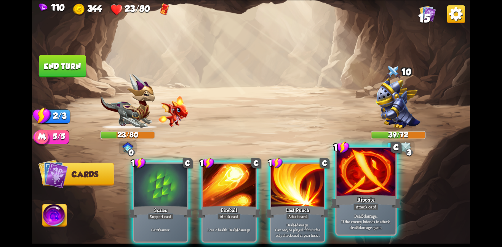
click at [340, 171] on div at bounding box center [366, 172] width 59 height 50
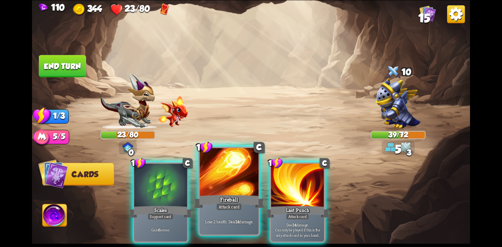
click at [231, 173] on div at bounding box center [229, 172] width 59 height 50
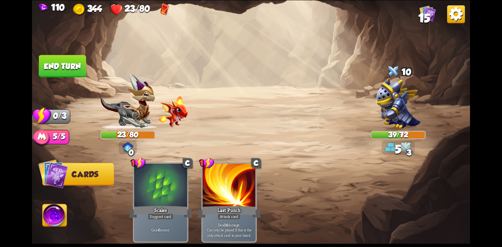
click at [231, 173] on div at bounding box center [229, 185] width 53 height 45
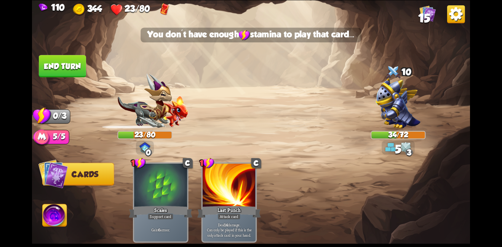
click at [69, 62] on button "End turn" at bounding box center [62, 66] width 47 height 22
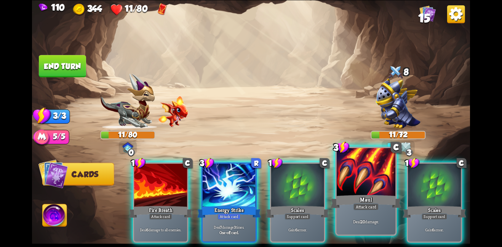
click at [359, 187] on div at bounding box center [366, 172] width 59 height 50
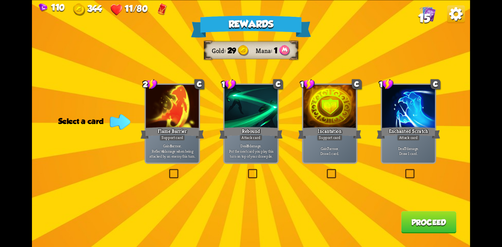
click at [346, 117] on div at bounding box center [329, 107] width 53 height 45
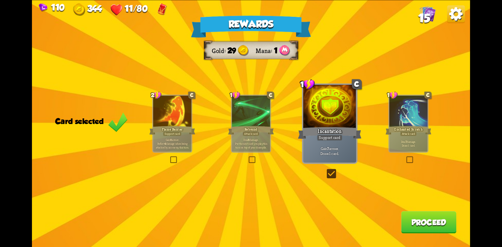
click at [425, 224] on button "Proceed" at bounding box center [428, 222] width 55 height 22
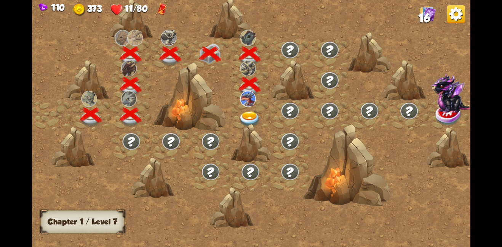
click at [246, 94] on img at bounding box center [248, 98] width 16 height 16
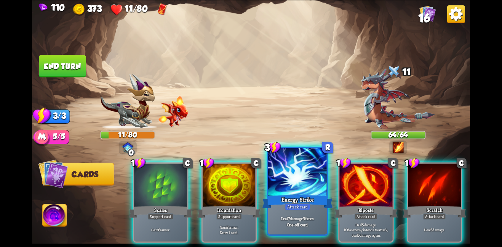
click at [317, 183] on div at bounding box center [297, 172] width 59 height 50
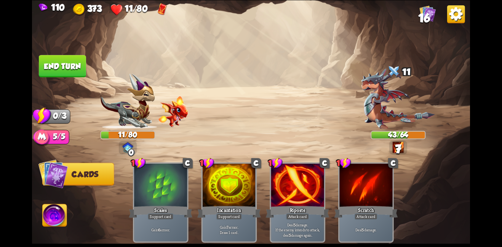
click at [58, 67] on button "End turn" at bounding box center [62, 66] width 47 height 22
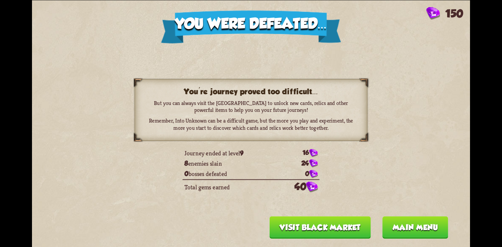
click at [342, 223] on button "Visit Black Market" at bounding box center [320, 227] width 101 height 22
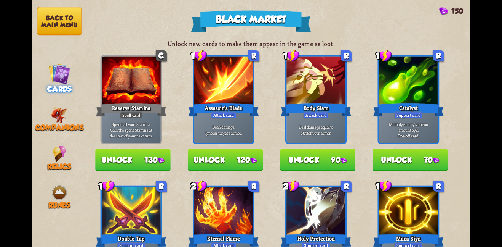
click at [58, 163] on nav "Back to main menu Cards Companions Relics Runes" at bounding box center [59, 123] width 55 height 247
click at [59, 162] on span "Relics" at bounding box center [59, 166] width 24 height 8
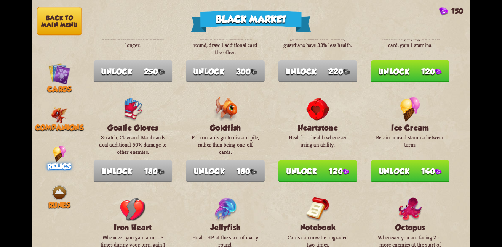
scroll to position [286, 0]
click at [414, 165] on button "Unlock 140" at bounding box center [410, 171] width 79 height 22
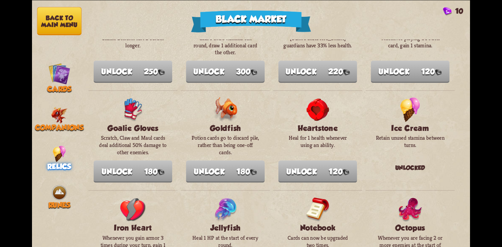
click at [63, 14] on button "Back to main menu" at bounding box center [59, 21] width 45 height 28
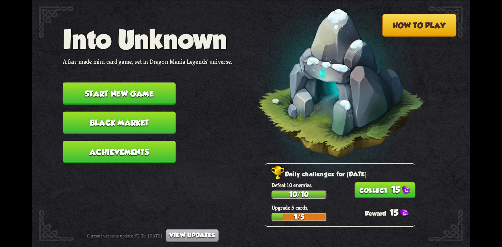
click at [367, 183] on button "15" at bounding box center [385, 190] width 61 height 16
click at [110, 82] on button "Start new game" at bounding box center [119, 93] width 113 height 22
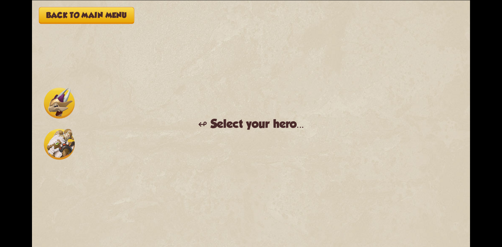
click at [54, 146] on img at bounding box center [59, 143] width 31 height 31
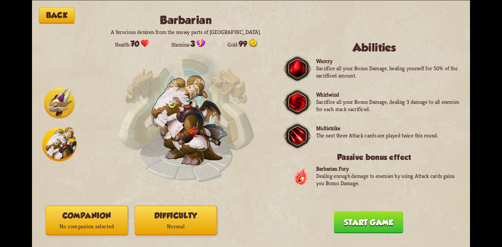
click at [99, 217] on button "Companion No companion selected" at bounding box center [87, 219] width 82 height 29
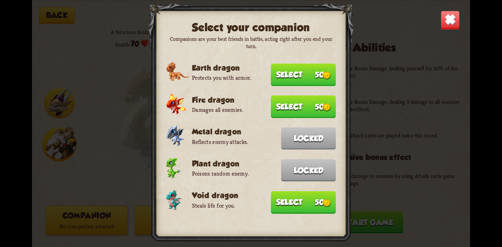
click at [288, 192] on button "Select 50" at bounding box center [303, 202] width 65 height 22
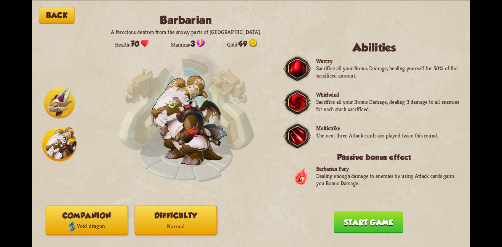
click at [360, 218] on button "Start game" at bounding box center [368, 222] width 69 height 22
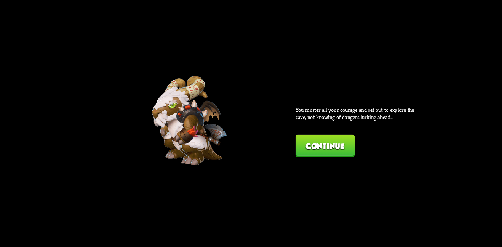
click at [329, 150] on button "Continue" at bounding box center [325, 145] width 59 height 22
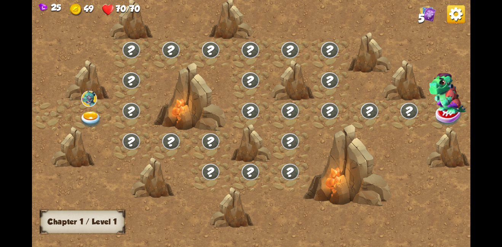
click at [91, 116] on img at bounding box center [91, 119] width 22 height 16
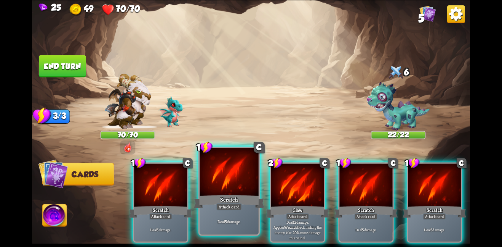
click at [222, 203] on div "Attack card" at bounding box center [229, 206] width 26 height 7
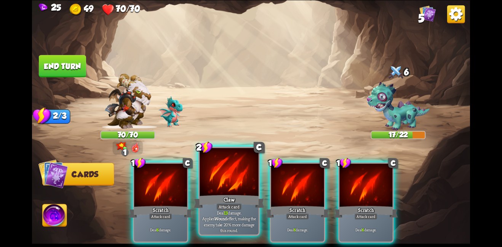
click at [219, 178] on div at bounding box center [229, 172] width 59 height 50
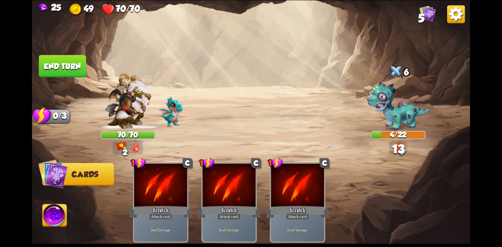
click at [52, 64] on button "End turn" at bounding box center [62, 66] width 47 height 22
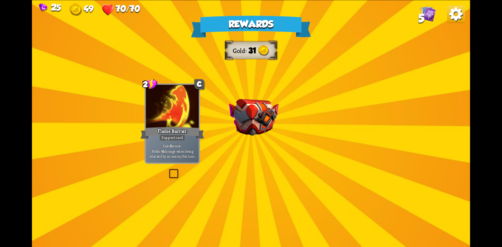
click at [250, 109] on img at bounding box center [254, 117] width 50 height 37
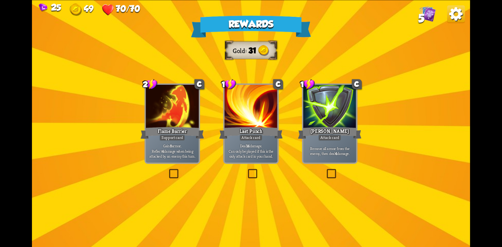
click at [251, 110] on div at bounding box center [250, 107] width 53 height 45
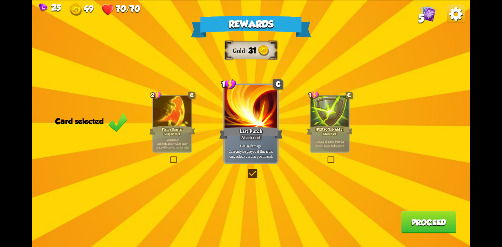
click at [419, 239] on div "Rewards Gold 31 Card selected 2 C Flame Barrier Support card Gain 8 armor. Refl…" at bounding box center [251, 123] width 438 height 247
click at [419, 233] on button "Proceed" at bounding box center [428, 222] width 55 height 22
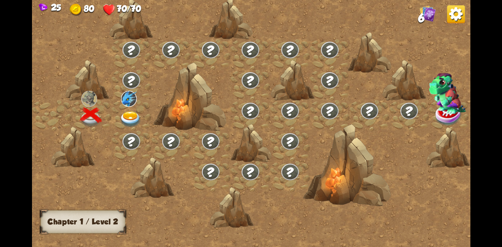
click at [133, 117] on img at bounding box center [131, 119] width 22 height 16
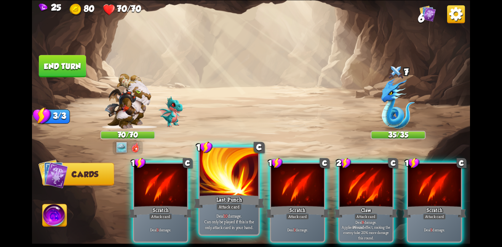
click at [256, 188] on div at bounding box center [229, 172] width 59 height 50
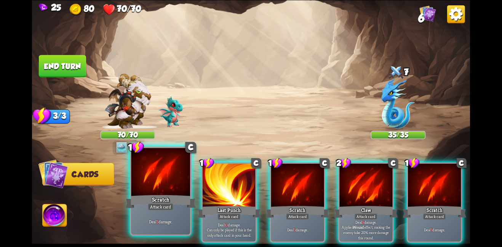
click at [136, 178] on div at bounding box center [160, 172] width 59 height 50
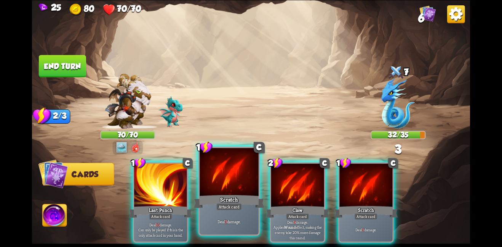
click at [203, 178] on div at bounding box center [229, 172] width 59 height 50
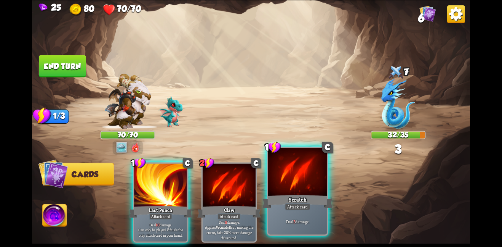
click at [278, 181] on div at bounding box center [297, 172] width 59 height 50
